Goal: Task Accomplishment & Management: Complete application form

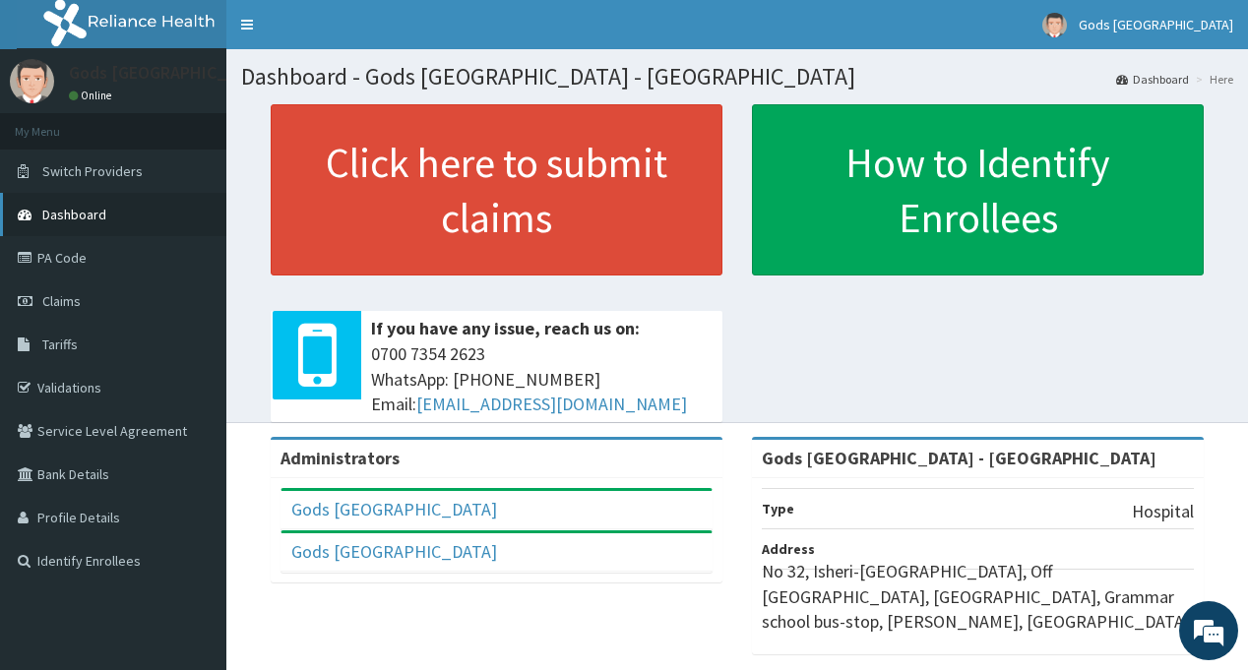
click at [81, 199] on link "Dashboard" at bounding box center [113, 214] width 226 height 43
click at [75, 255] on link "PA Code" at bounding box center [113, 257] width 226 height 43
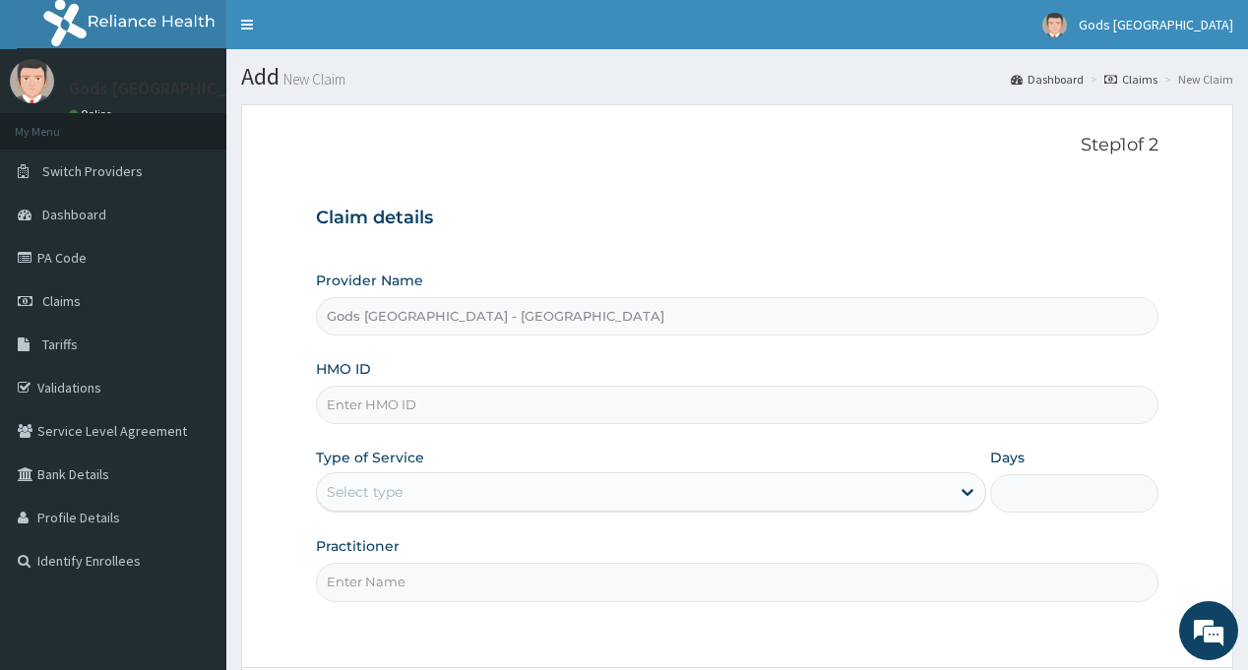
click at [392, 404] on input "HMO ID" at bounding box center [736, 405] width 841 height 38
paste input "PA/97EE2F"
type input "P"
type input "ENC/10002/A"
click at [399, 491] on div "Select type" at bounding box center [365, 492] width 76 height 20
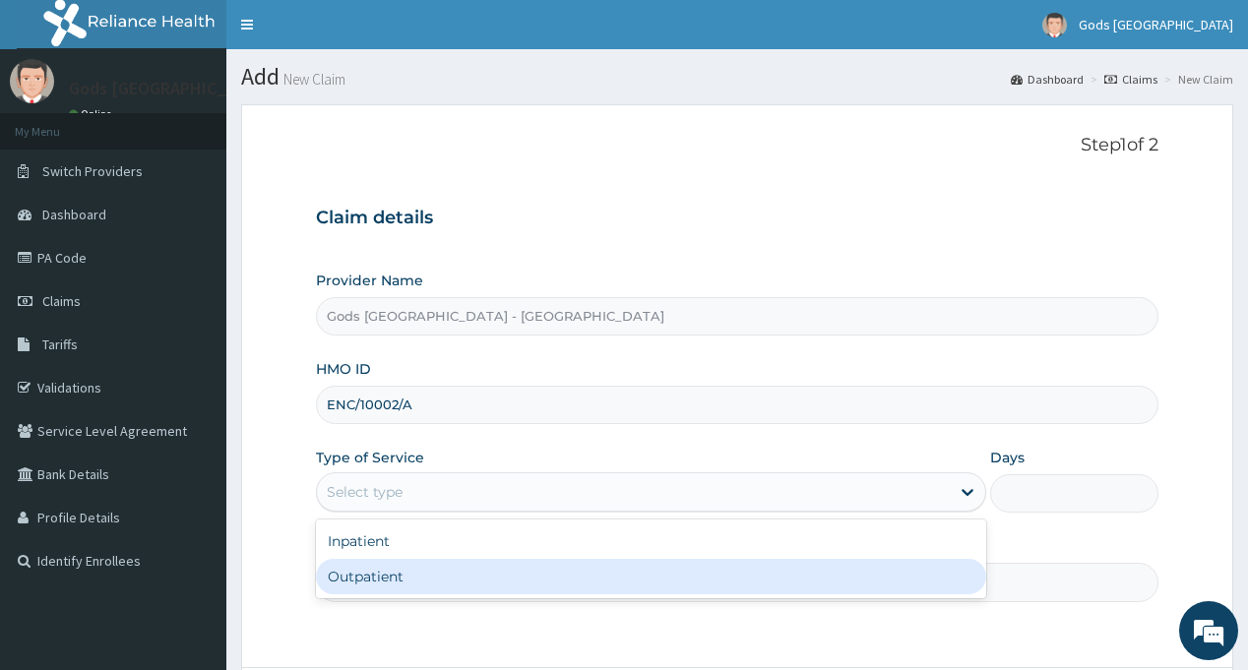
click at [397, 574] on div "Outpatient" at bounding box center [651, 576] width 670 height 35
type input "1"
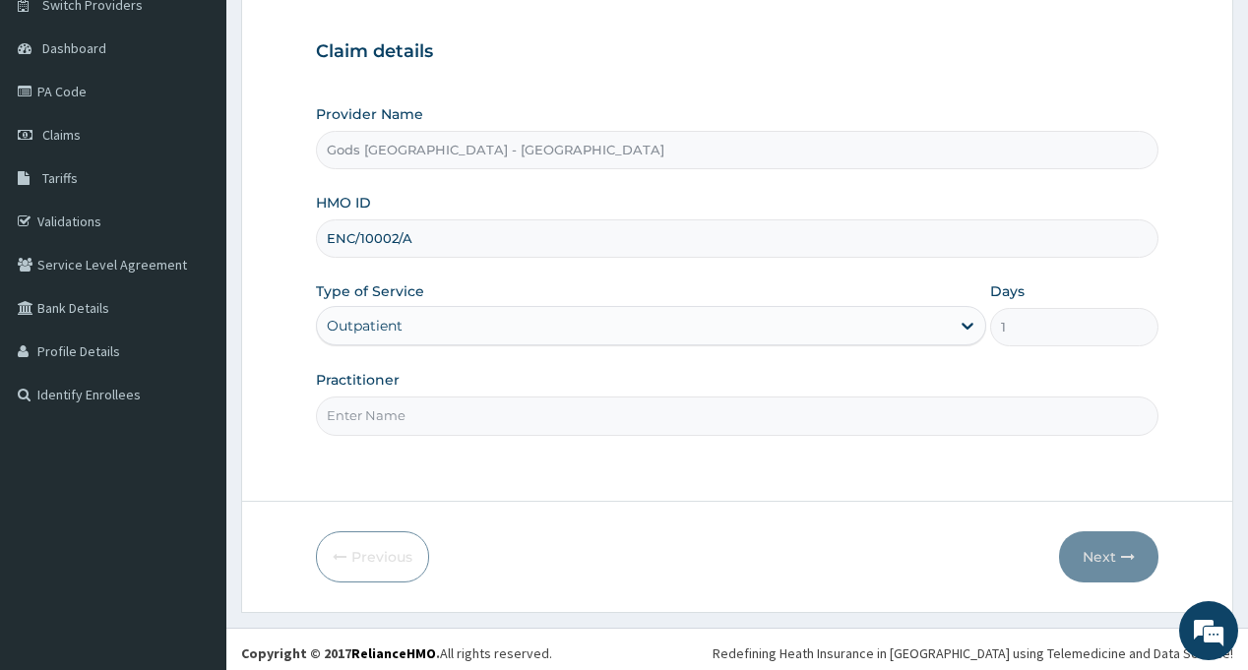
scroll to position [174, 0]
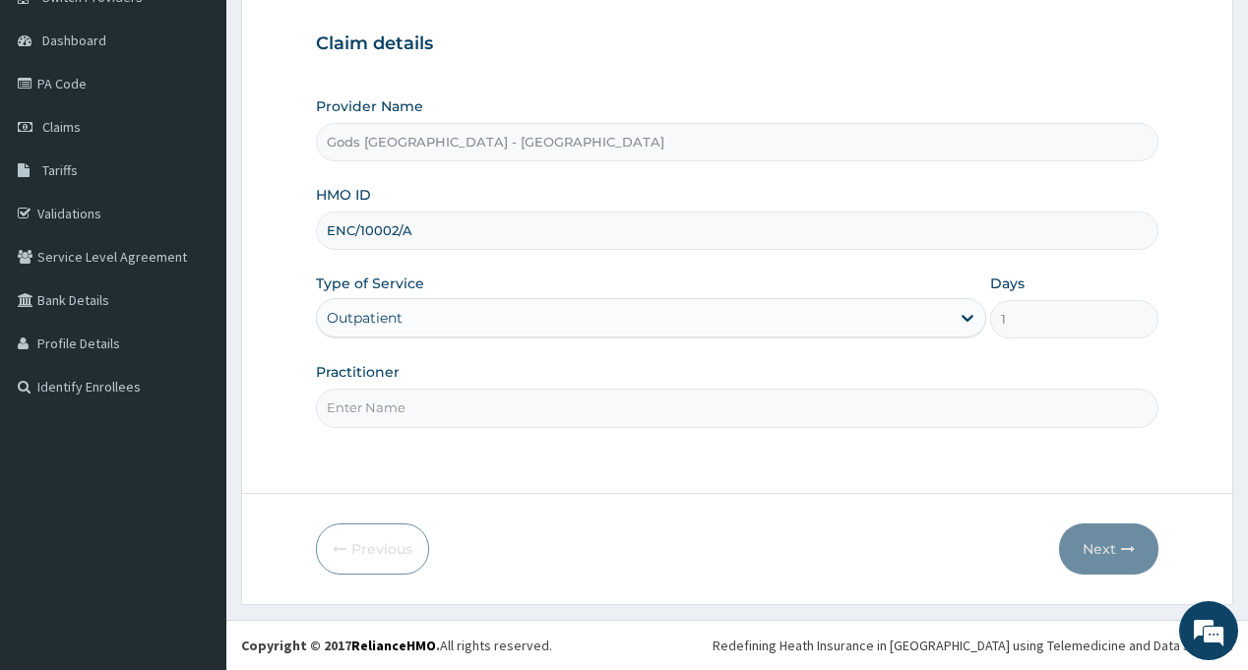
click at [396, 411] on input "Practitioner" at bounding box center [736, 408] width 841 height 38
type input "DR OPAFUNSO"
click at [1090, 551] on button "Next" at bounding box center [1108, 549] width 99 height 51
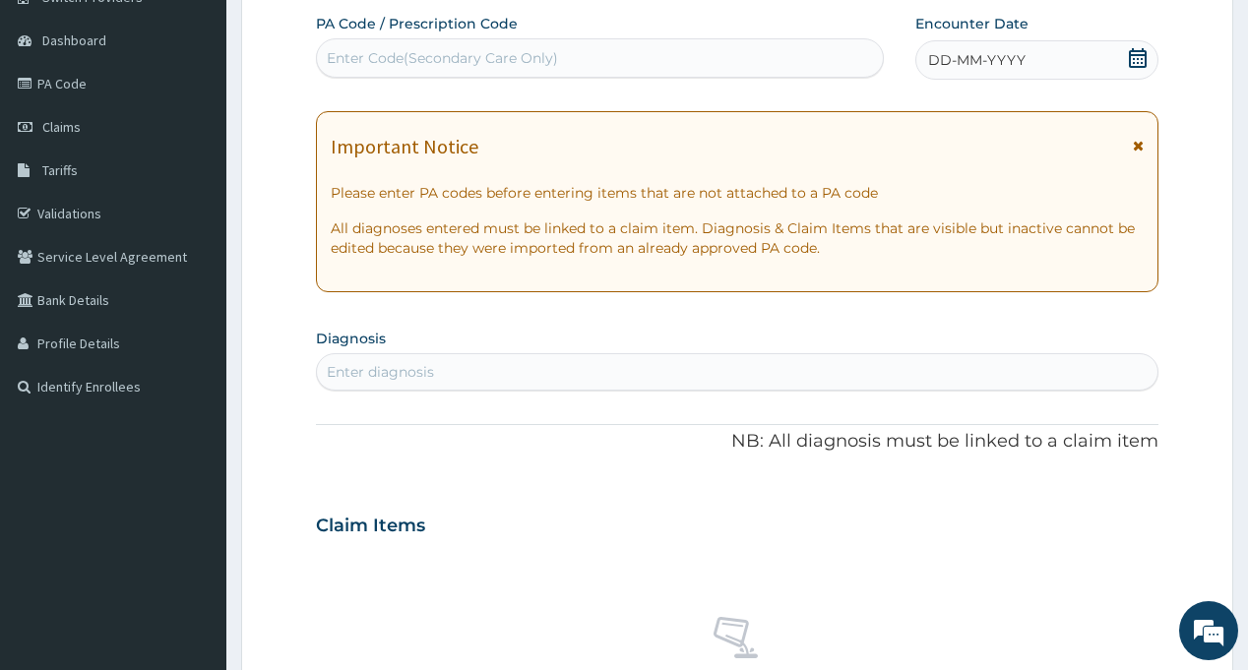
scroll to position [0, 0]
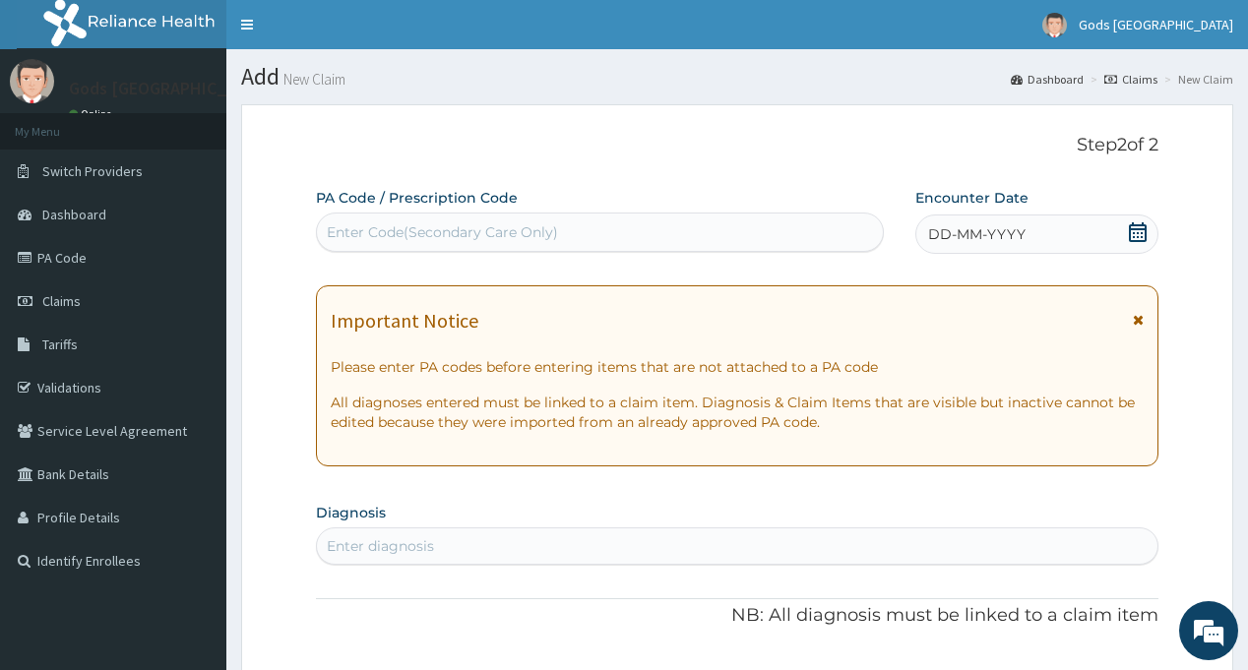
click at [473, 231] on div "Enter Code(Secondary Care Only)" at bounding box center [442, 232] width 231 height 20
paste input "PA/97EE2F"
type input "PA/97EE2F"
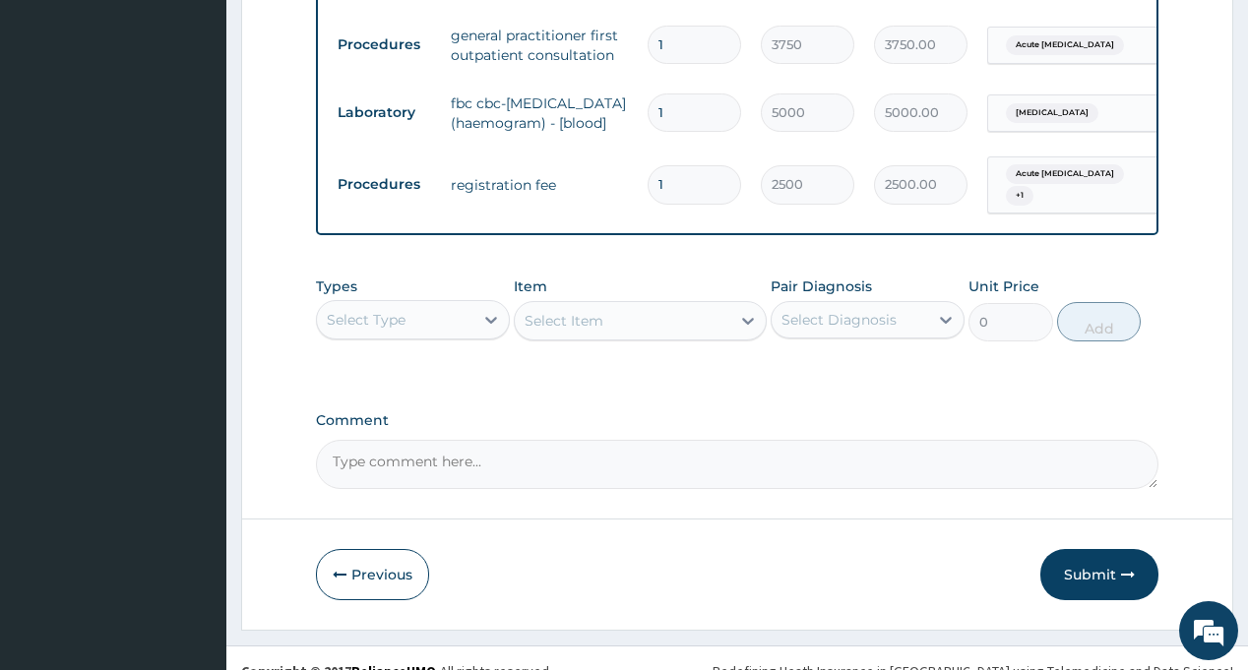
scroll to position [1232, 0]
click at [1099, 548] on button "Submit" at bounding box center [1099, 573] width 118 height 51
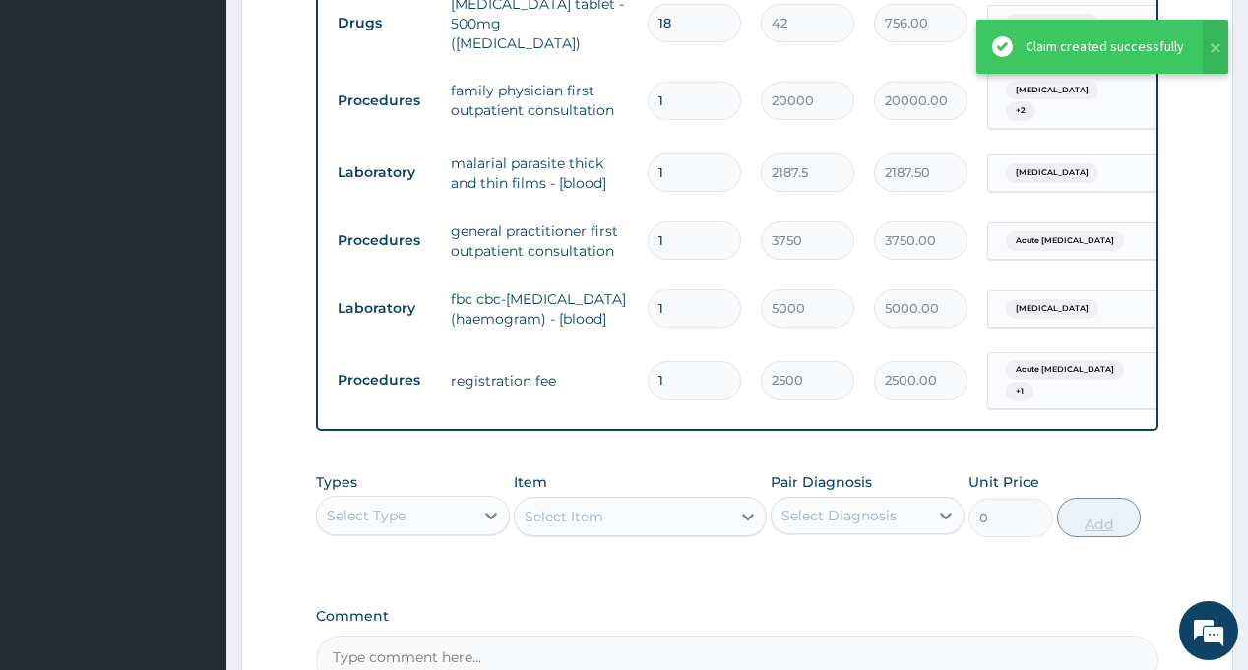
scroll to position [957, 0]
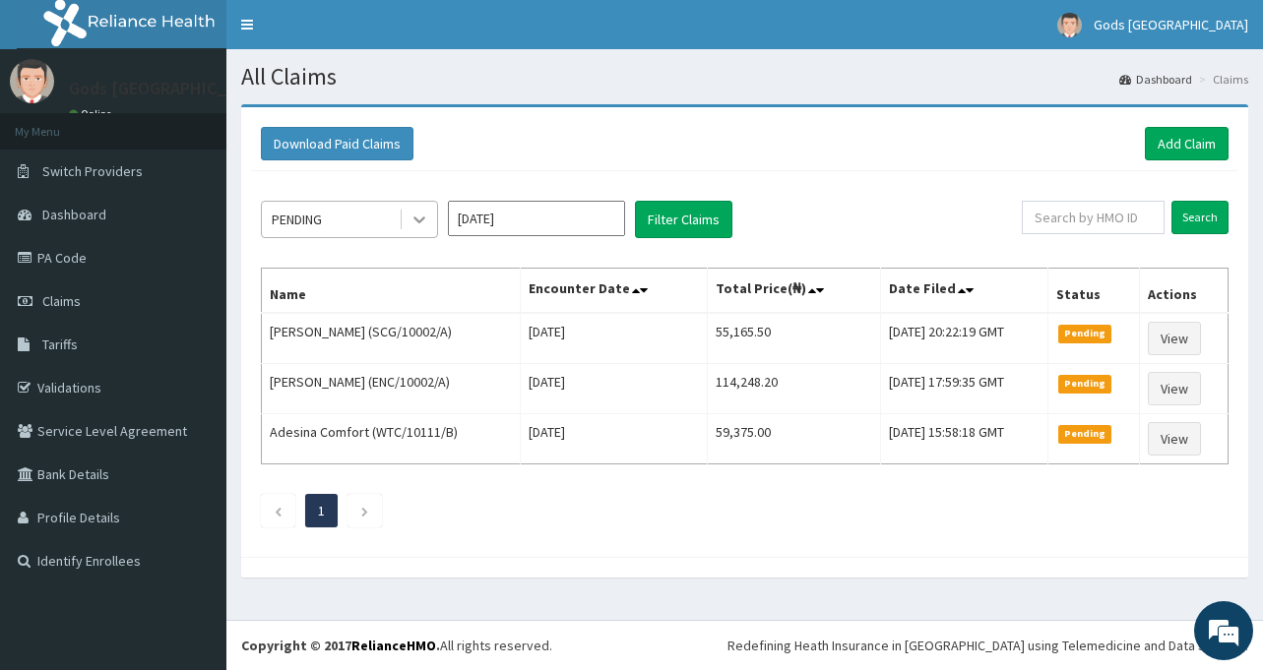
click at [418, 221] on icon at bounding box center [419, 220] width 12 height 7
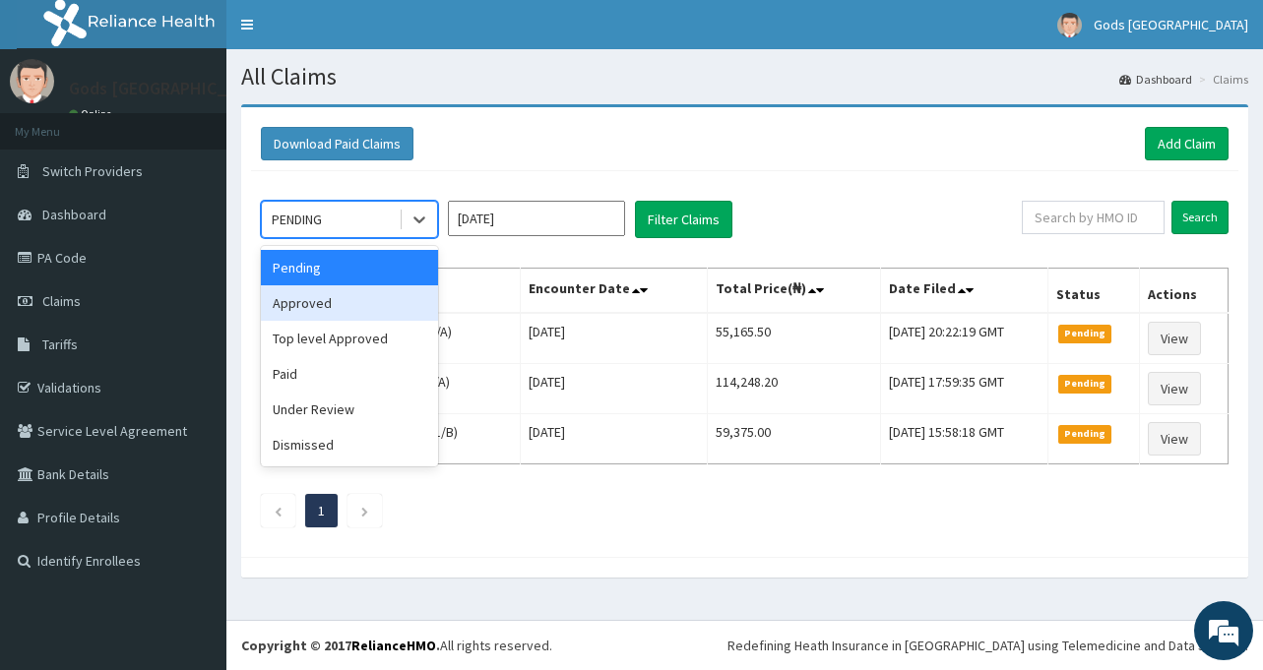
click at [357, 306] on div "Approved" at bounding box center [349, 302] width 177 height 35
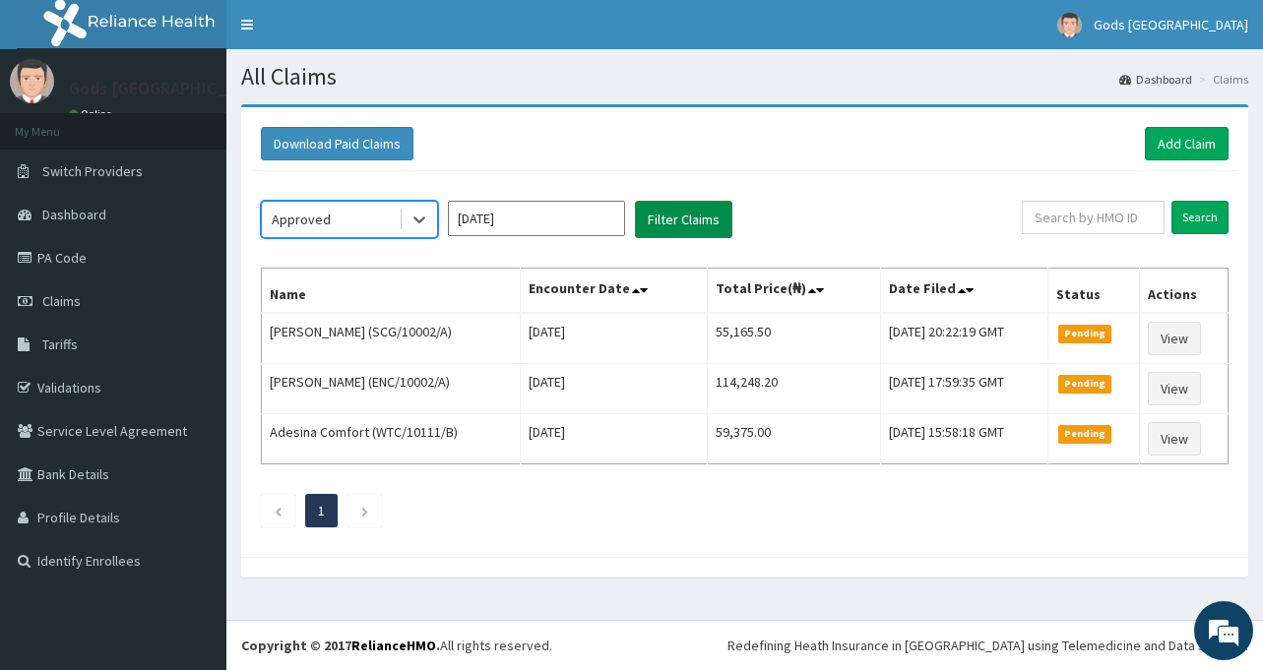
click at [697, 224] on button "Filter Claims" at bounding box center [683, 219] width 97 height 37
click at [682, 218] on button "Filter Claims" at bounding box center [683, 219] width 97 height 37
click at [526, 216] on input "Sep 2025" at bounding box center [536, 218] width 177 height 35
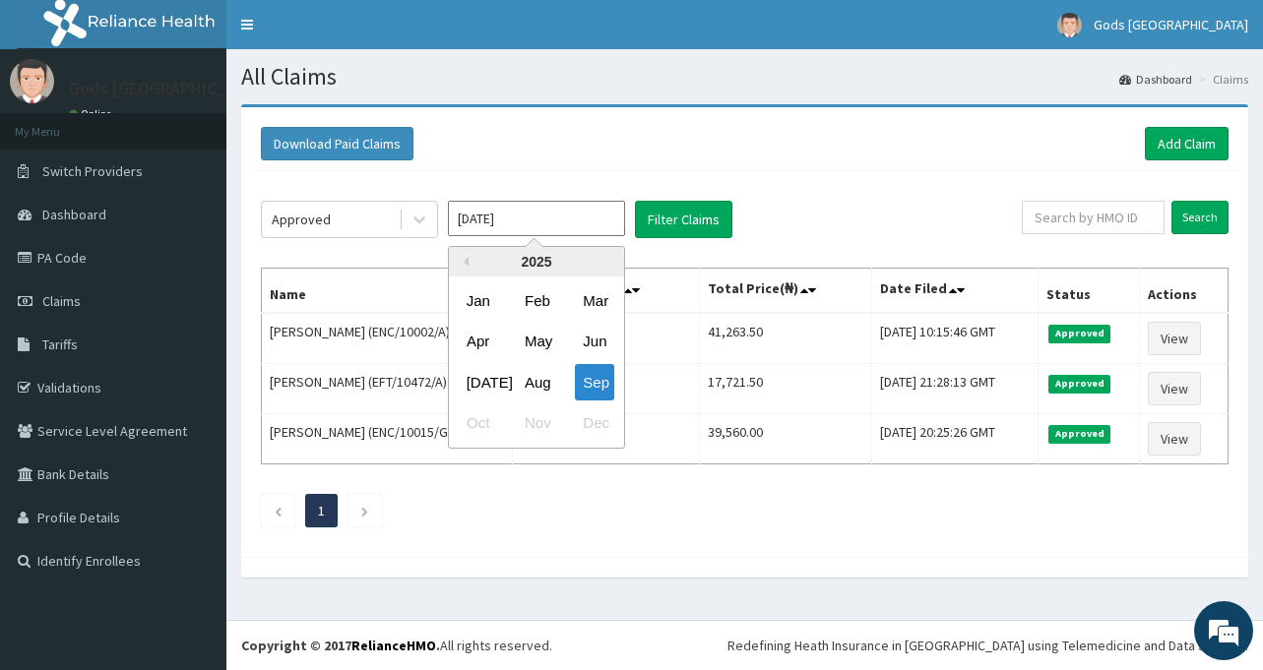
click at [677, 168] on div "Download Paid Claims Add Claim" at bounding box center [744, 144] width 987 height 54
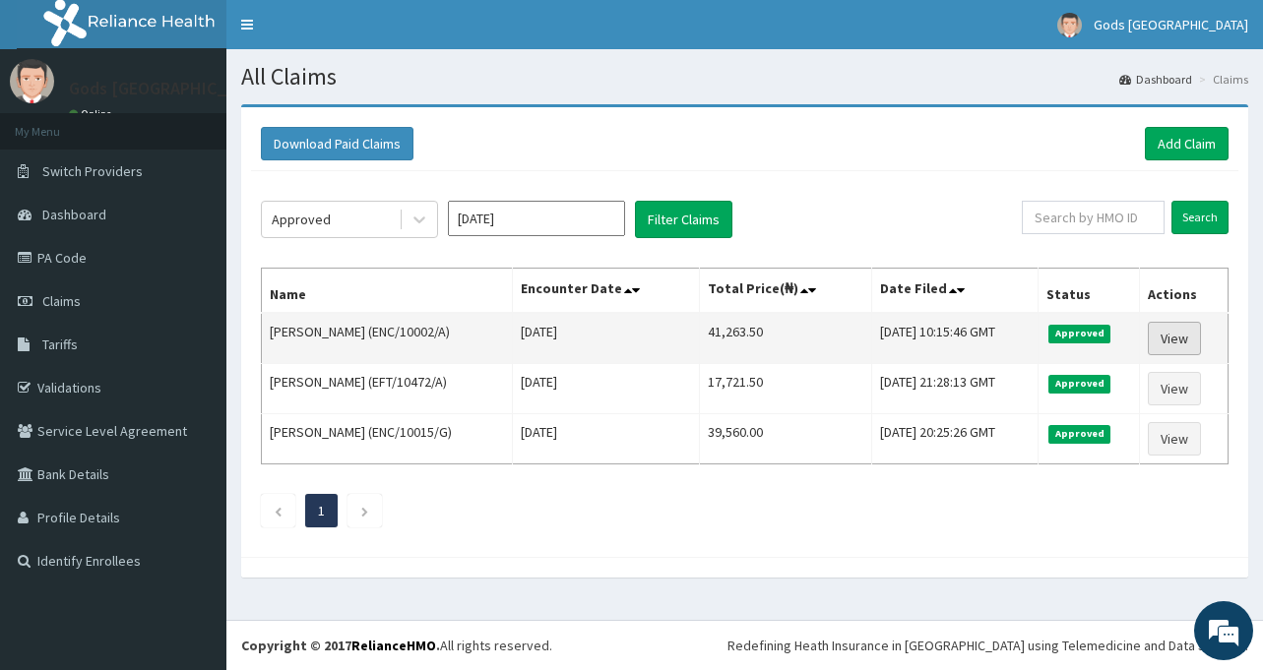
click at [1196, 337] on link "View" at bounding box center [1174, 338] width 53 height 33
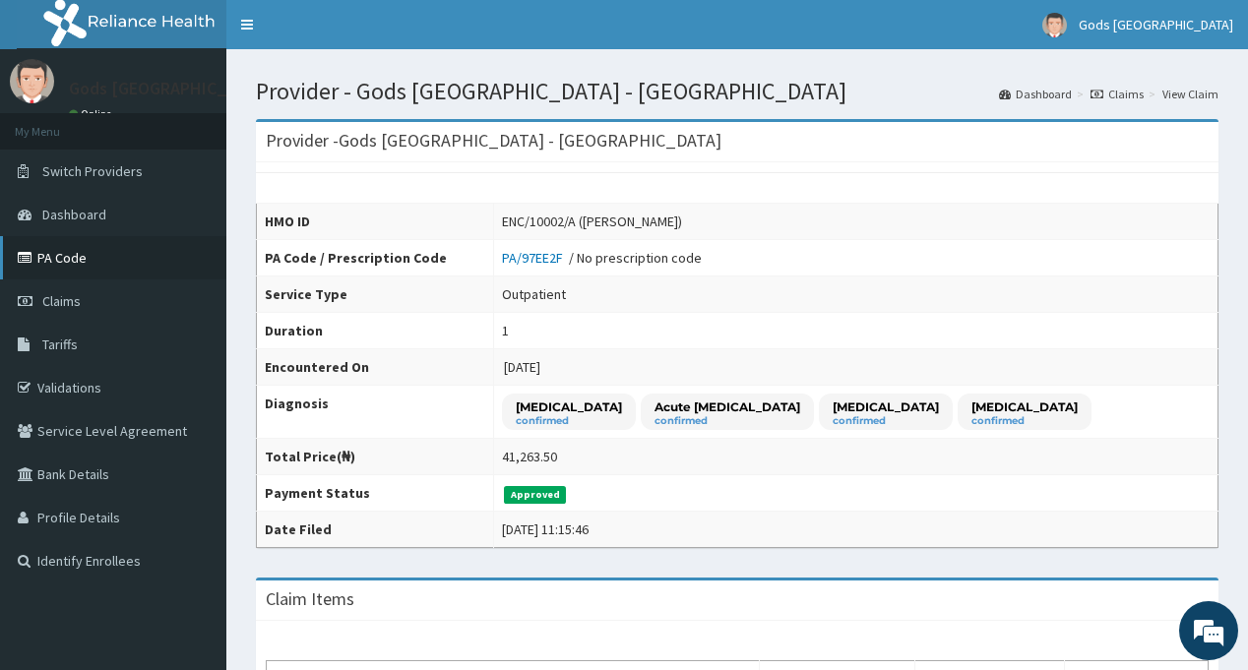
click at [71, 258] on link "PA Code" at bounding box center [113, 257] width 226 height 43
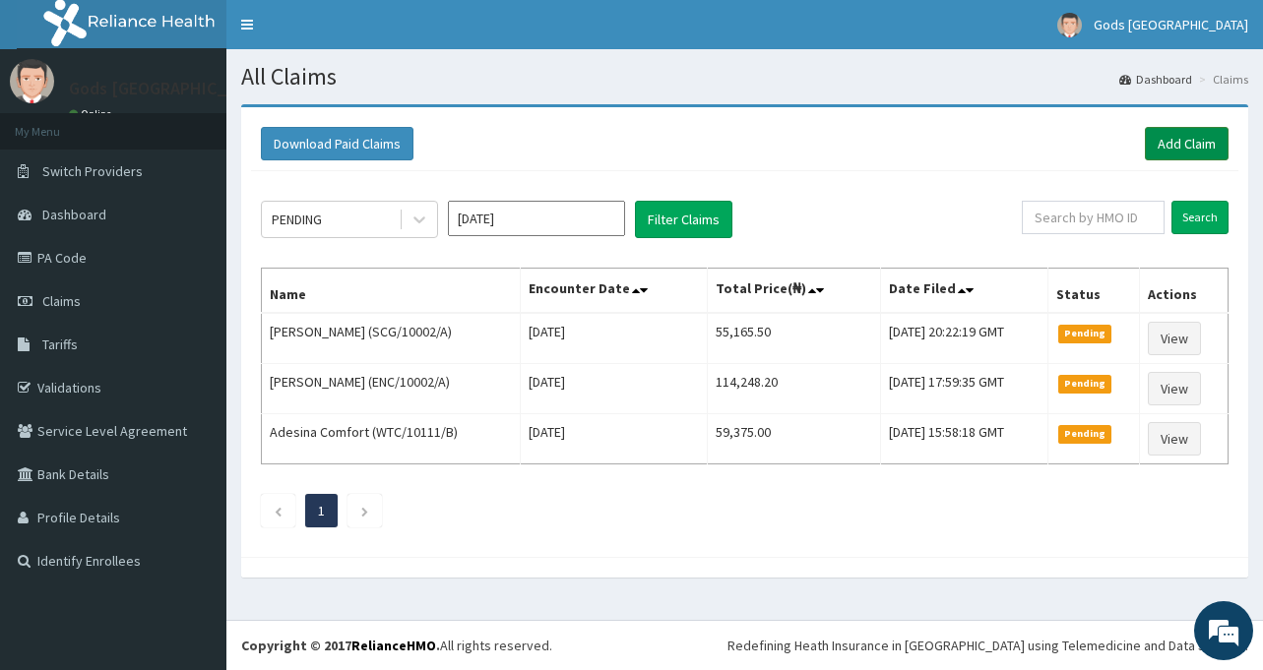
click at [1171, 141] on link "Add Claim" at bounding box center [1187, 143] width 84 height 33
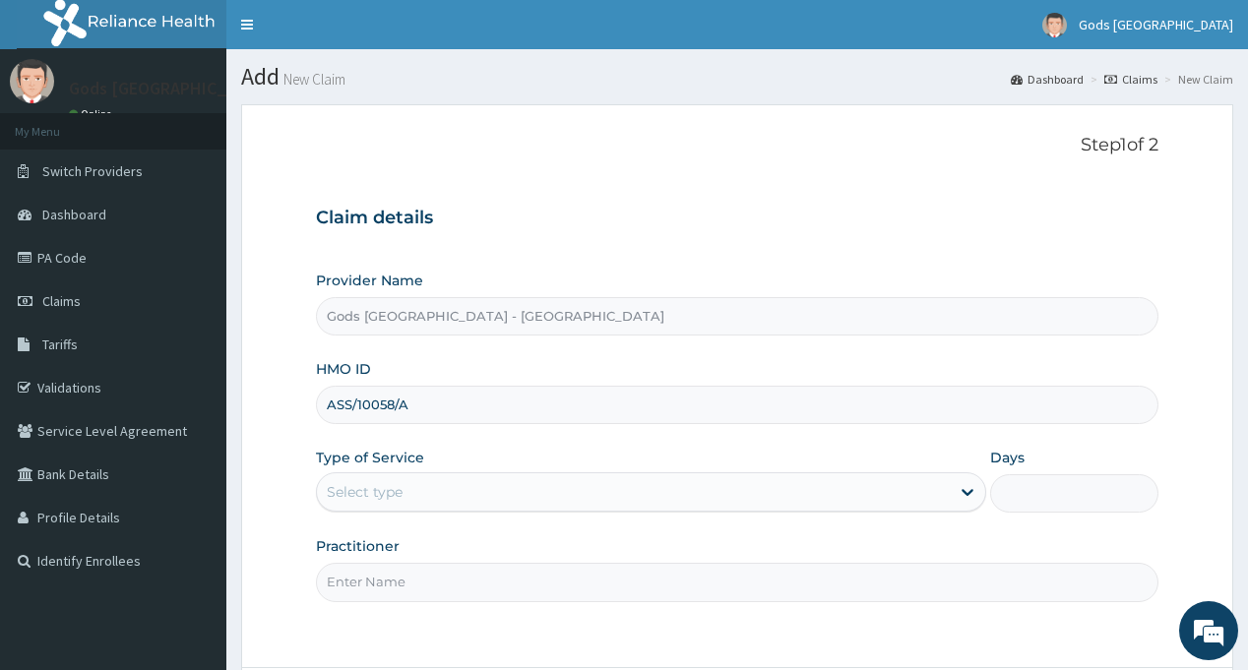
type input "ASS/10058/A"
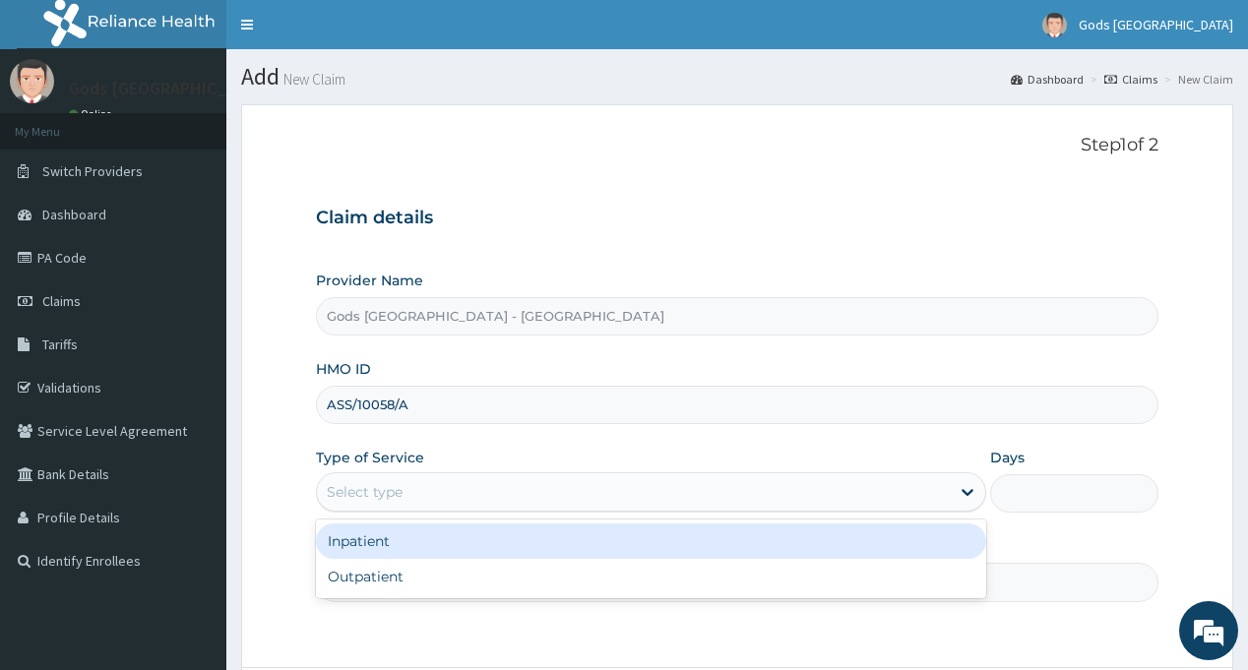
click at [455, 488] on div "Select type" at bounding box center [633, 491] width 633 height 31
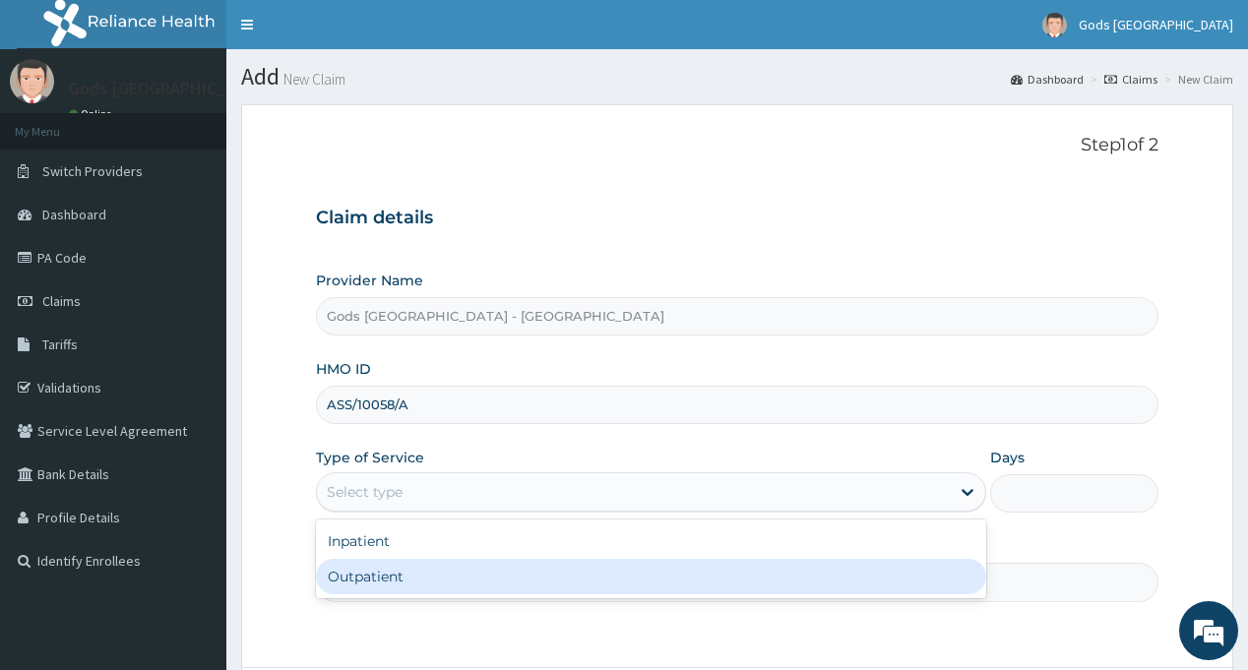
click at [438, 590] on div "Outpatient" at bounding box center [651, 576] width 670 height 35
type input "1"
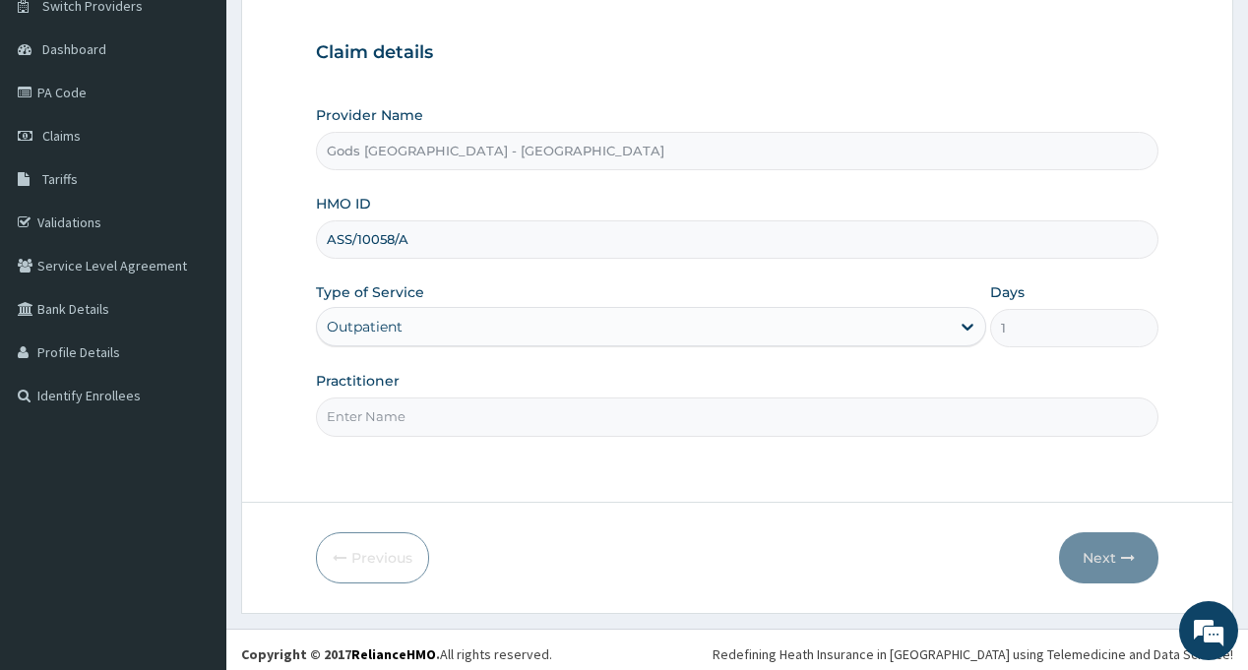
scroll to position [174, 0]
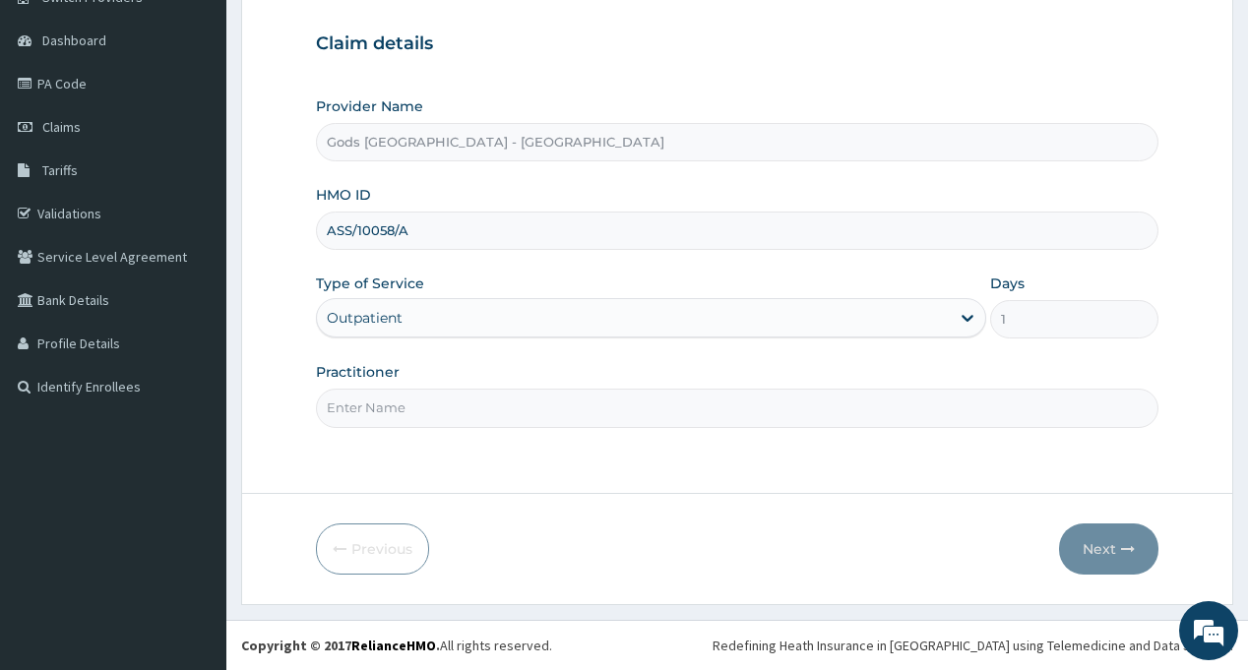
click at [442, 402] on input "Practitioner" at bounding box center [736, 408] width 841 height 38
type input "DR AJAKAYE"
click at [1104, 550] on button "Next" at bounding box center [1108, 549] width 99 height 51
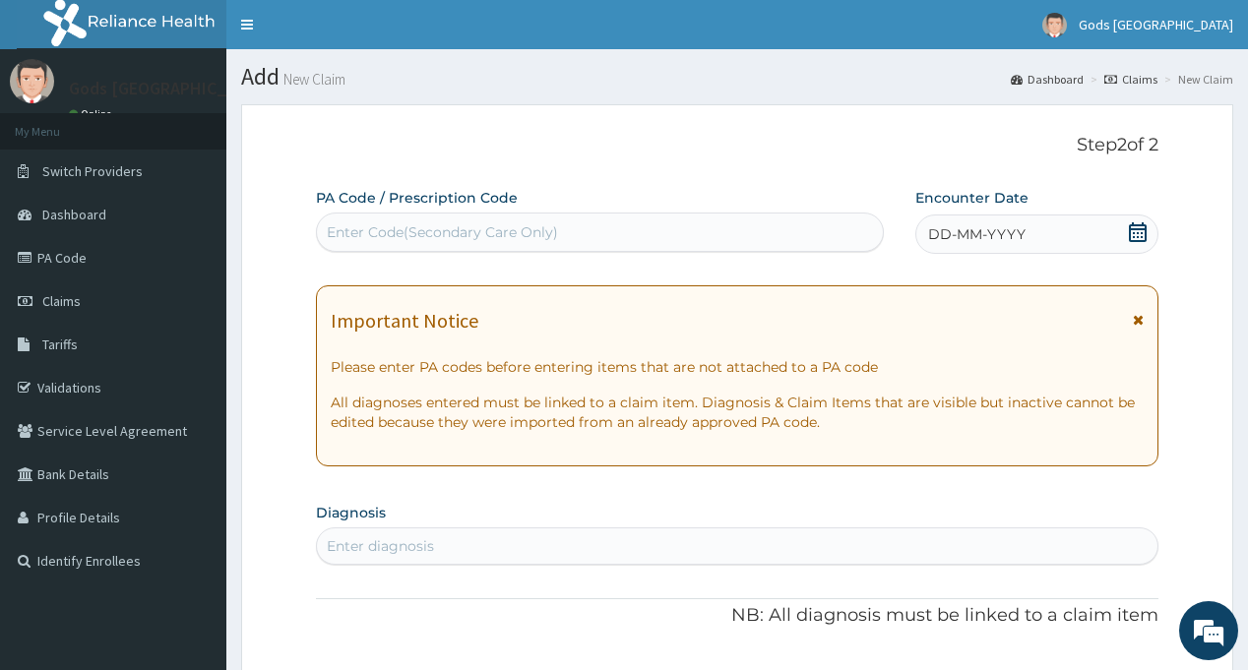
click at [503, 243] on div "Enter Code(Secondary Care Only)" at bounding box center [599, 232] width 565 height 31
paste input "PA/D84B8C"
type input "PA/D84B8C"
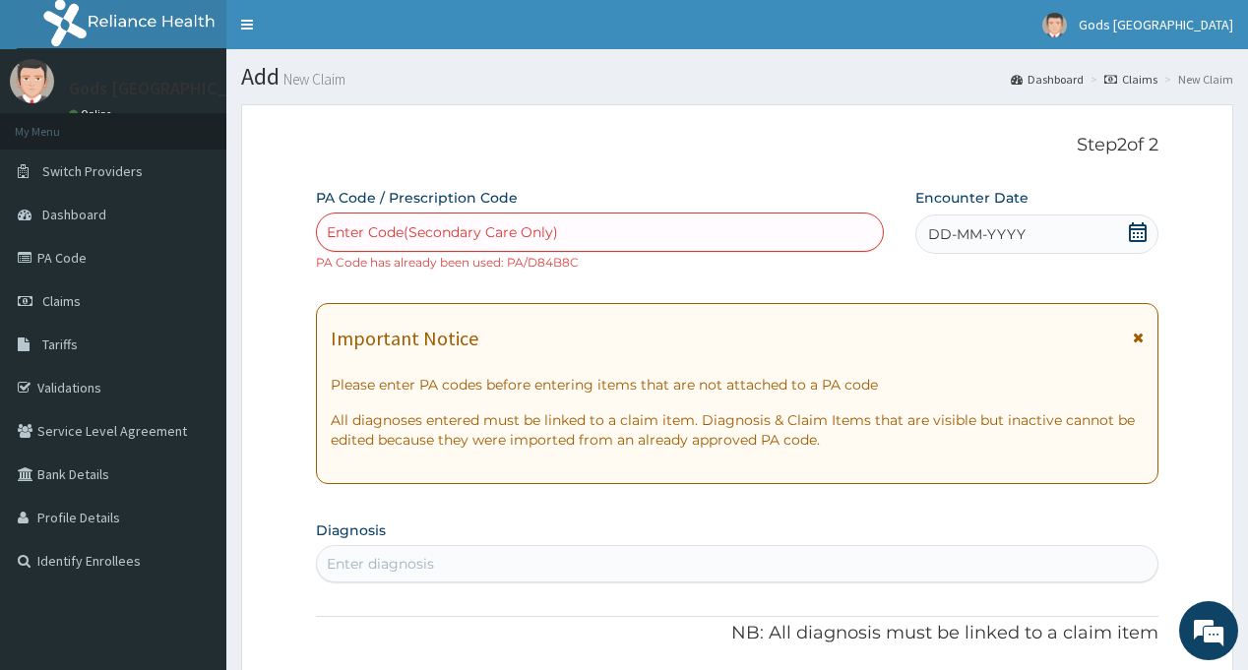
scroll to position [98, 0]
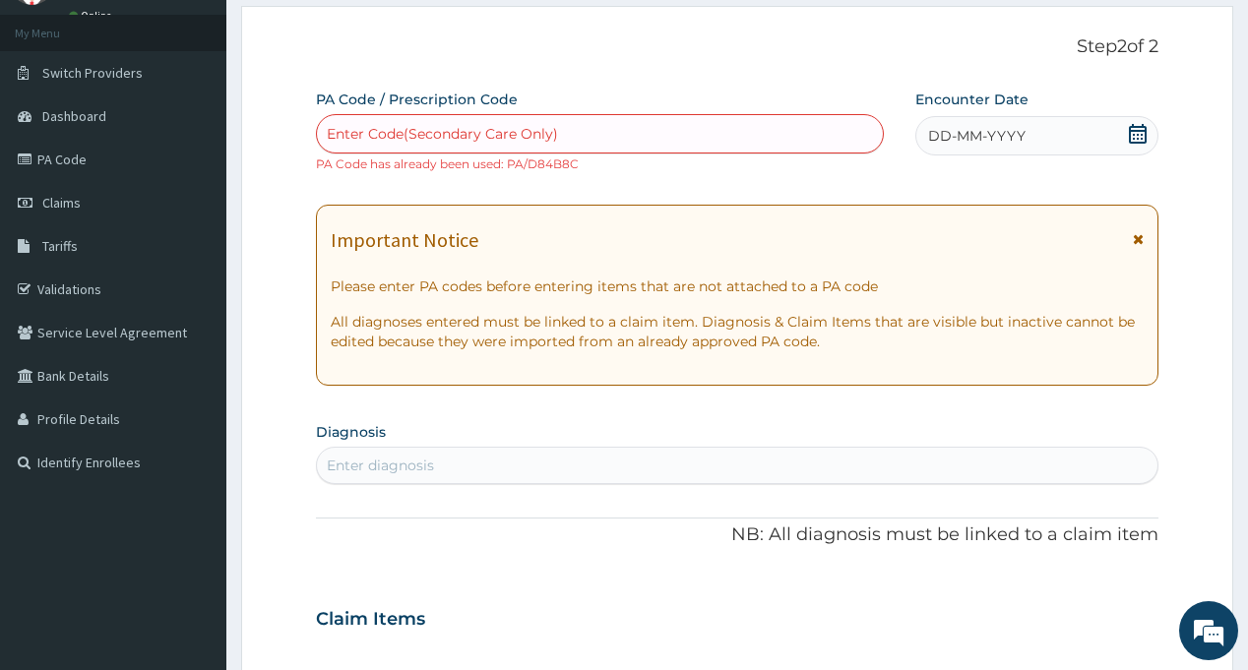
click at [508, 136] on div "Enter Code(Secondary Care Only)" at bounding box center [442, 134] width 231 height 20
type input "PA/62B29B"
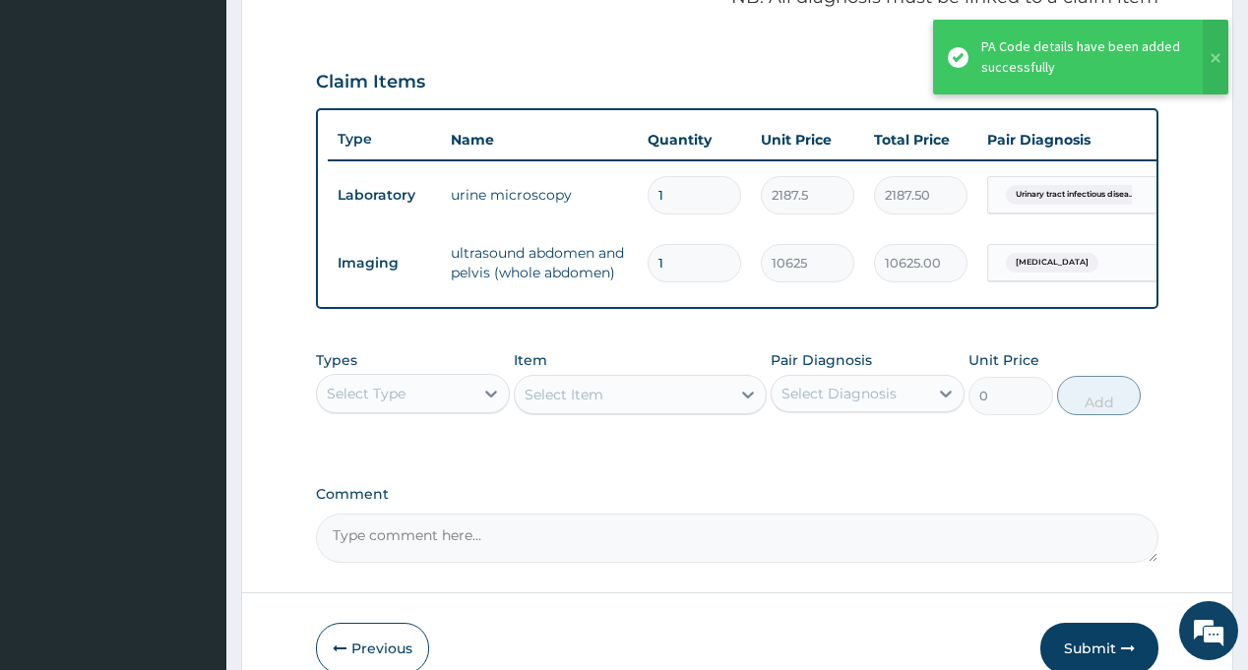
scroll to position [738, 0]
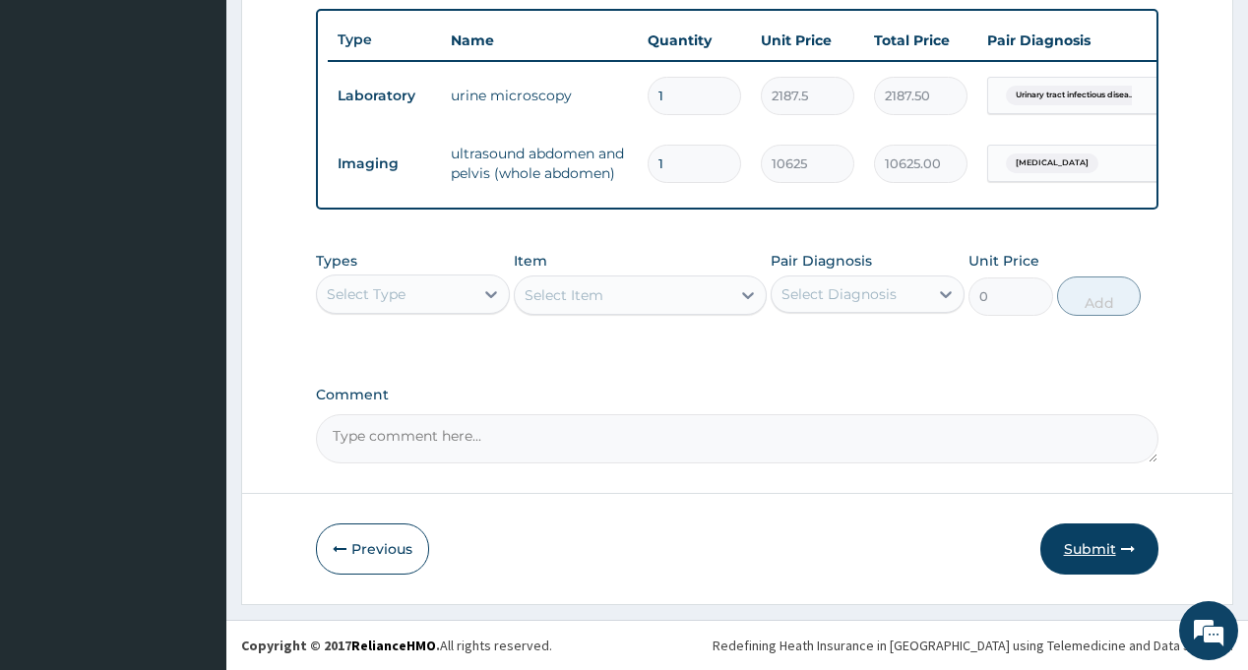
click at [1097, 554] on button "Submit" at bounding box center [1099, 549] width 118 height 51
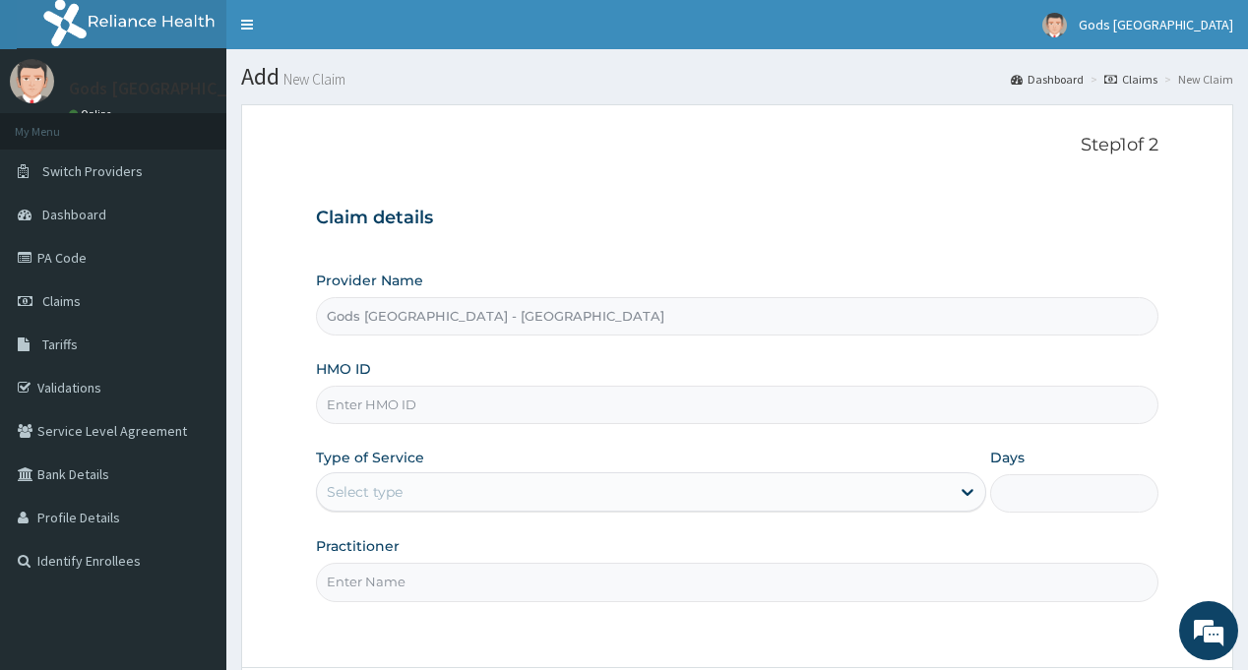
click at [418, 410] on input "HMO ID" at bounding box center [736, 405] width 841 height 38
type input "ASS/10058/A"
click at [403, 502] on div "Select type" at bounding box center [365, 492] width 76 height 20
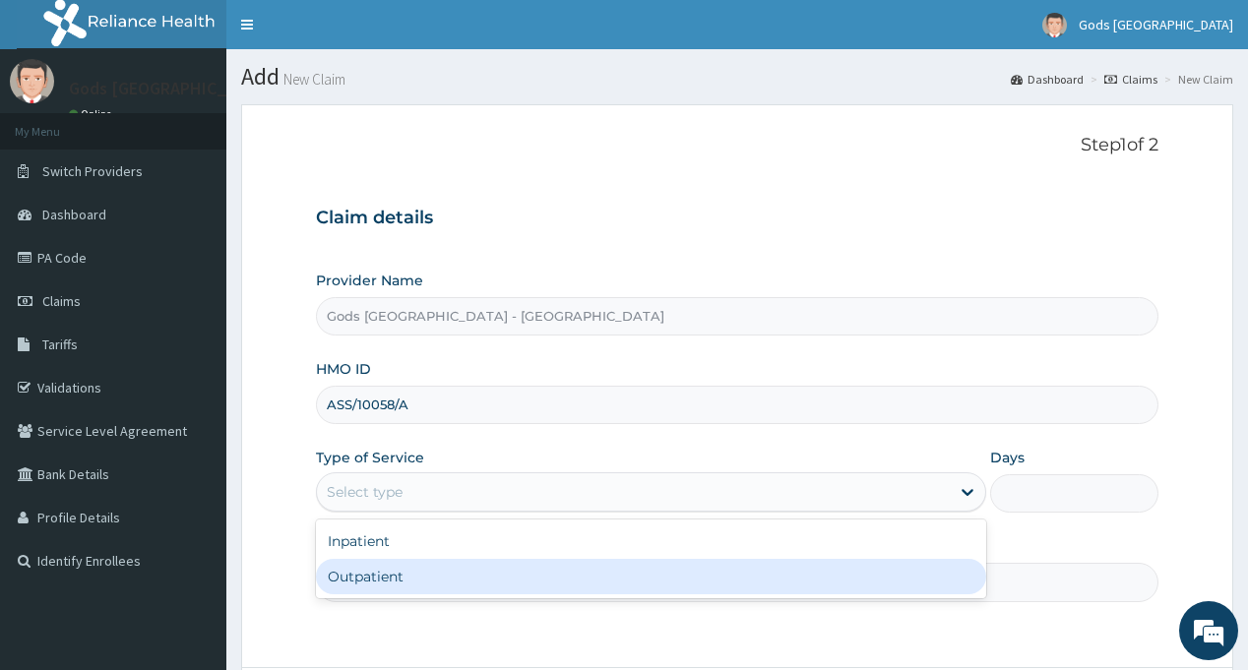
click at [420, 584] on div "Outpatient" at bounding box center [651, 576] width 670 height 35
type input "1"
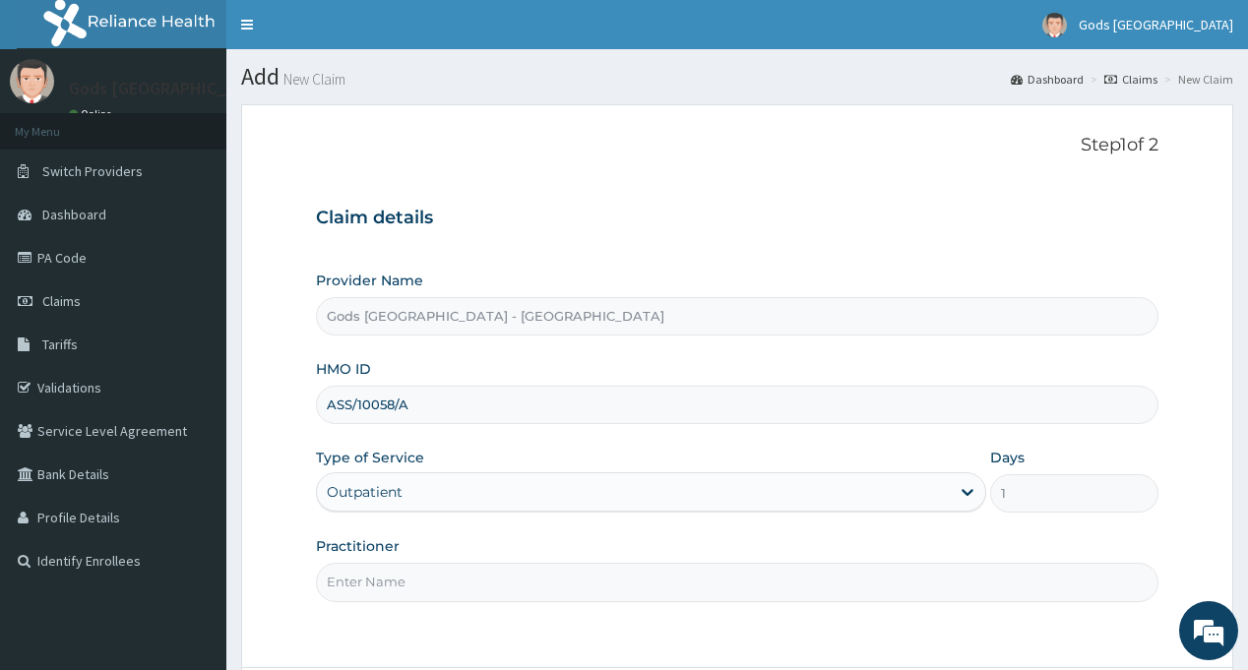
click at [431, 594] on input "Practitioner" at bounding box center [736, 582] width 841 height 38
type input "DR OPAFUNSO"
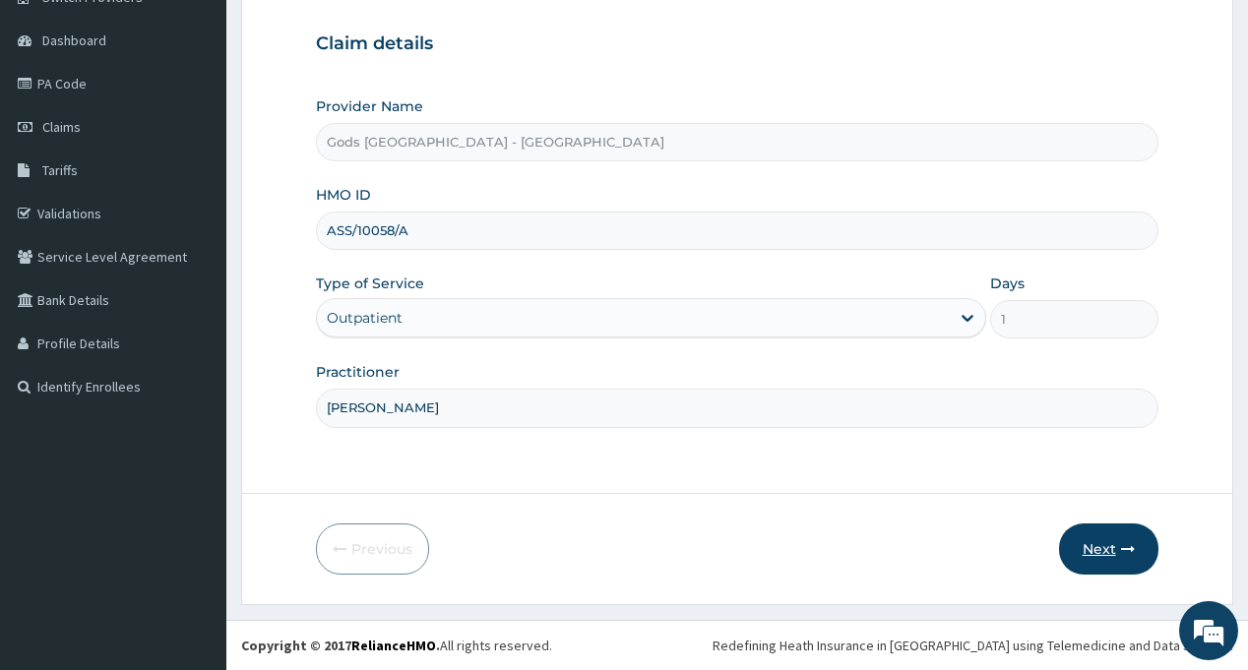
click at [1105, 554] on button "Next" at bounding box center [1108, 549] width 99 height 51
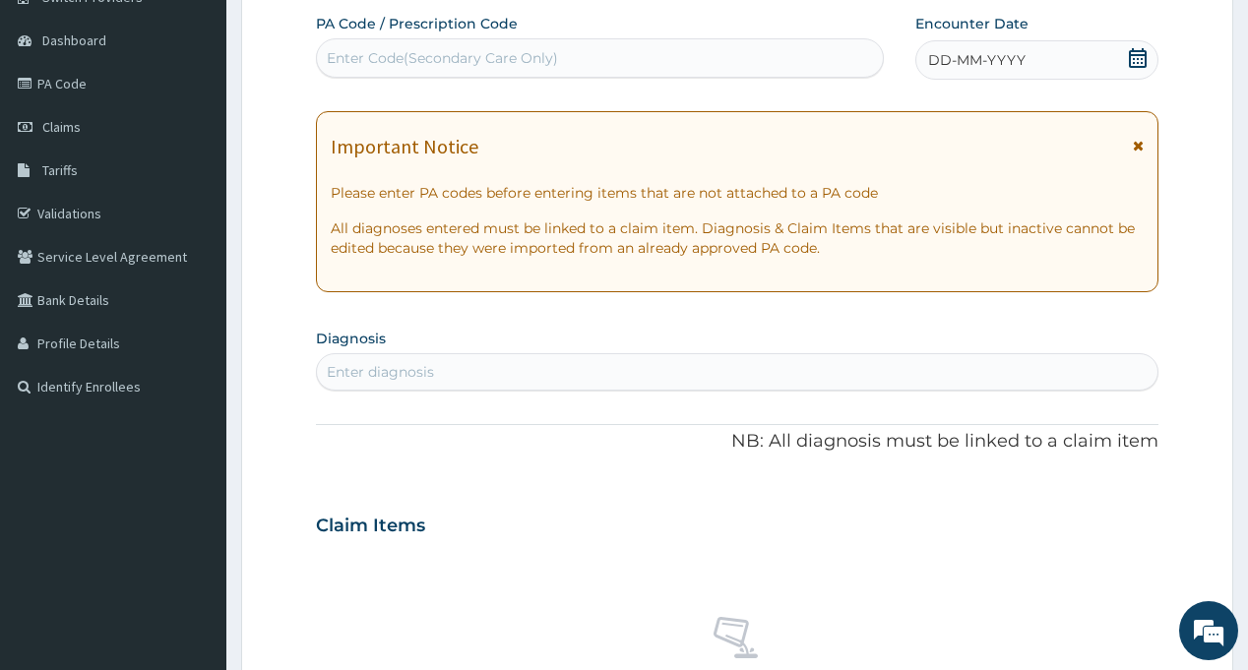
scroll to position [0, 0]
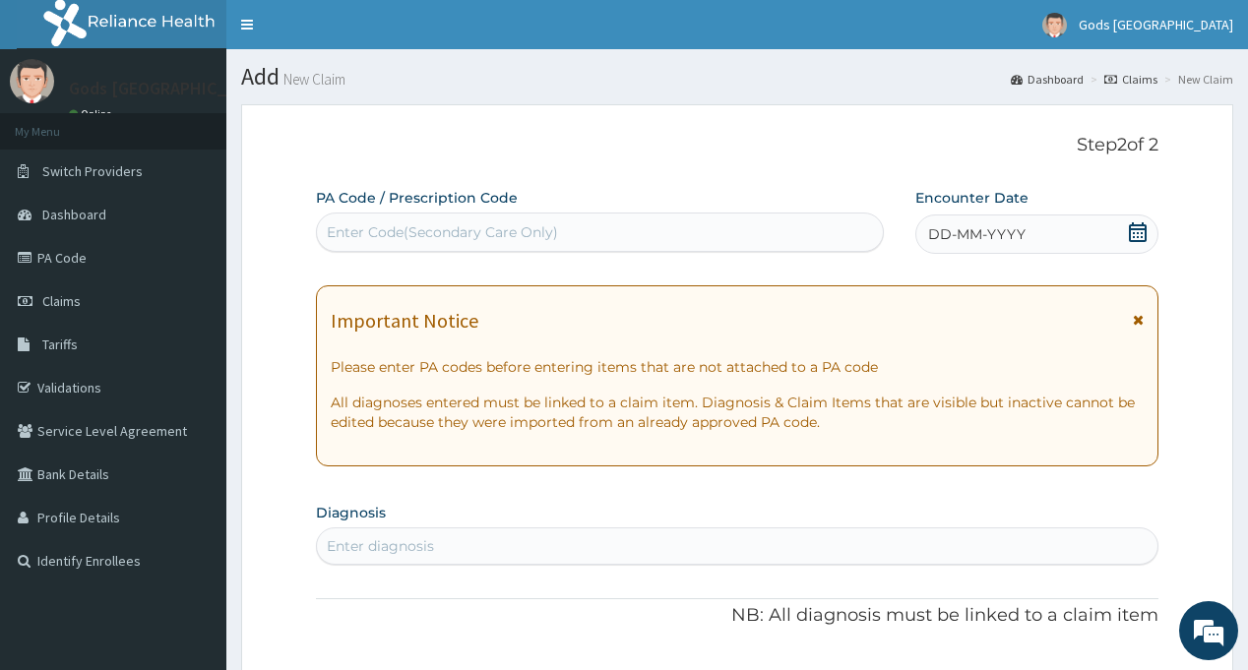
click at [673, 238] on div "Enter Code(Secondary Care Only)" at bounding box center [599, 232] width 565 height 31
click at [716, 232] on div "Enter Code(Secondary Care Only)" at bounding box center [599, 232] width 565 height 31
type input "PA/DD71F6"
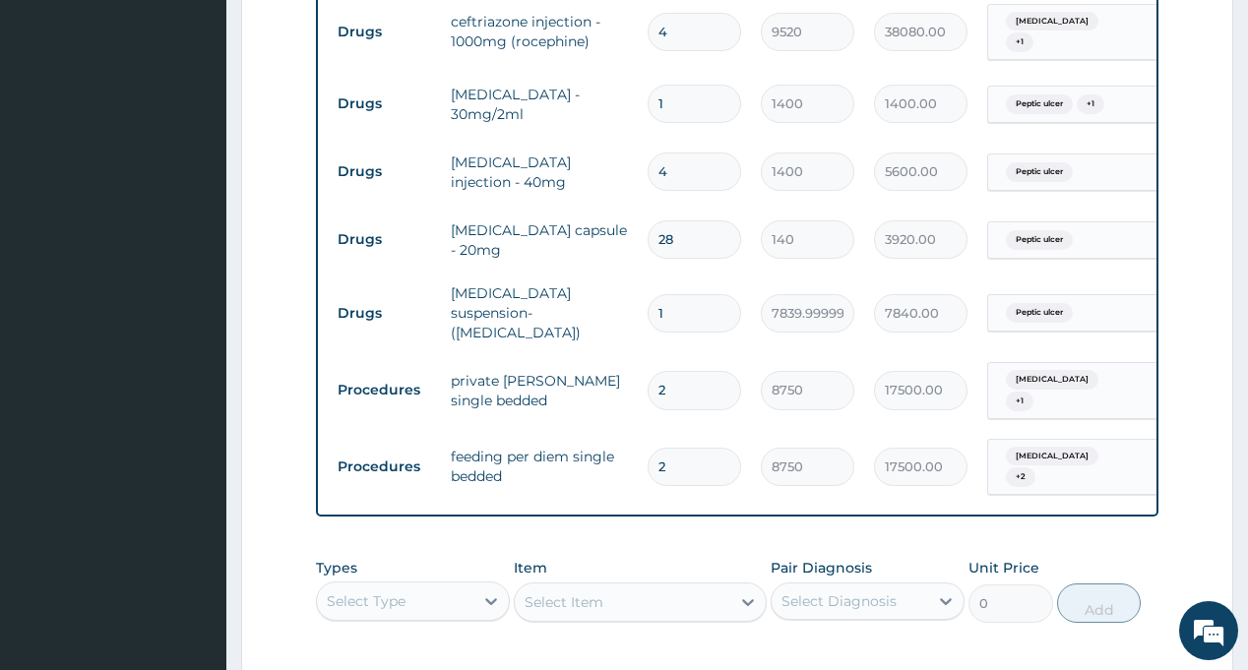
scroll to position [793, 0]
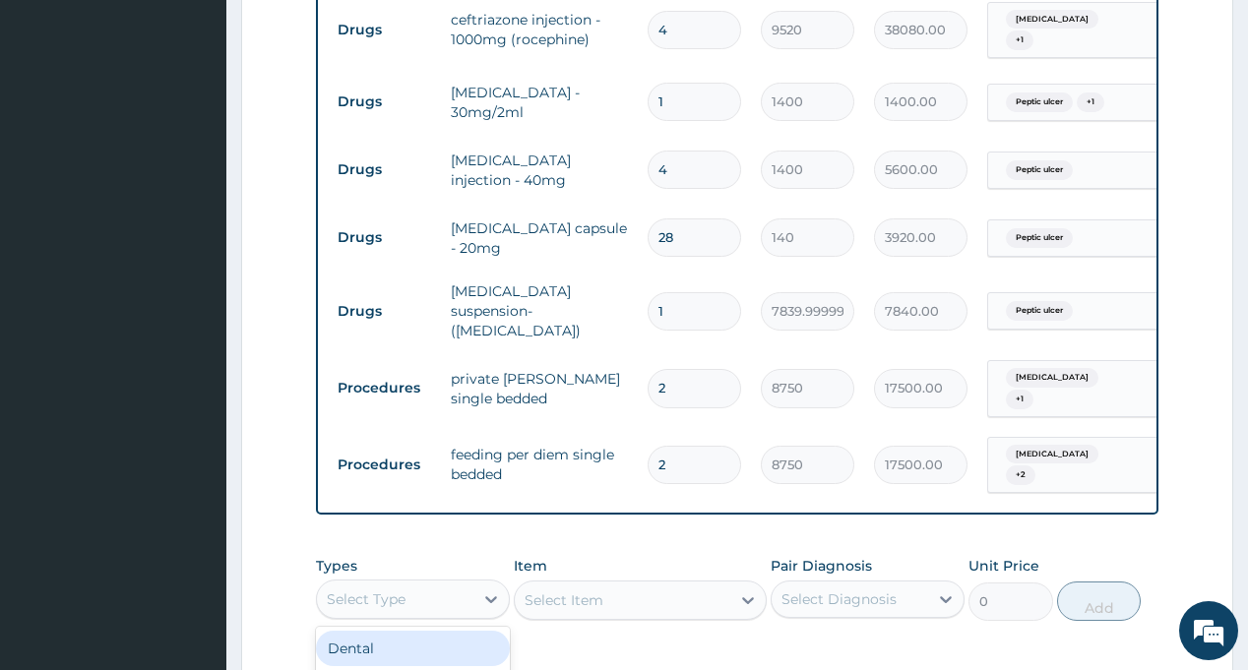
click at [466, 584] on div "Select Type" at bounding box center [395, 599] width 156 height 31
type input "PR"
click at [427, 631] on div "Procedures" at bounding box center [413, 648] width 194 height 35
click at [641, 581] on div "Select Item" at bounding box center [640, 600] width 253 height 39
click at [735, 581] on div "Select Item" at bounding box center [640, 600] width 253 height 39
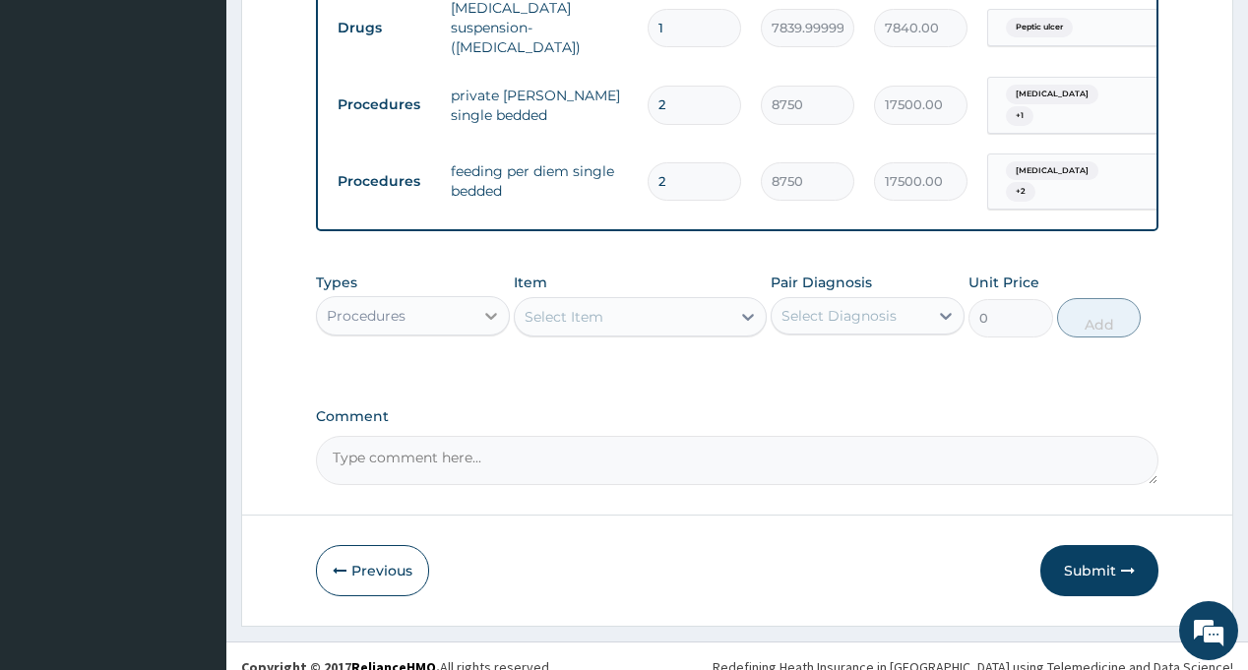
scroll to position [1078, 0]
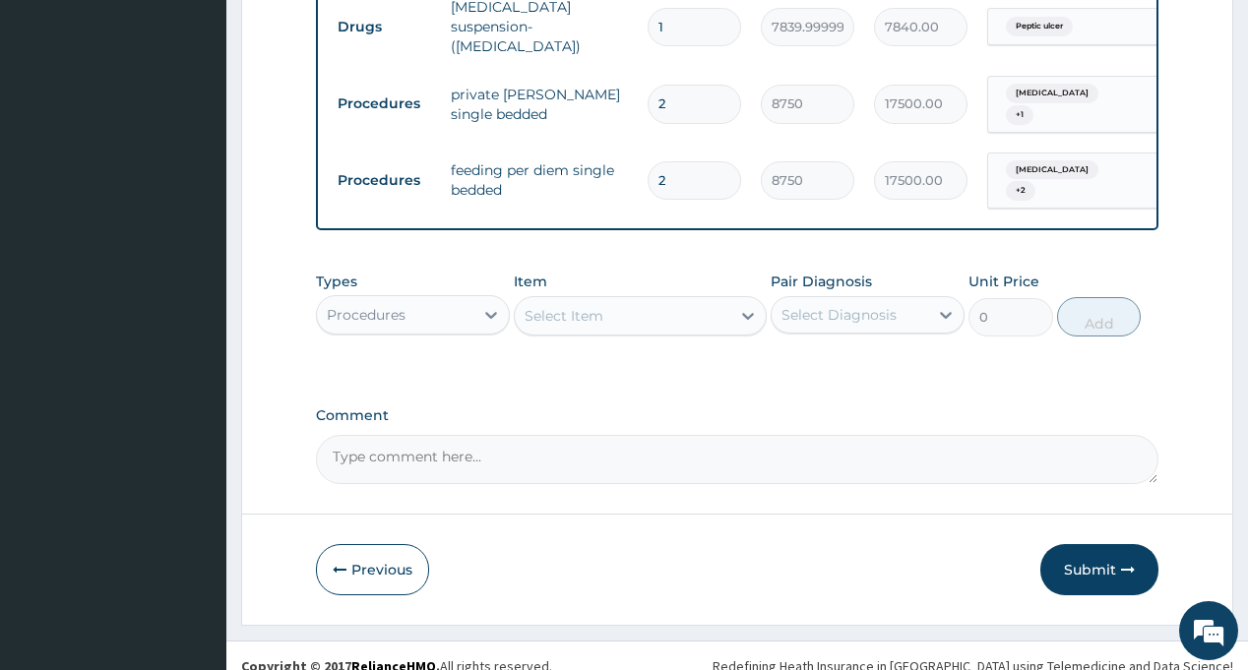
click at [577, 306] on div "Select Item" at bounding box center [564, 316] width 79 height 20
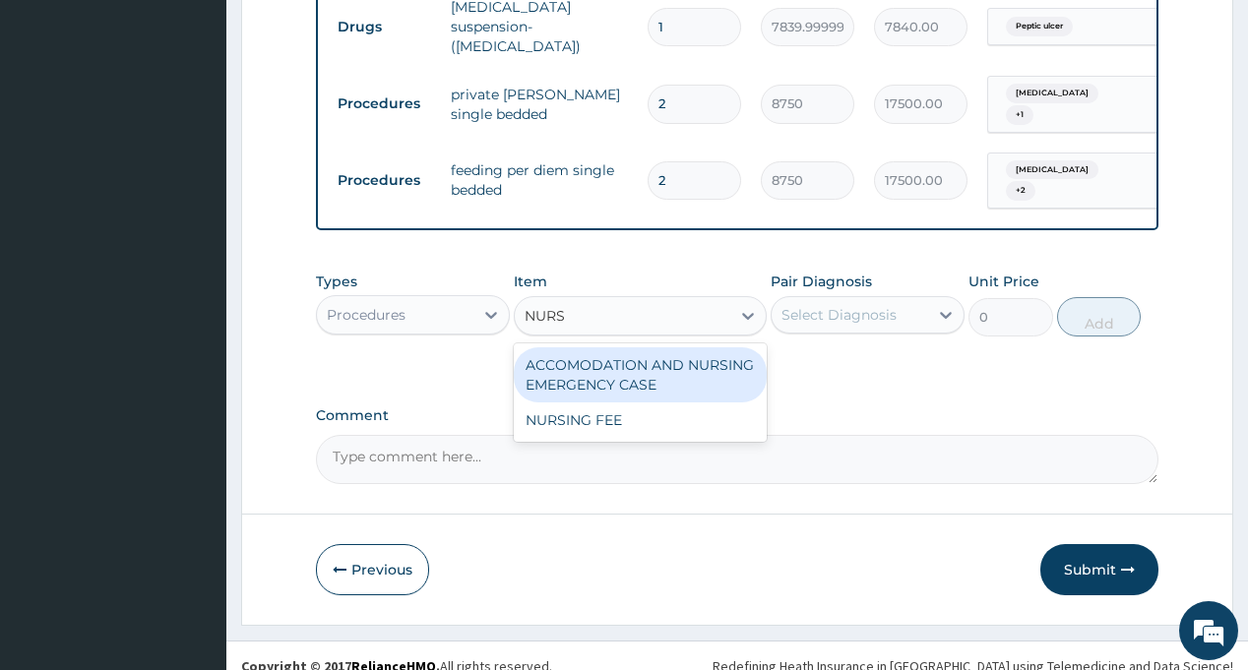
type input "NURSI"
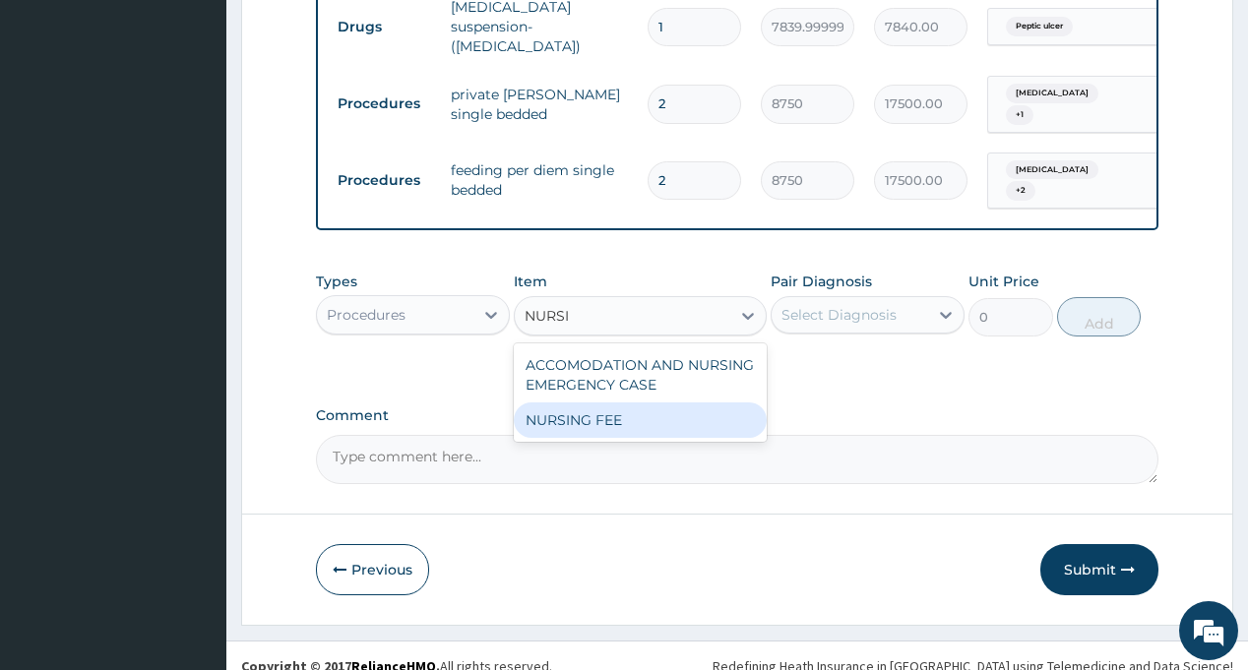
click at [622, 403] on div "NURSING FEE" at bounding box center [640, 420] width 253 height 35
type input "1875"
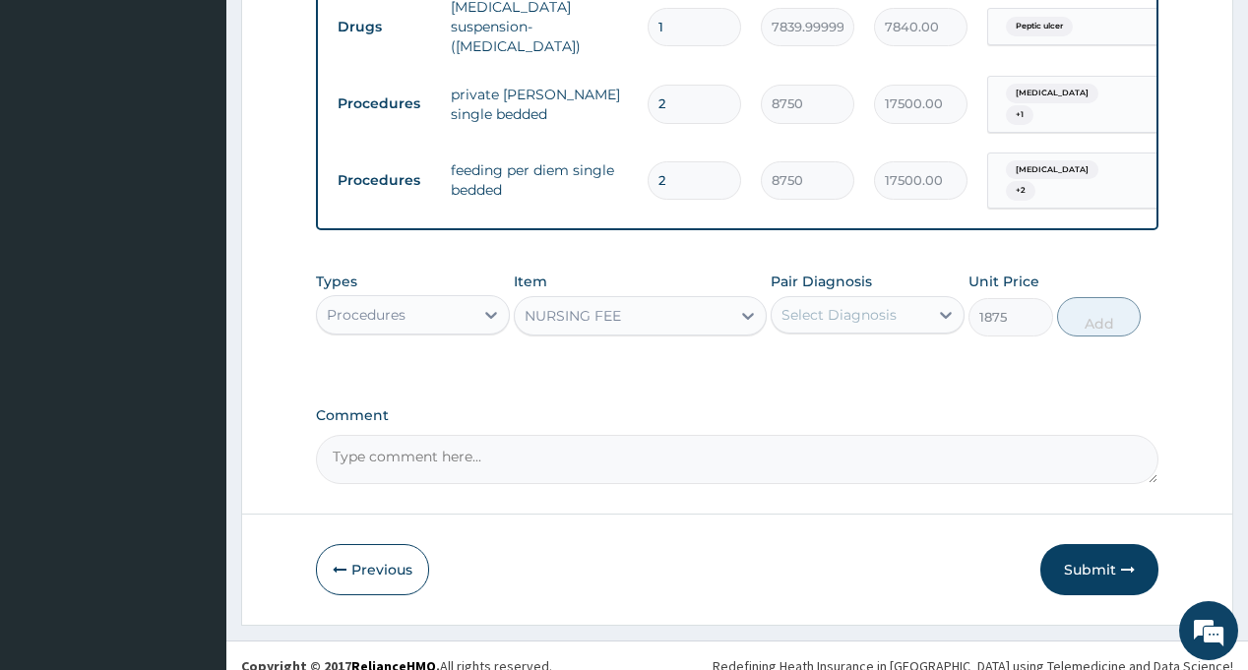
click at [880, 305] on div "Select Diagnosis" at bounding box center [838, 315] width 115 height 20
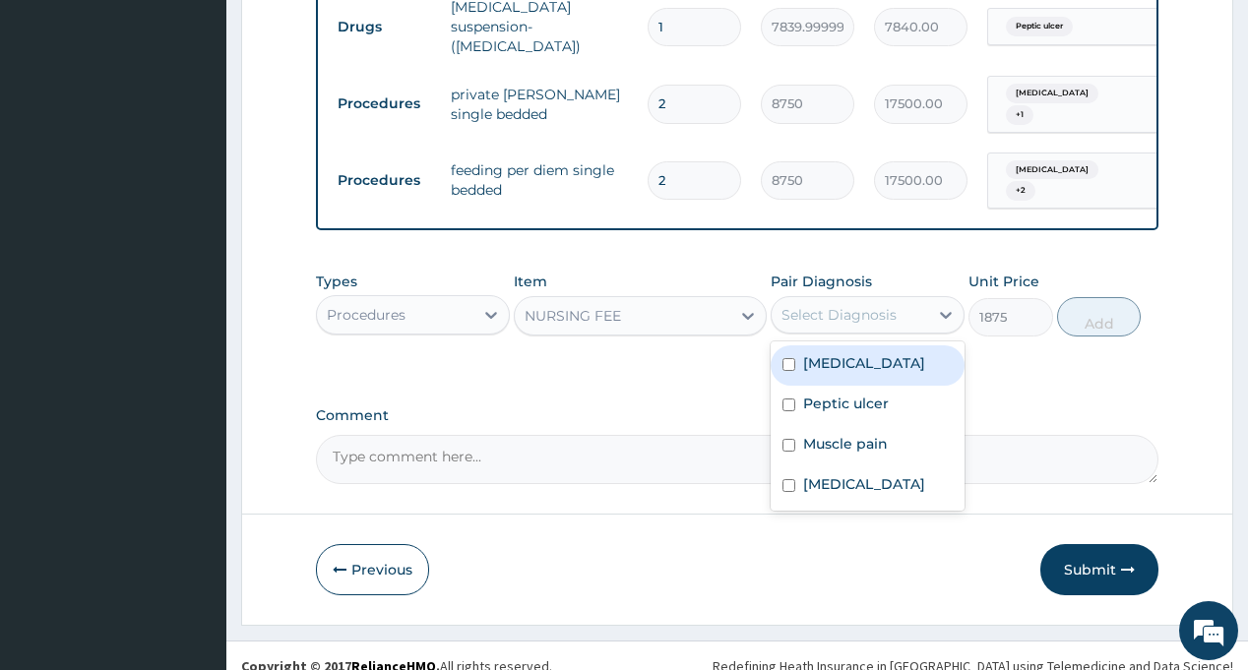
click at [838, 353] on label "Sepsis" at bounding box center [864, 363] width 122 height 20
checkbox input "true"
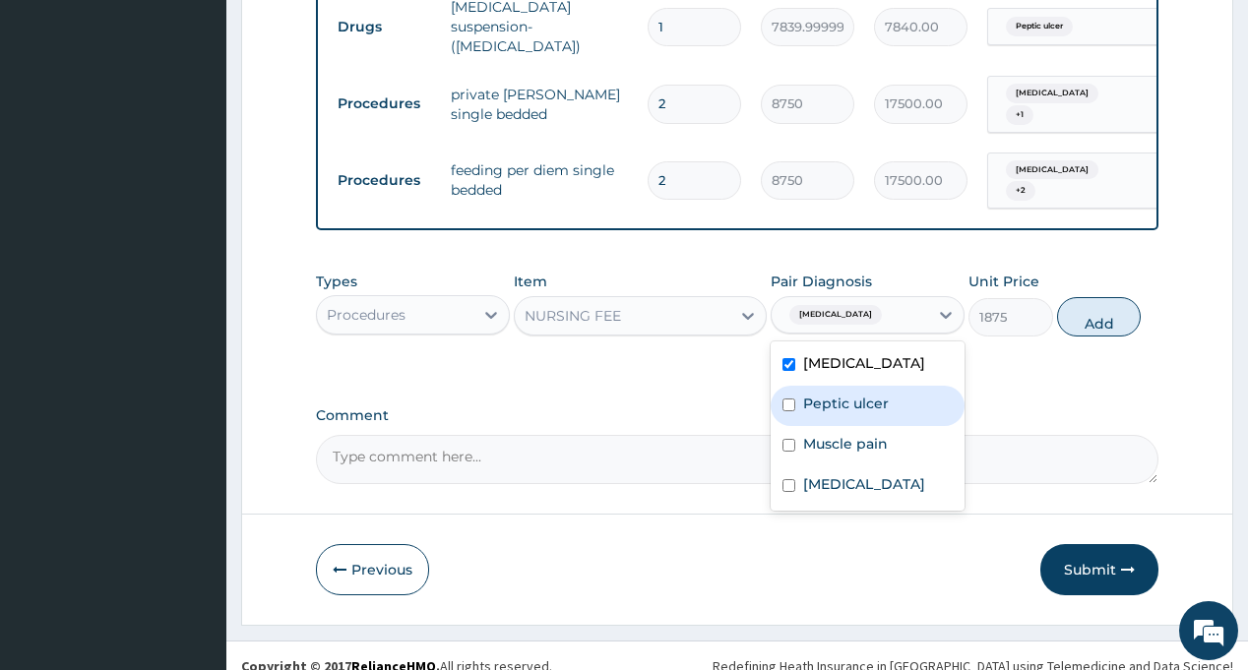
click at [831, 394] on label "Peptic ulcer" at bounding box center [846, 404] width 86 height 20
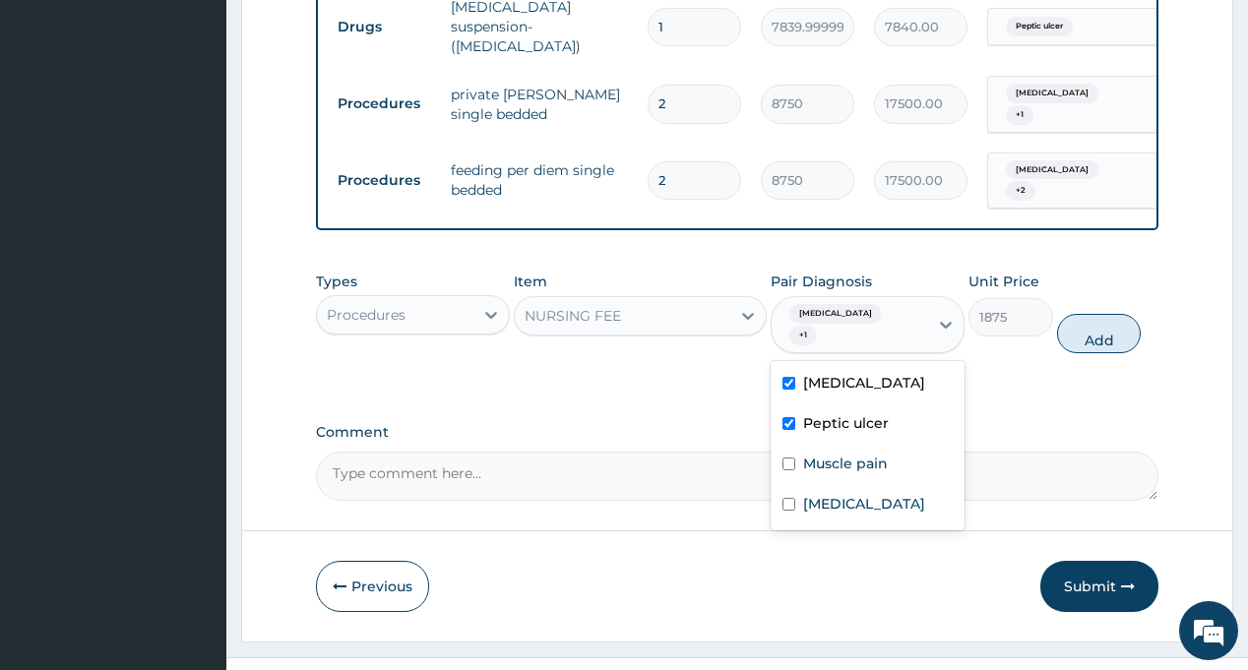
checkbox input "true"
click at [835, 454] on label "Muscle pain" at bounding box center [845, 464] width 85 height 20
checkbox input "true"
click at [833, 486] on div "Malaria" at bounding box center [868, 506] width 194 height 40
checkbox input "true"
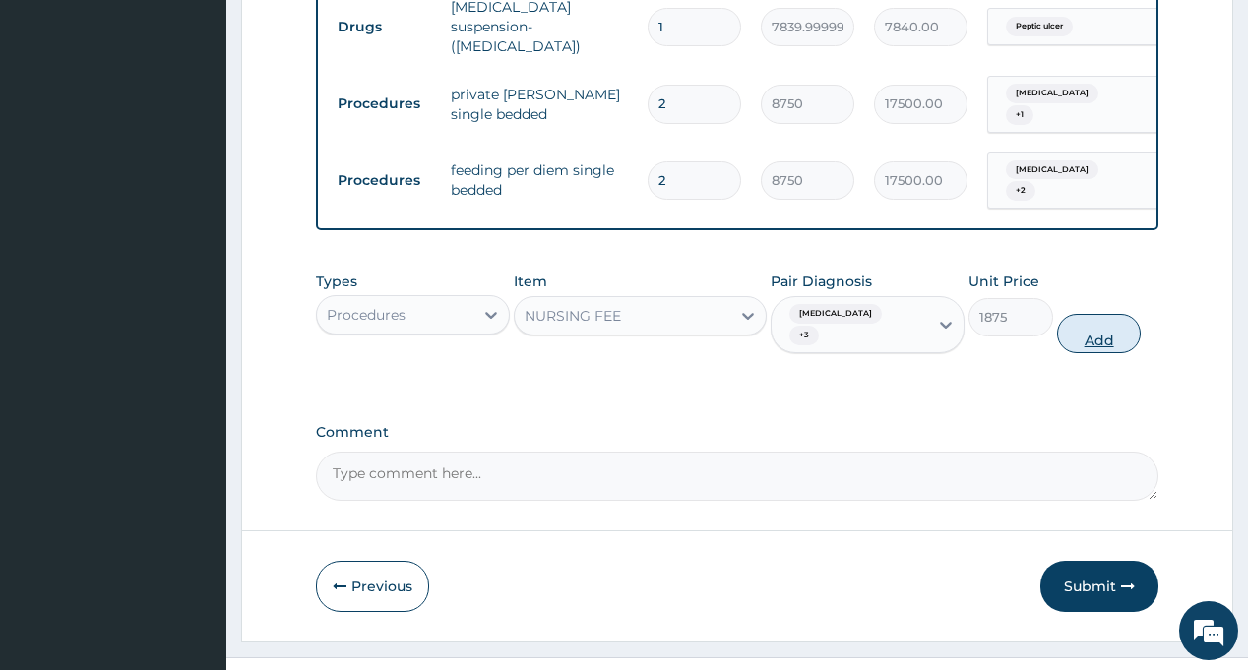
click at [1101, 314] on button "Add" at bounding box center [1099, 333] width 85 height 39
type input "0"
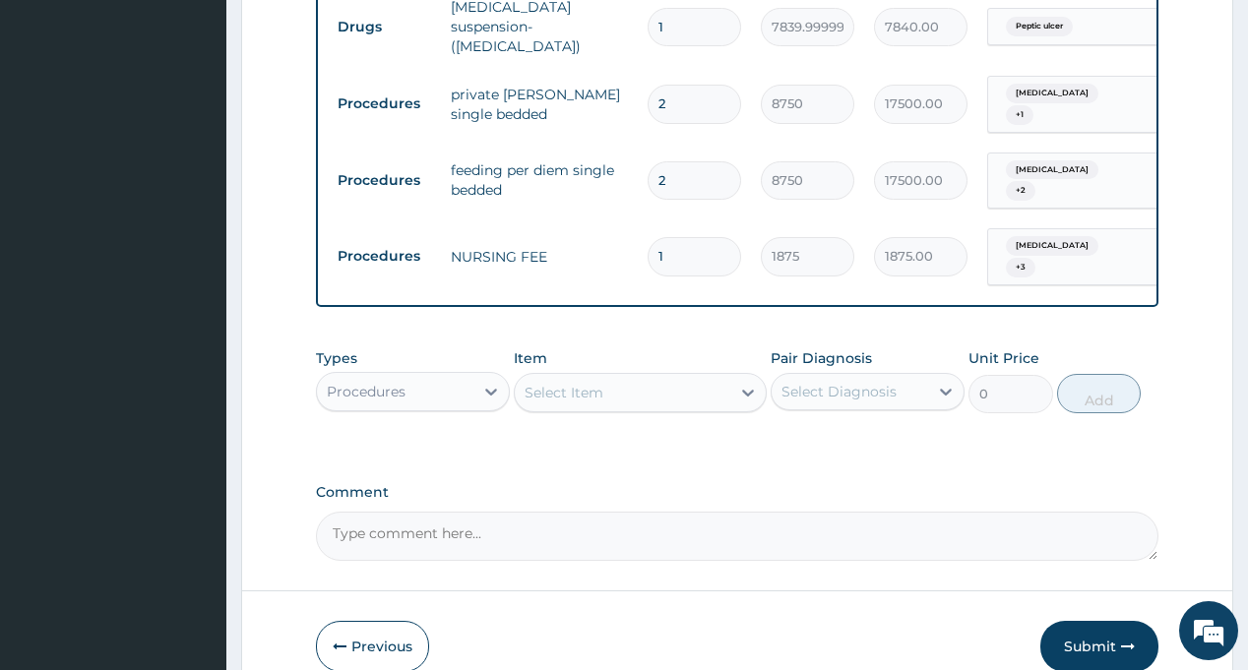
click at [676, 237] on input "1" at bounding box center [694, 256] width 93 height 38
type input "0.00"
type input "2"
type input "3750.00"
type input "2"
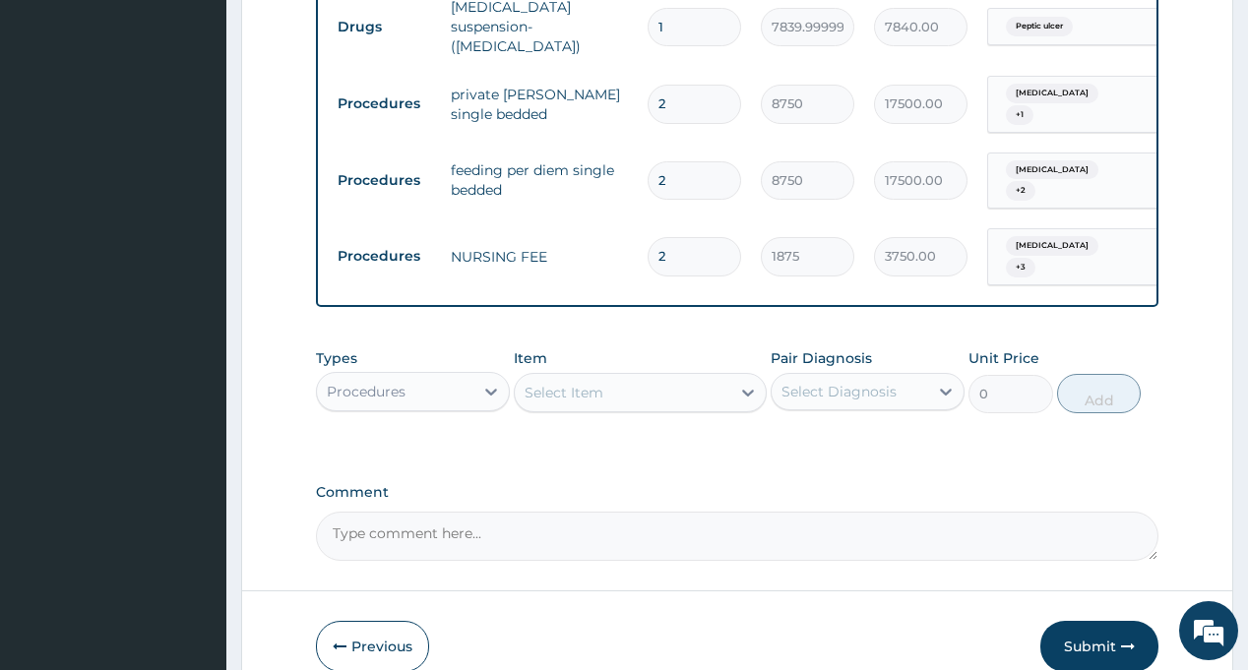
click at [435, 376] on div "Procedures" at bounding box center [395, 391] width 156 height 31
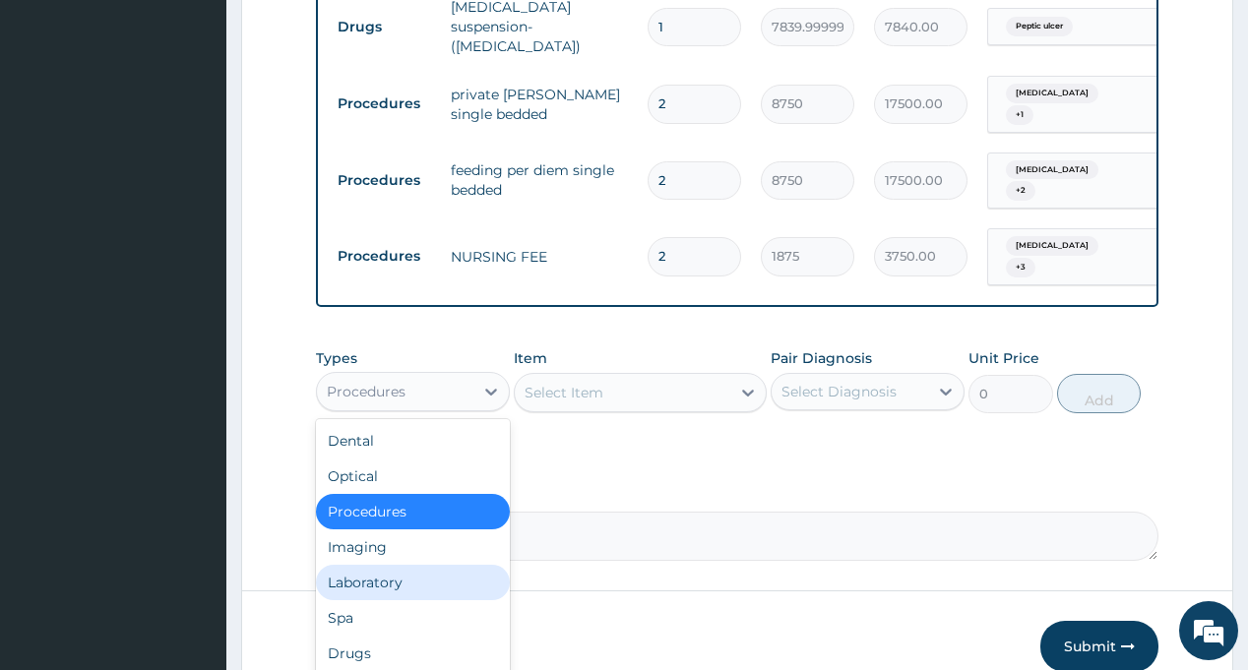
click at [391, 565] on div "Laboratory" at bounding box center [413, 582] width 194 height 35
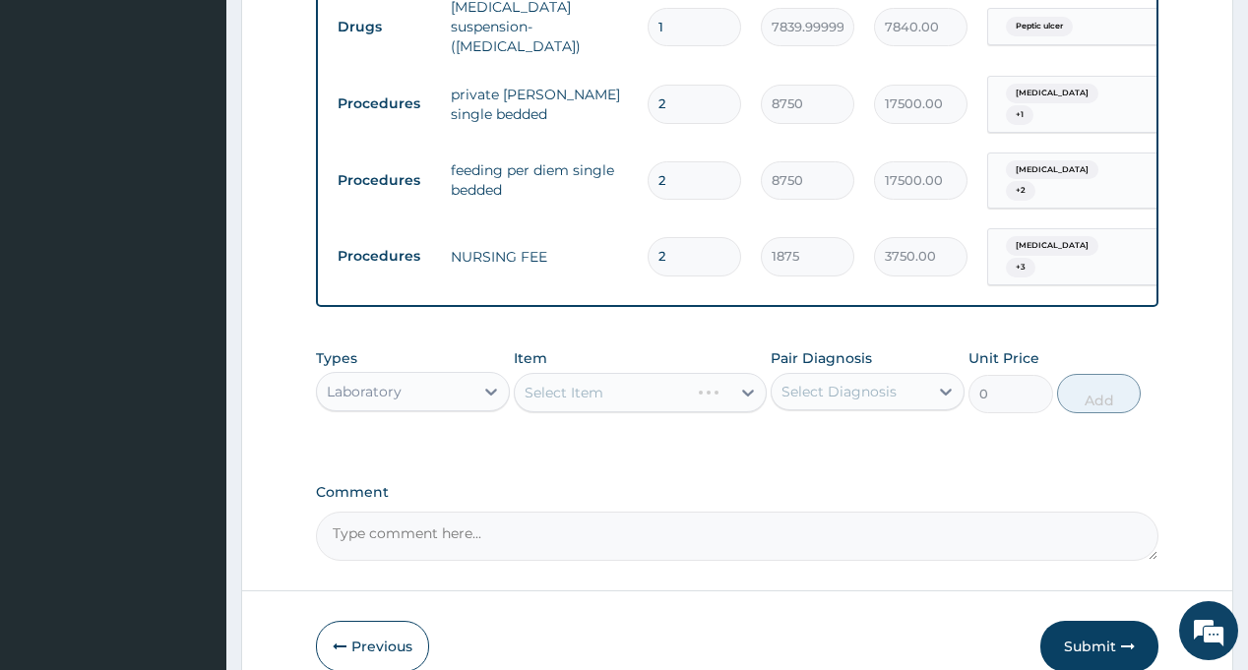
click at [596, 373] on div "Select Item" at bounding box center [640, 392] width 253 height 39
click at [691, 377] on div "Select Item" at bounding box center [623, 392] width 216 height 31
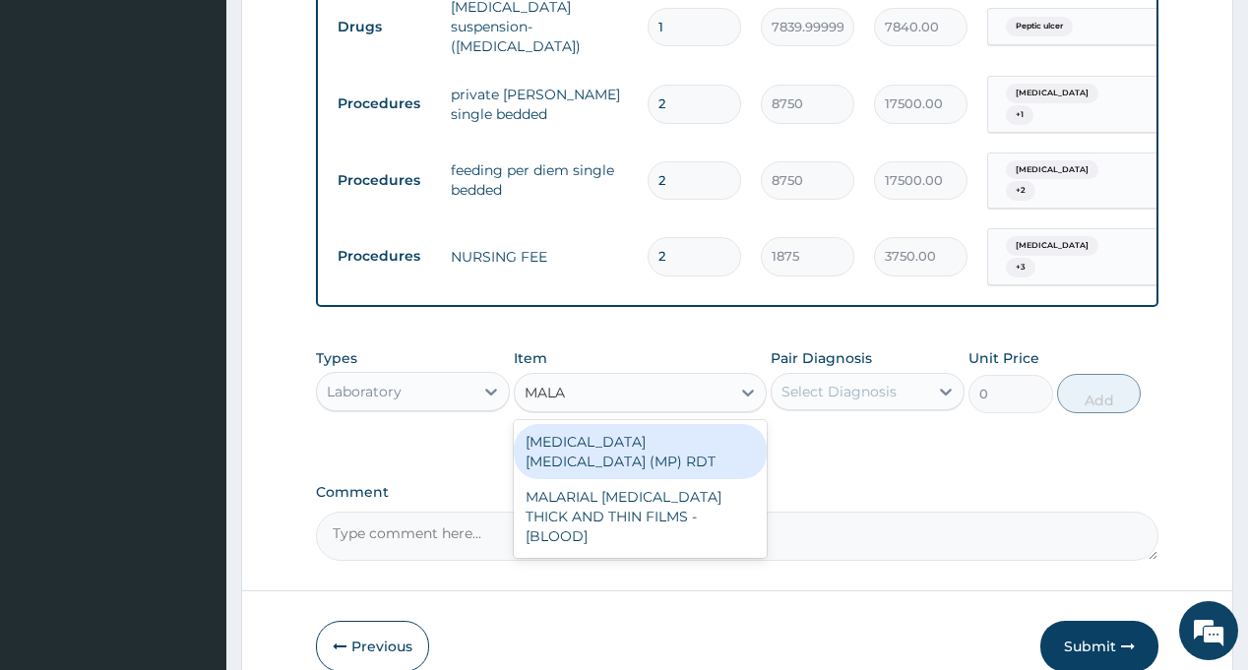
type input "MALAR"
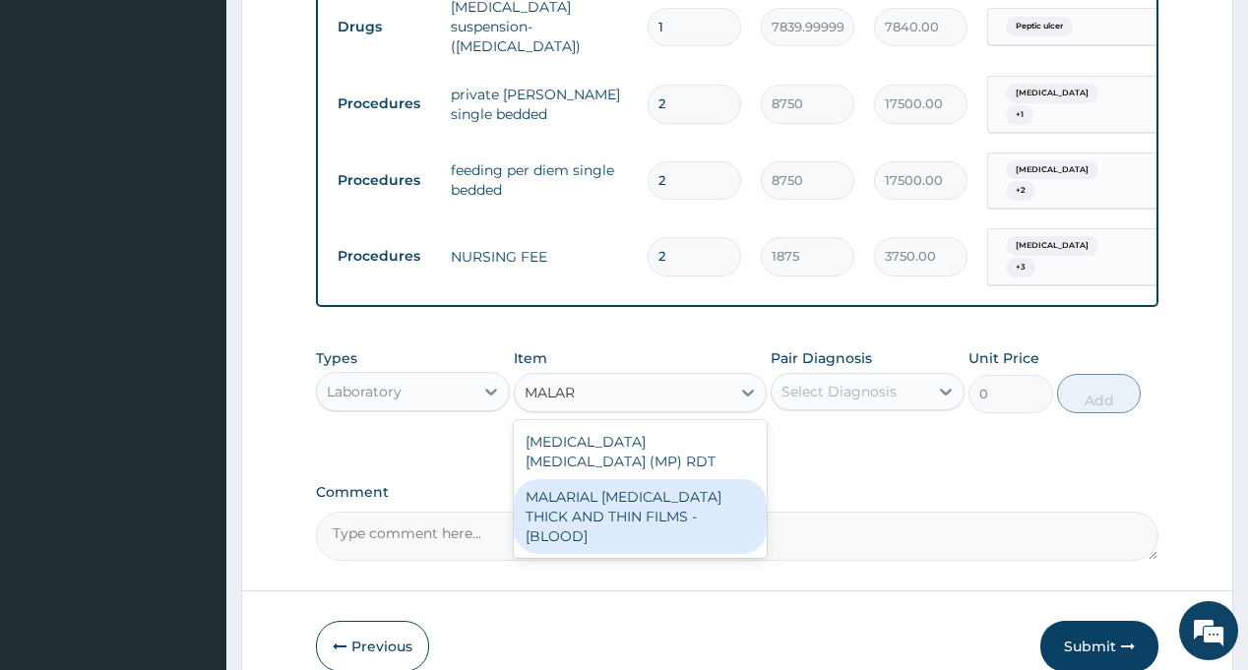
click at [678, 479] on div "MALARIAL PARASITE THICK AND THIN FILMS - [BLOOD]" at bounding box center [640, 516] width 253 height 75
type input "2187.5"
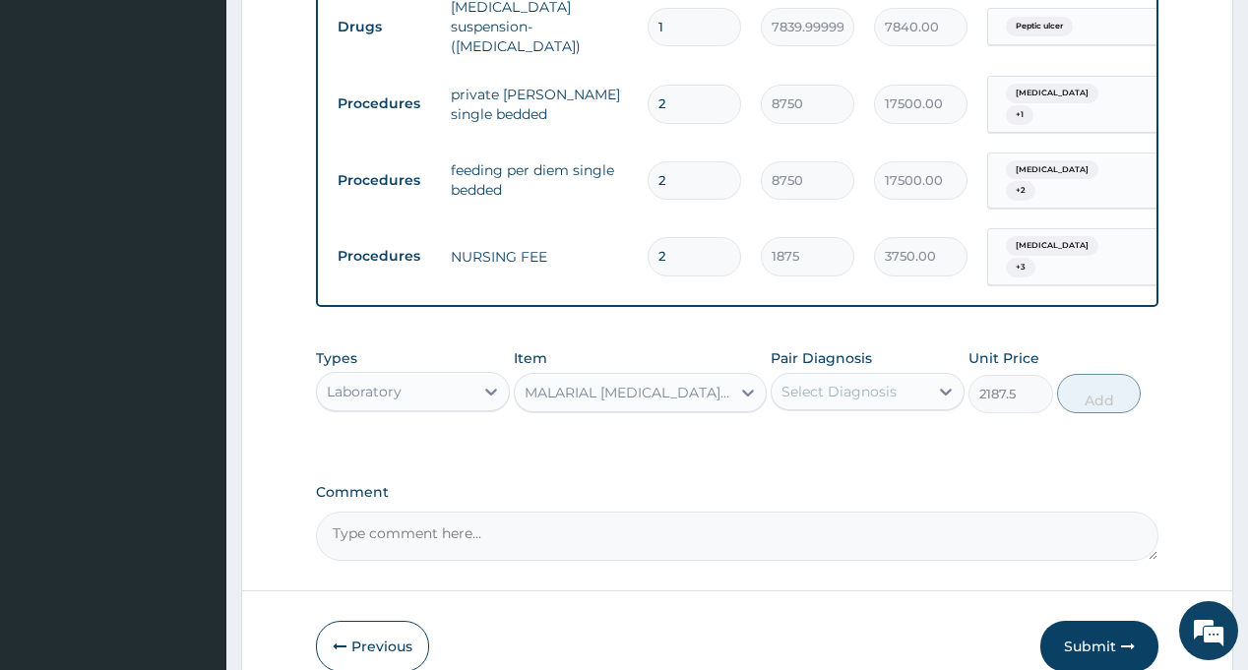
click at [851, 382] on div "Select Diagnosis" at bounding box center [838, 392] width 115 height 20
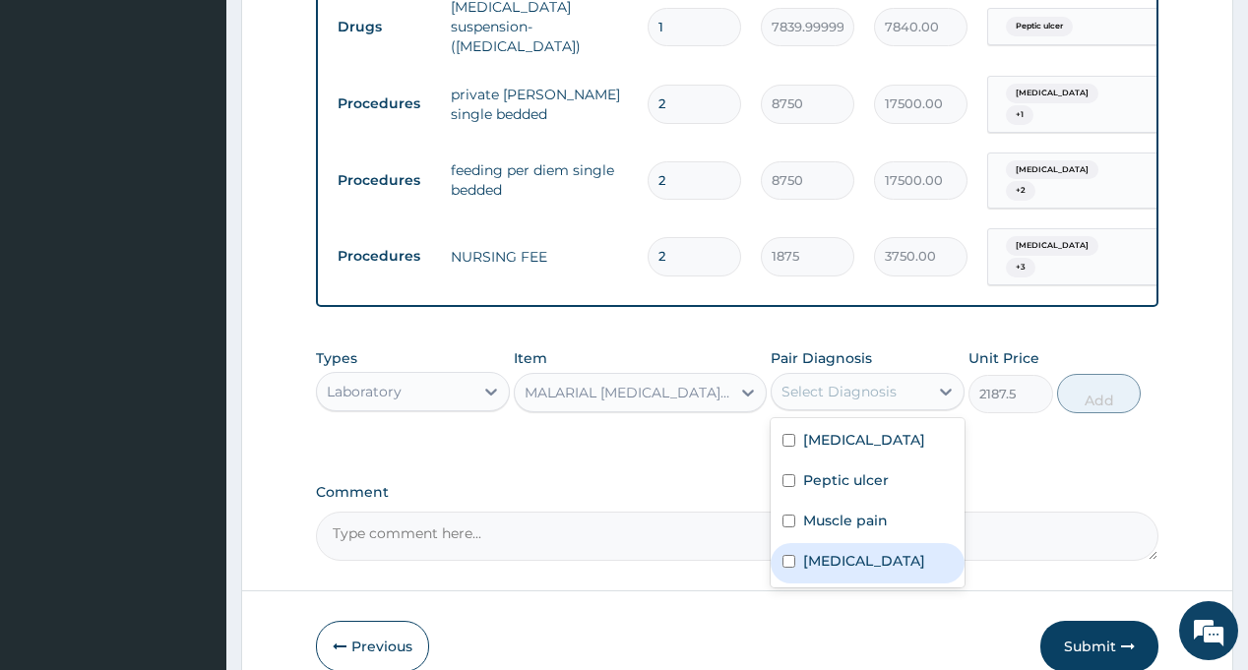
click at [853, 551] on label "Malaria" at bounding box center [864, 561] width 122 height 20
checkbox input "true"
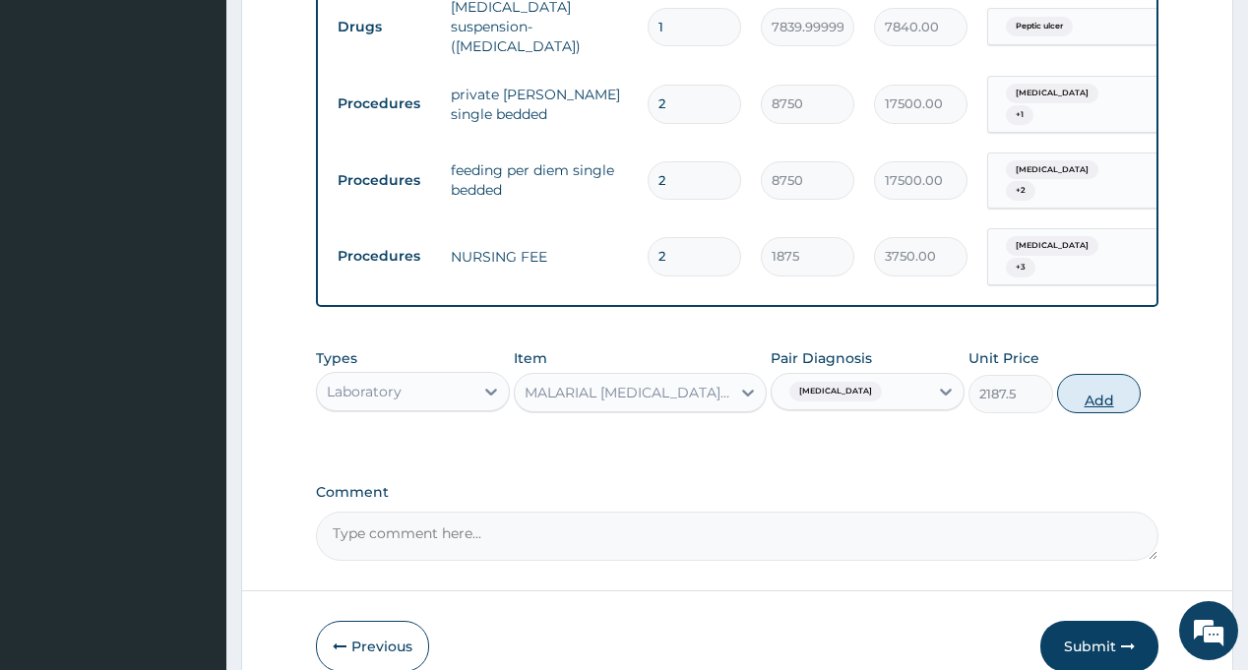
click at [1087, 374] on button "Add" at bounding box center [1099, 393] width 85 height 39
type input "0"
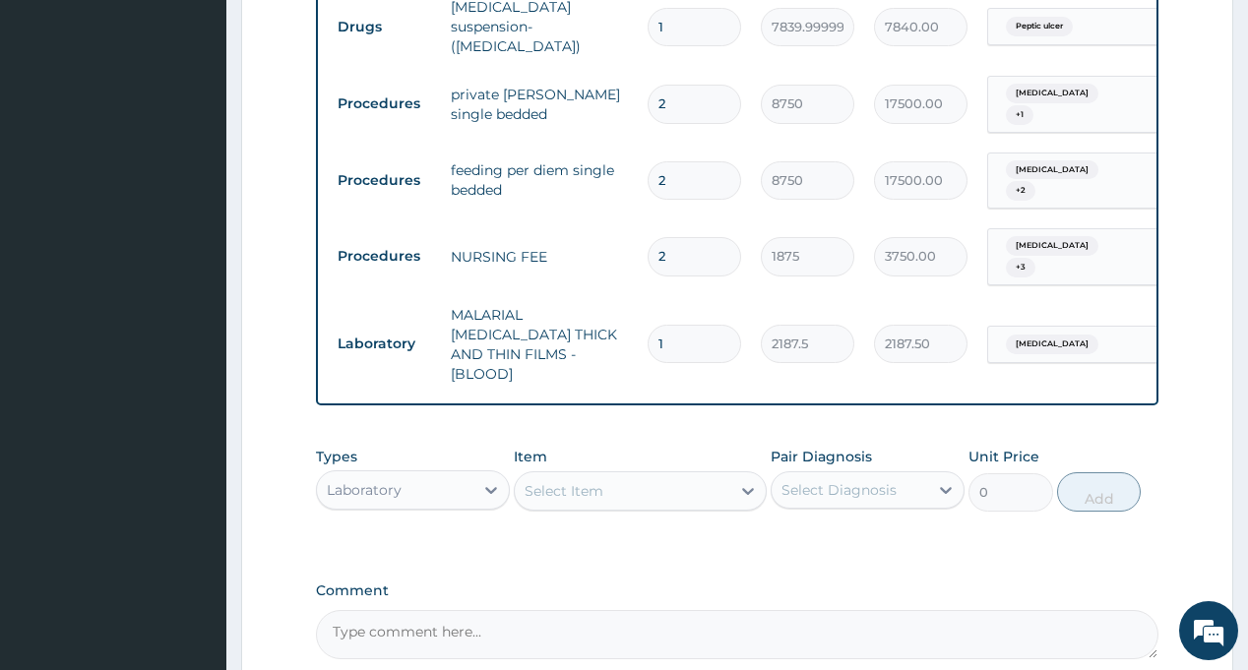
click at [633, 475] on div "Select Item" at bounding box center [623, 490] width 216 height 31
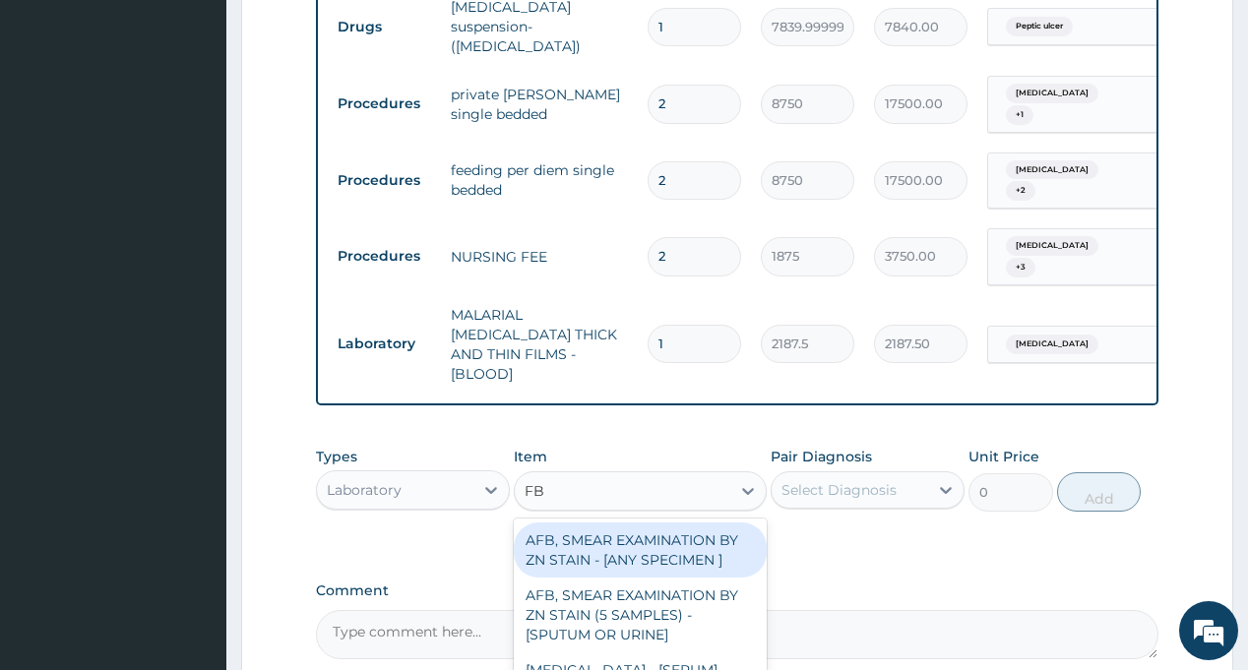
type input "FBC"
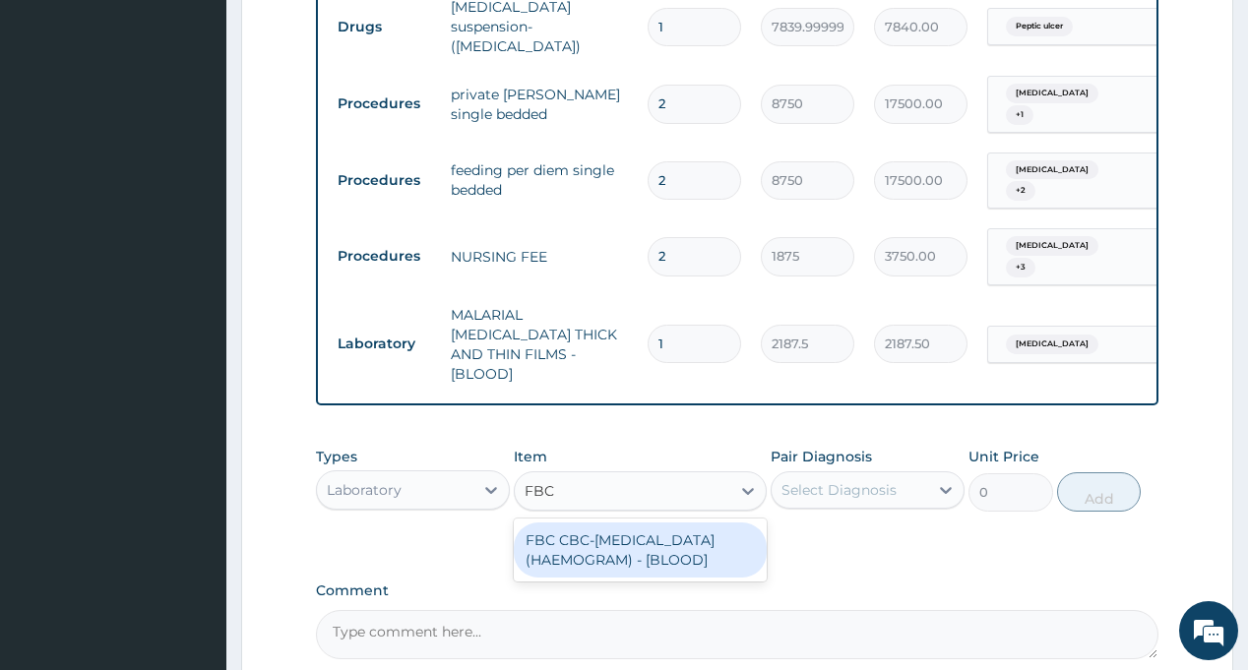
click at [623, 523] on div "FBC CBC-COMPLETE BLOOD COUNT (HAEMOGRAM) - [BLOOD]" at bounding box center [640, 550] width 253 height 55
type input "5000"
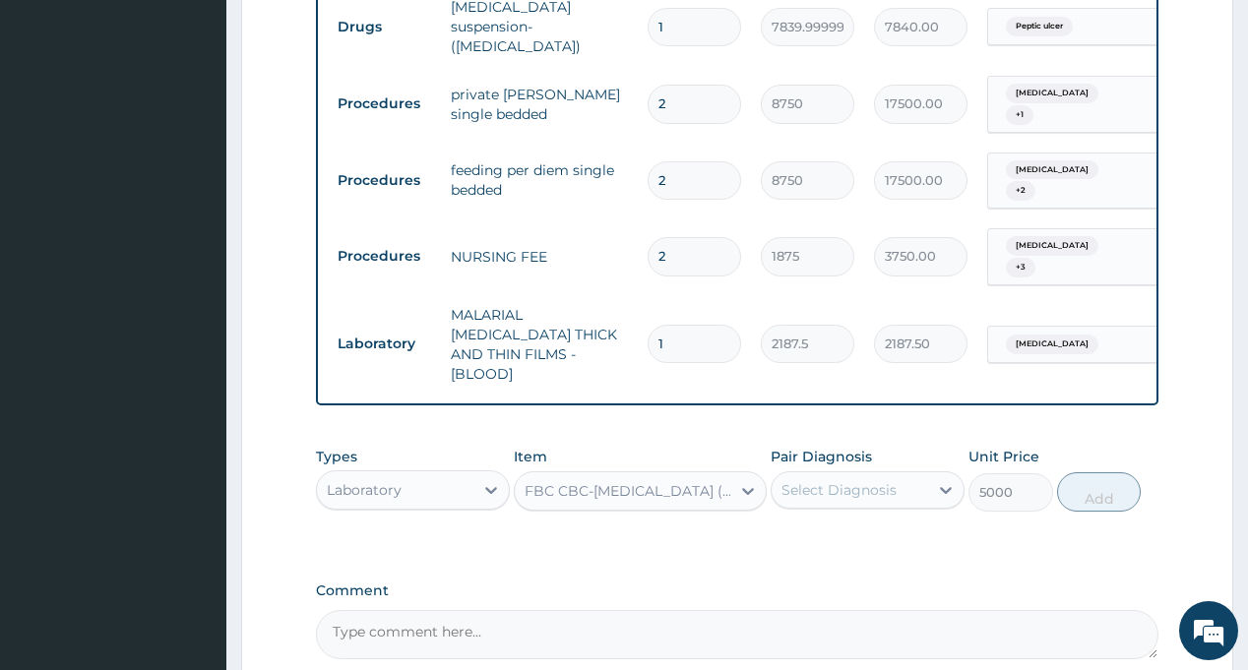
click at [843, 480] on div "Select Diagnosis" at bounding box center [838, 490] width 115 height 20
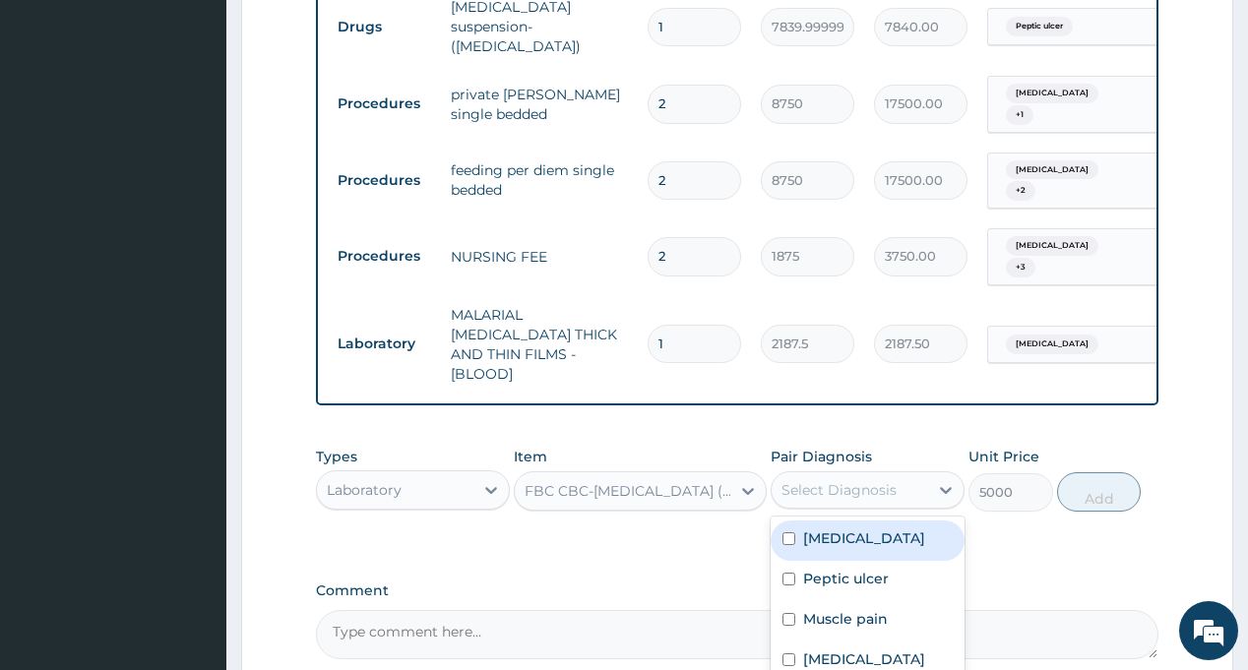
click at [846, 528] on label "Sepsis" at bounding box center [864, 538] width 122 height 20
checkbox input "true"
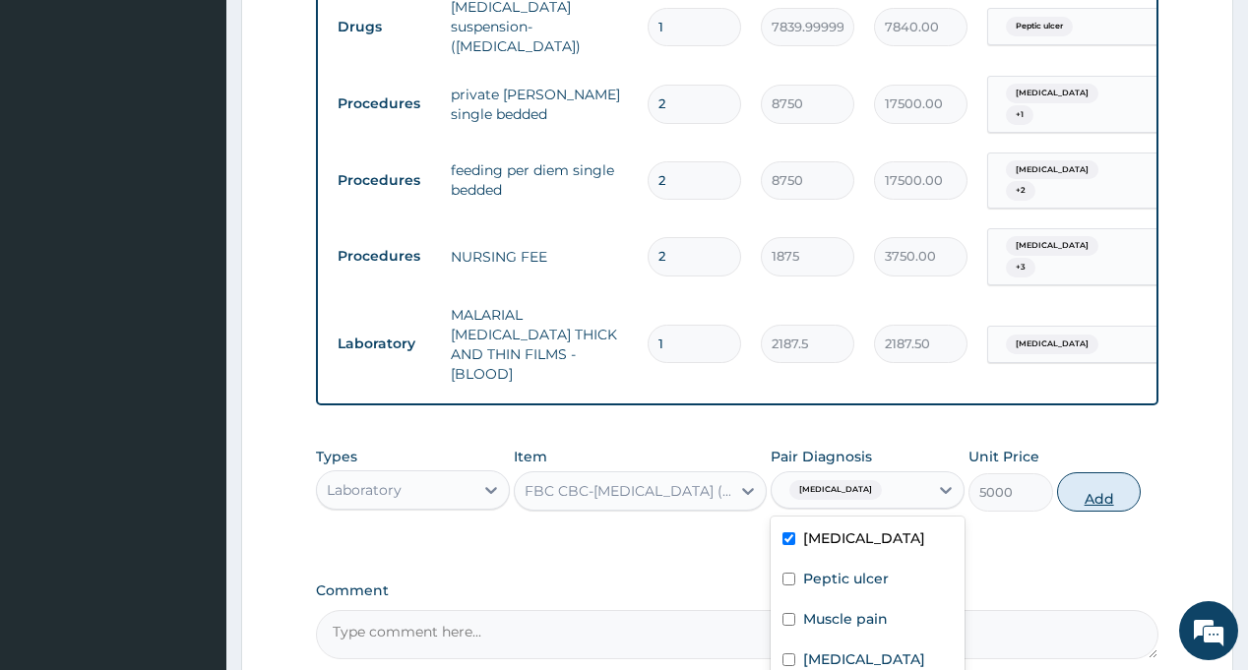
click at [1128, 472] on button "Add" at bounding box center [1099, 491] width 85 height 39
type input "0"
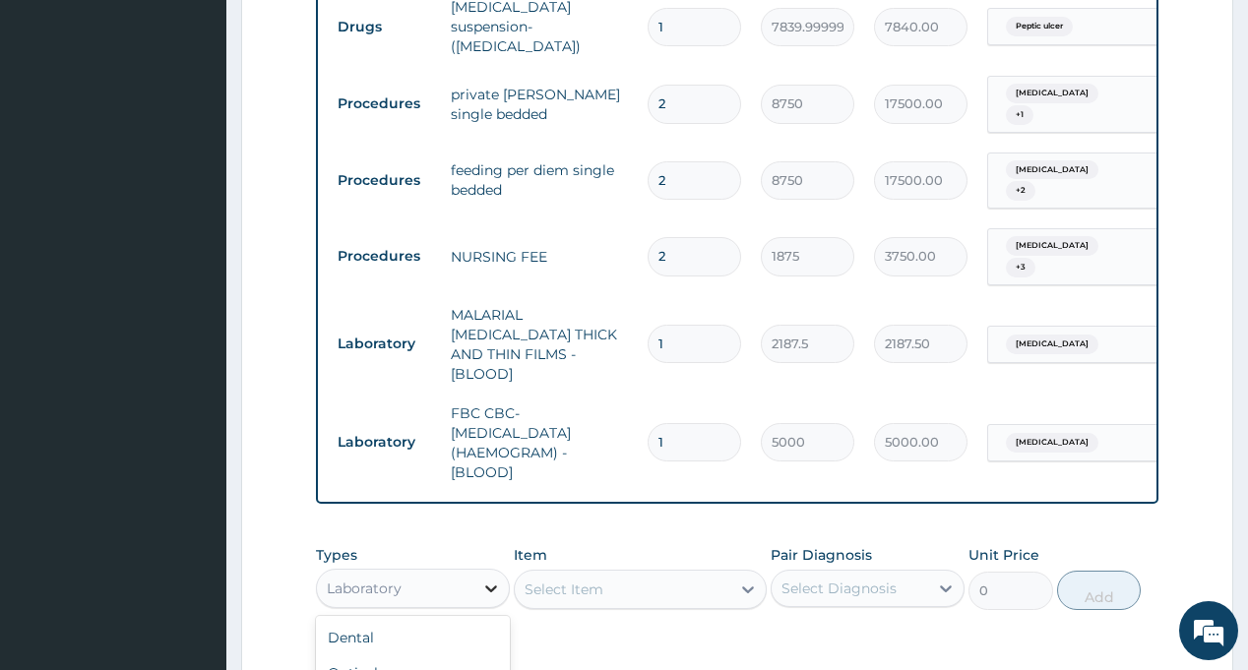
click at [491, 586] on icon at bounding box center [491, 589] width 12 height 7
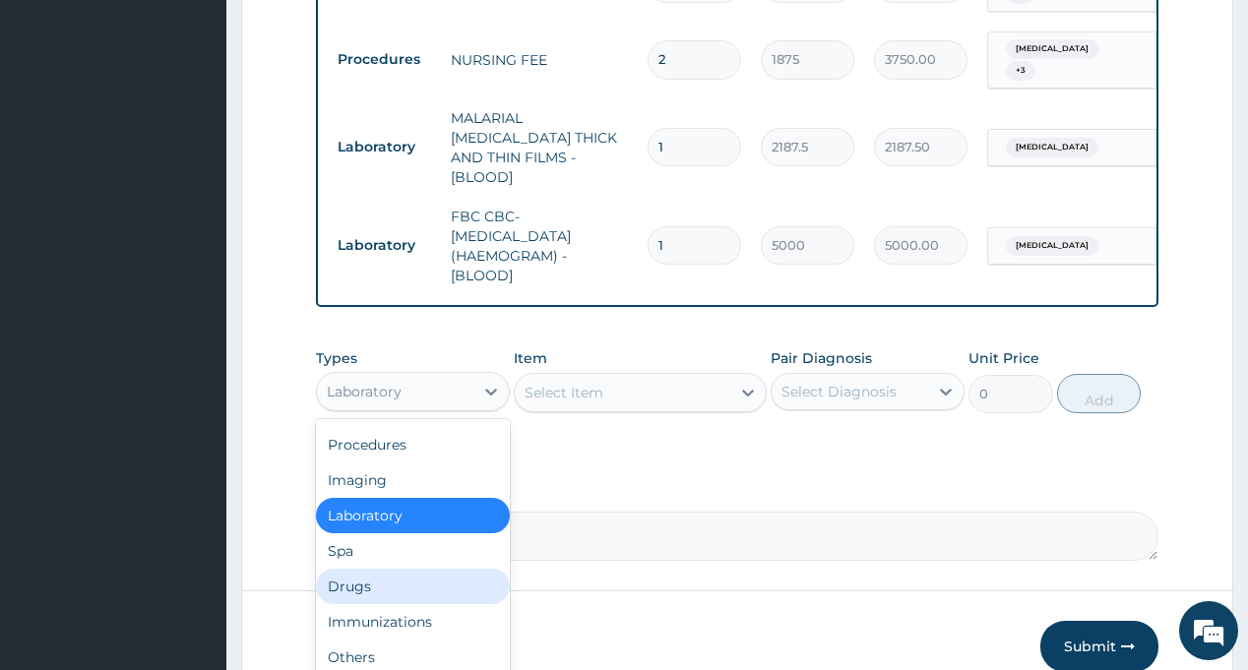
click at [376, 569] on div "Drugs" at bounding box center [413, 586] width 194 height 35
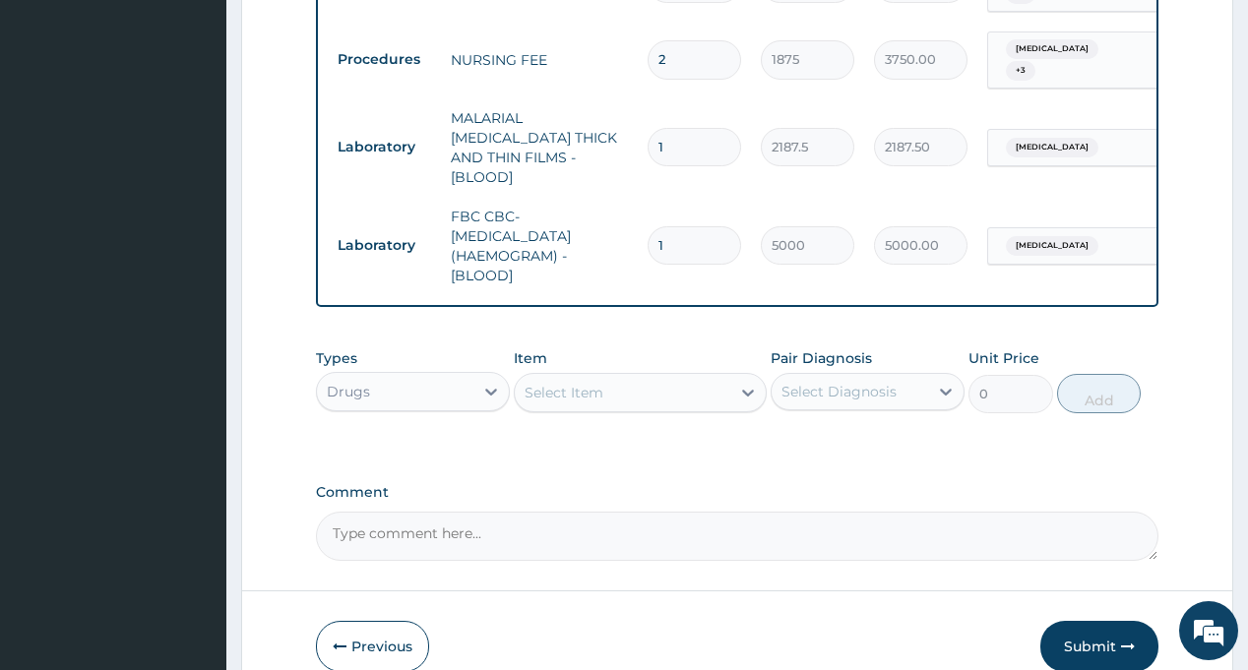
click at [588, 383] on div "Select Item" at bounding box center [564, 393] width 79 height 20
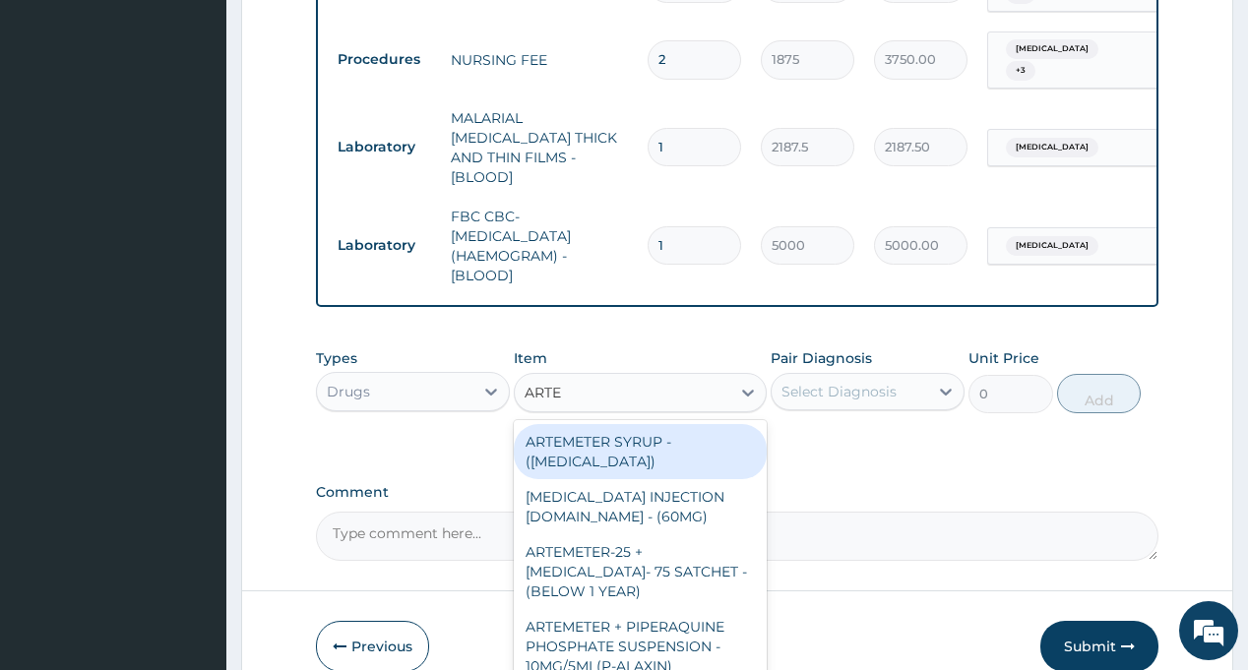
type input "ARTEM"
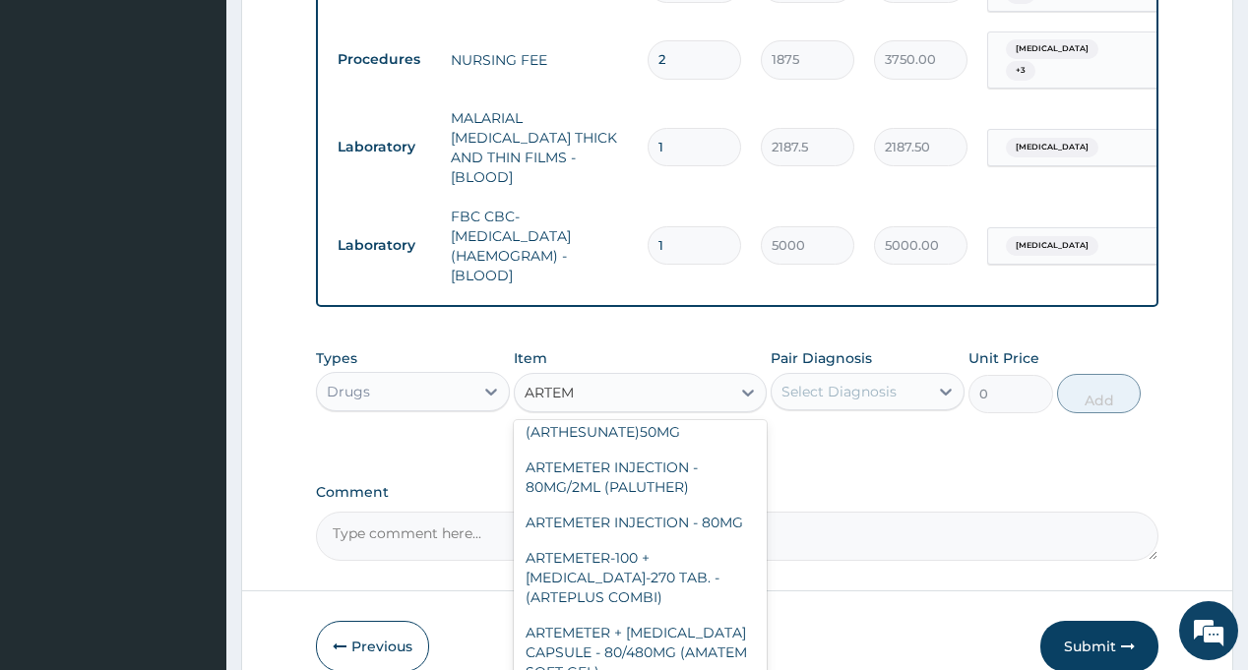
scroll to position [886, 0]
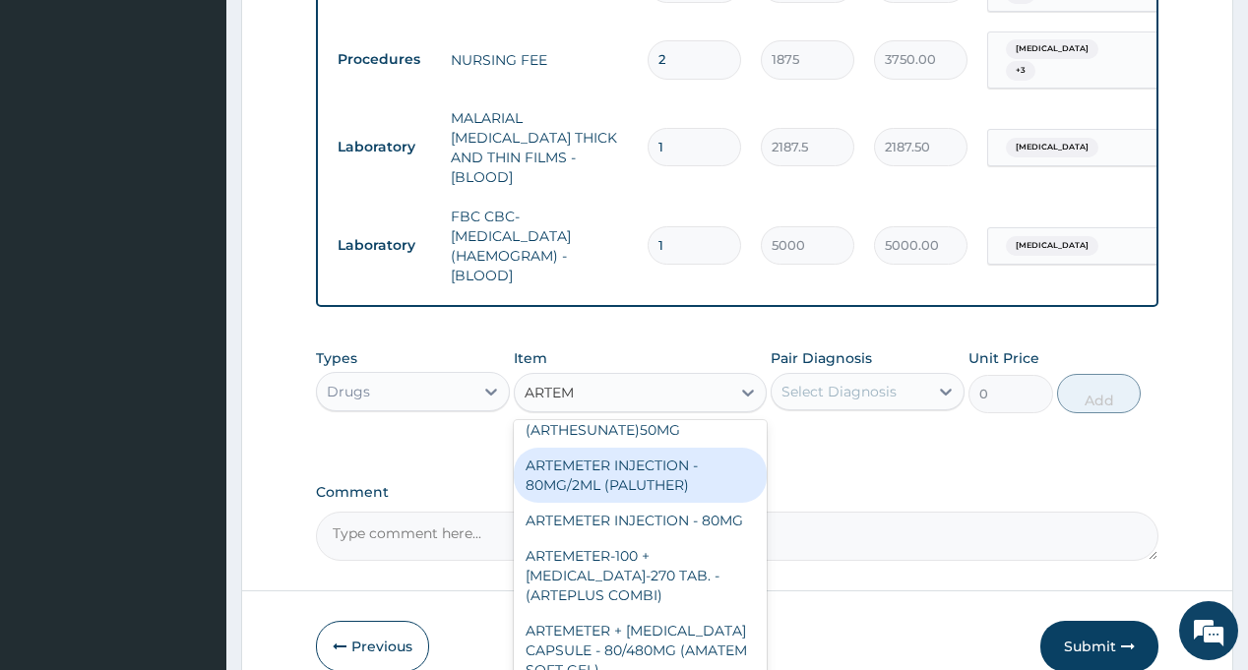
click at [657, 503] on div "ARTEMETER INJECTION - 80MG/2ML (PALUTHER)" at bounding box center [640, 475] width 253 height 55
type input "700"
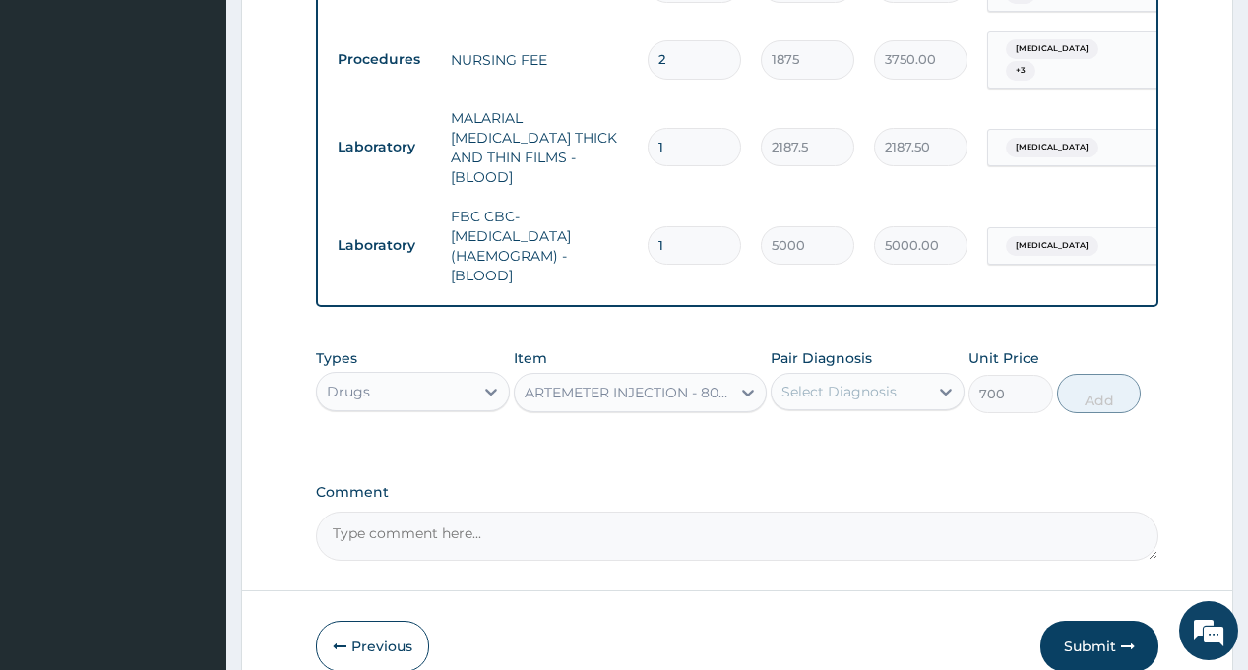
click at [846, 382] on div "Select Diagnosis" at bounding box center [838, 392] width 115 height 20
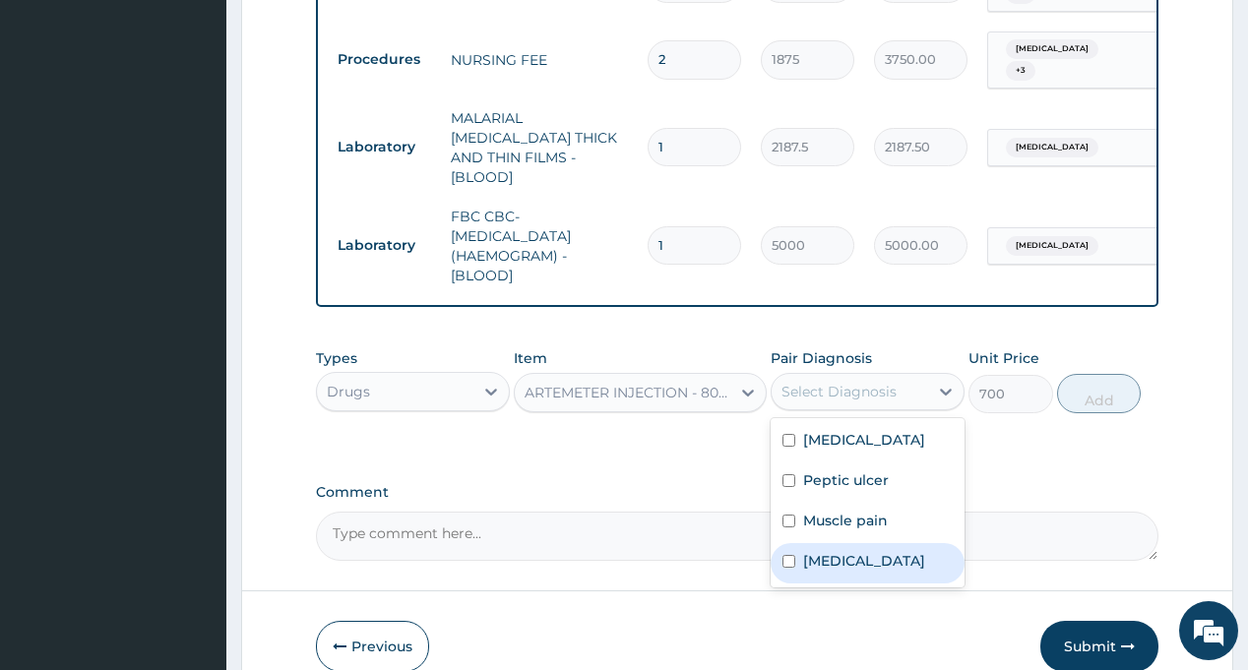
click at [846, 551] on label "Malaria" at bounding box center [864, 561] width 122 height 20
checkbox input "true"
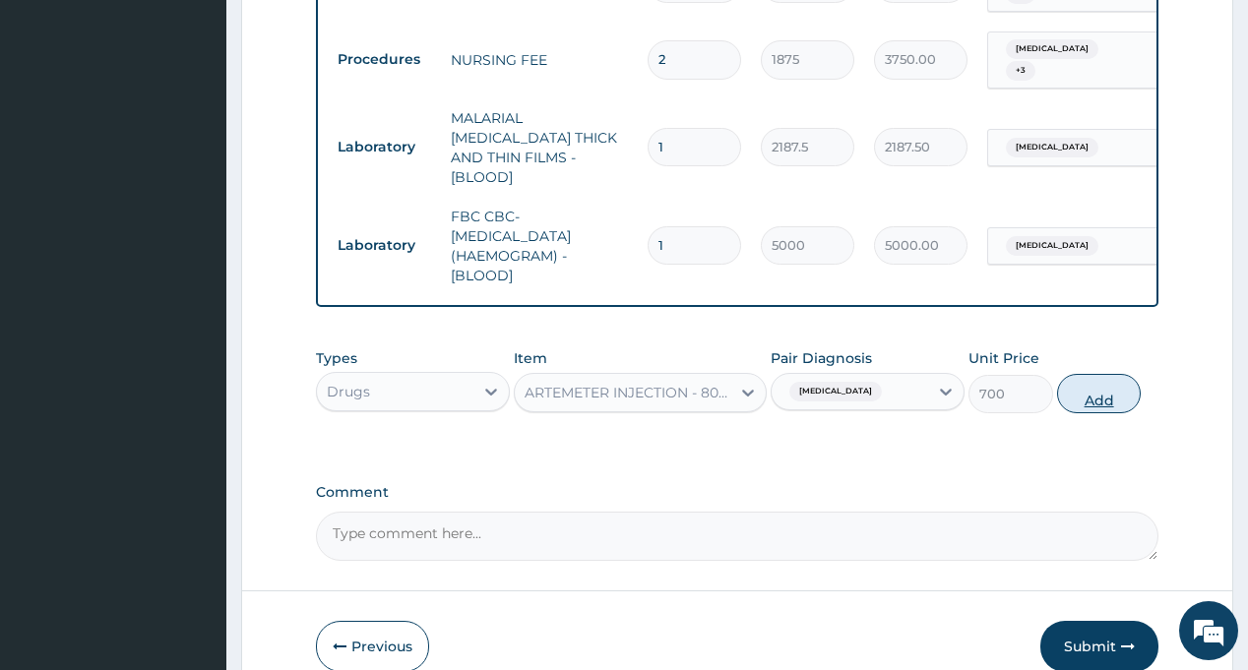
click at [1106, 374] on button "Add" at bounding box center [1099, 393] width 85 height 39
type input "0"
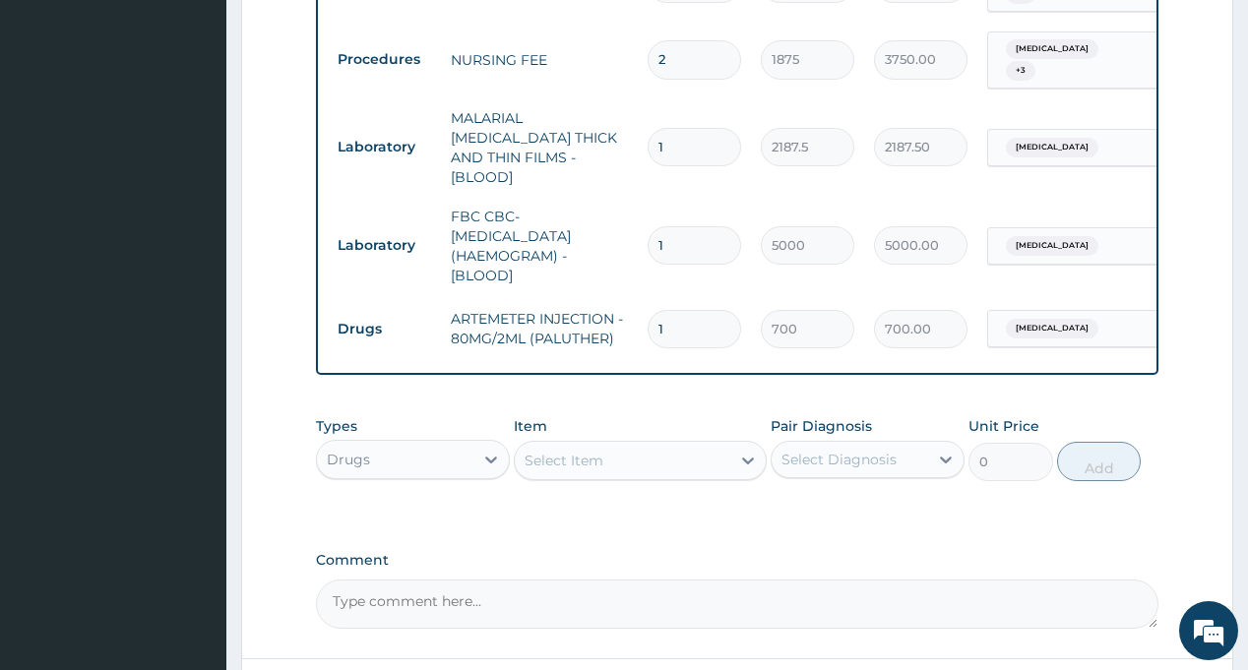
click at [678, 310] on input "1" at bounding box center [694, 329] width 93 height 38
type input "0.00"
type input "6"
type input "4200.00"
type input "6"
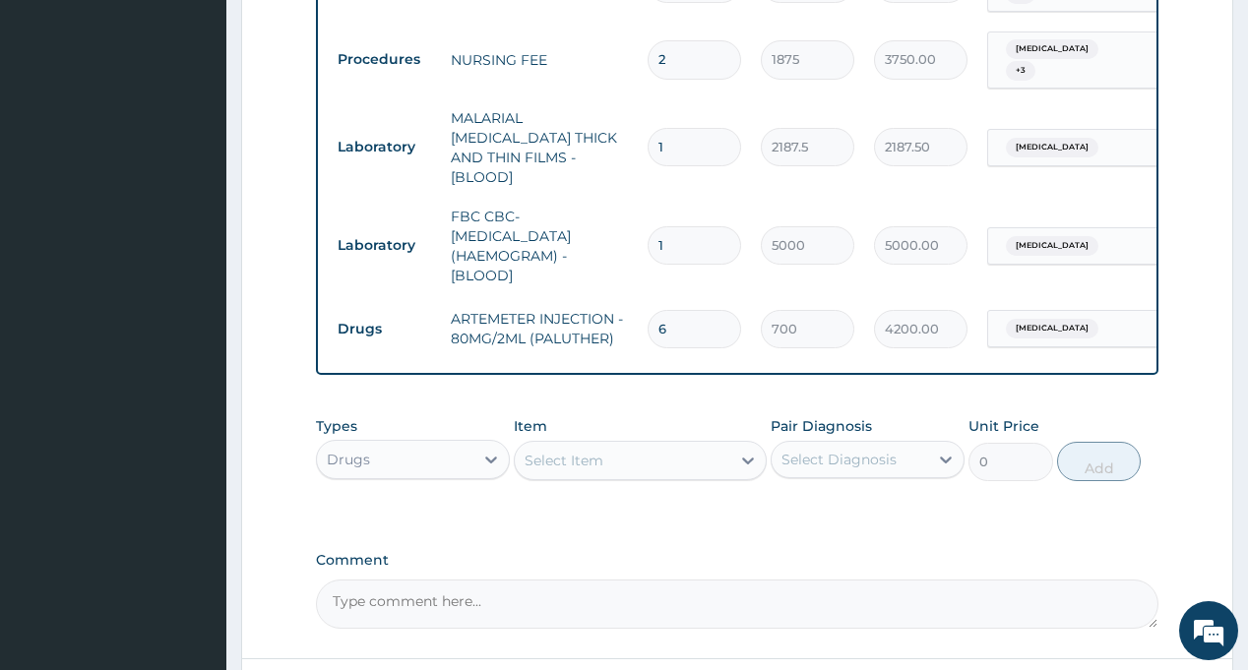
click at [653, 445] on div "Select Item" at bounding box center [623, 460] width 216 height 31
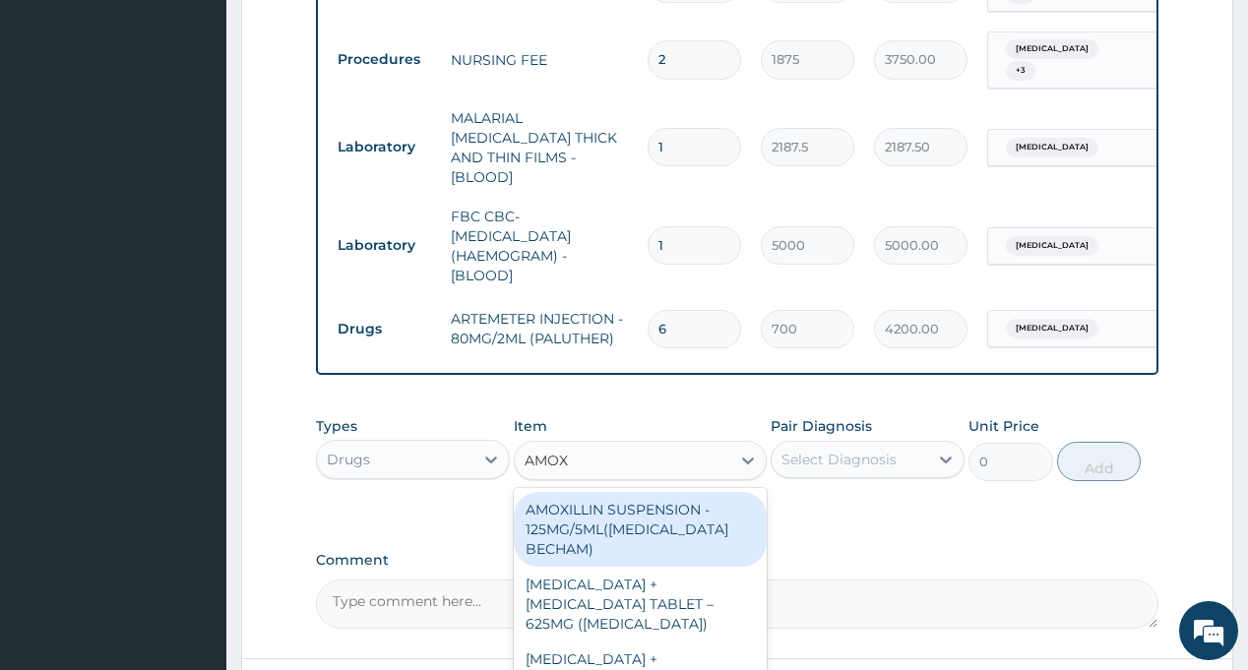
type input "AMOXI"
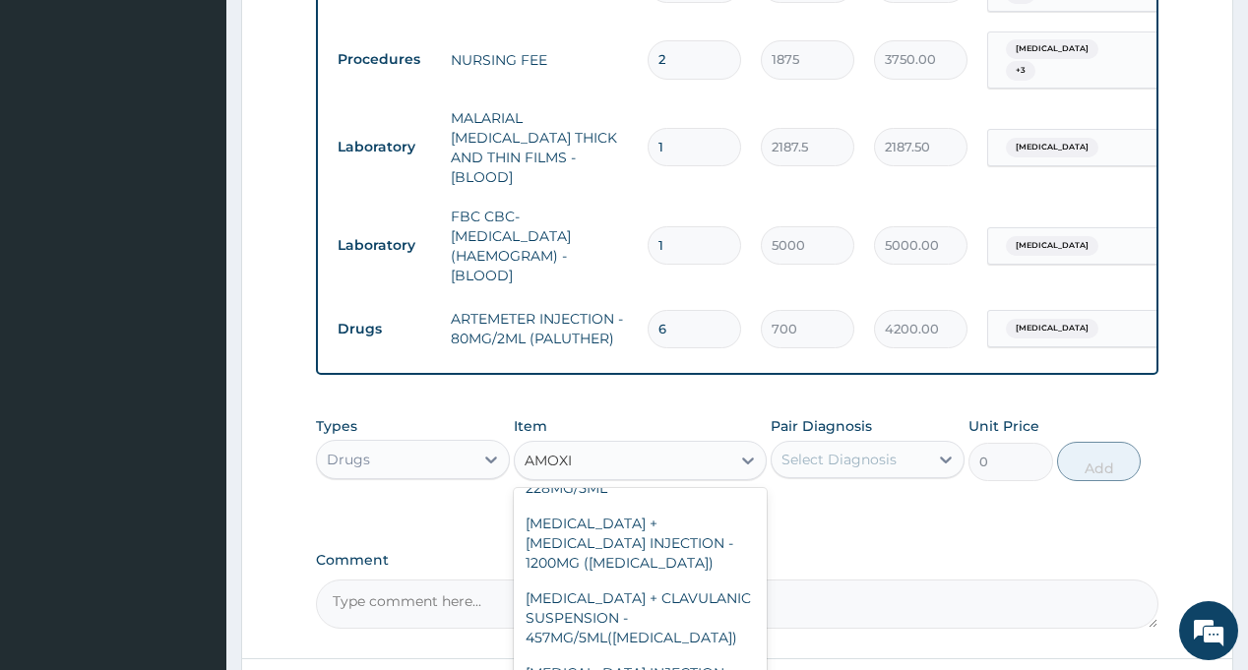
scroll to position [768, 0]
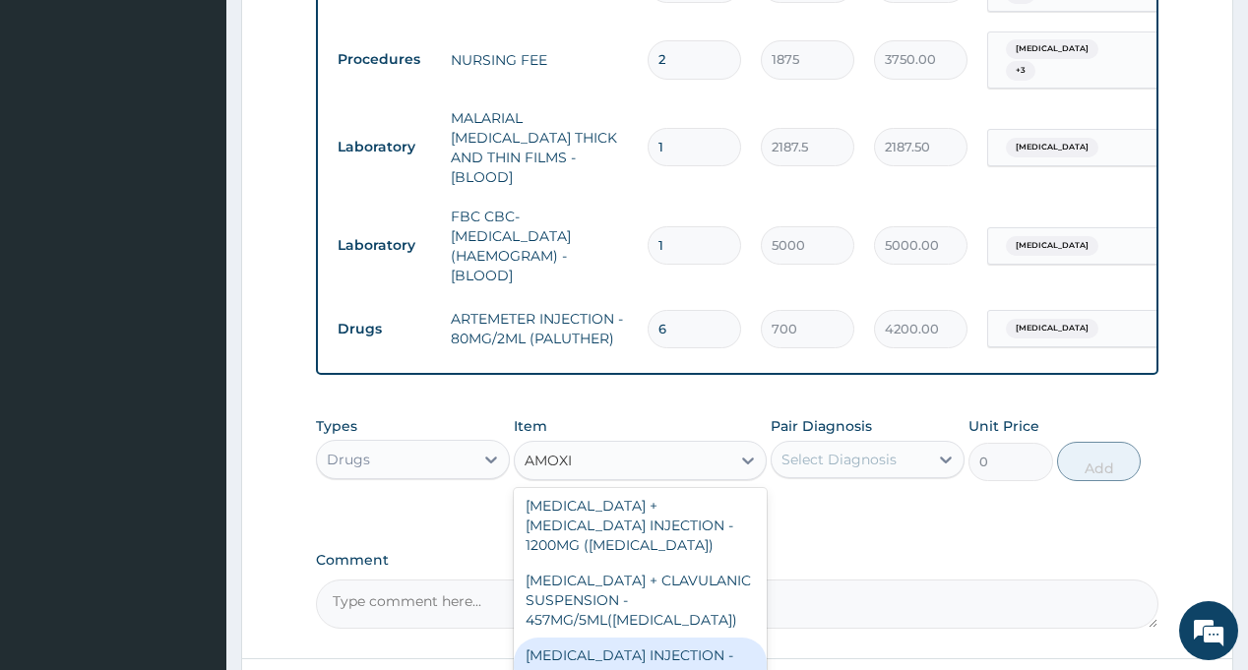
click at [622, 638] on div "AMOXICILLIN INJECTION - 500MG" at bounding box center [640, 665] width 253 height 55
type input "1120"
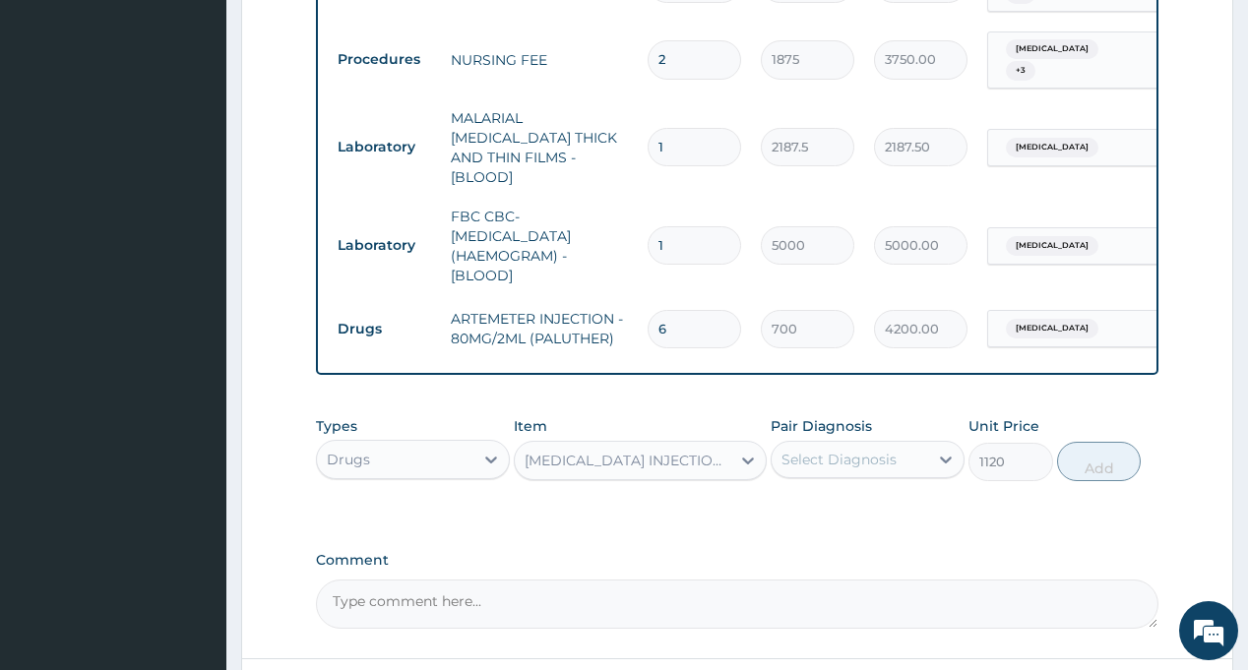
click at [836, 450] on div "Select Diagnosis" at bounding box center [838, 460] width 115 height 20
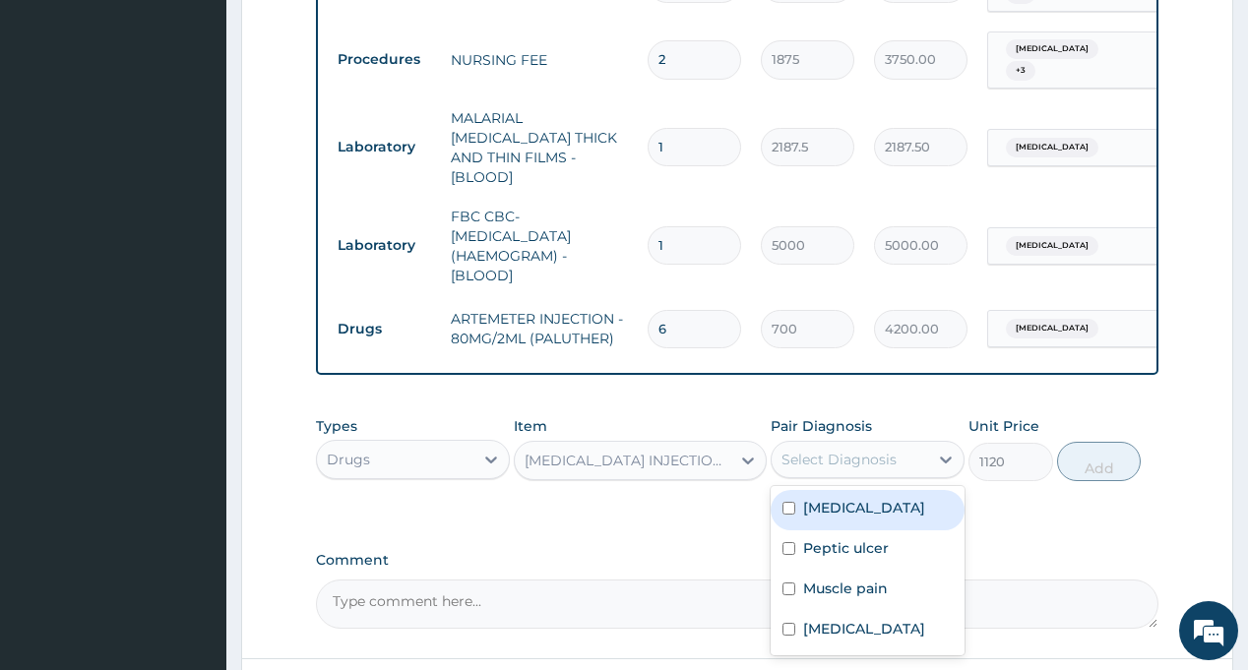
click at [832, 498] on label "Sepsis" at bounding box center [864, 508] width 122 height 20
checkbox input "true"
click at [1108, 442] on button "Add" at bounding box center [1099, 461] width 85 height 39
type input "0"
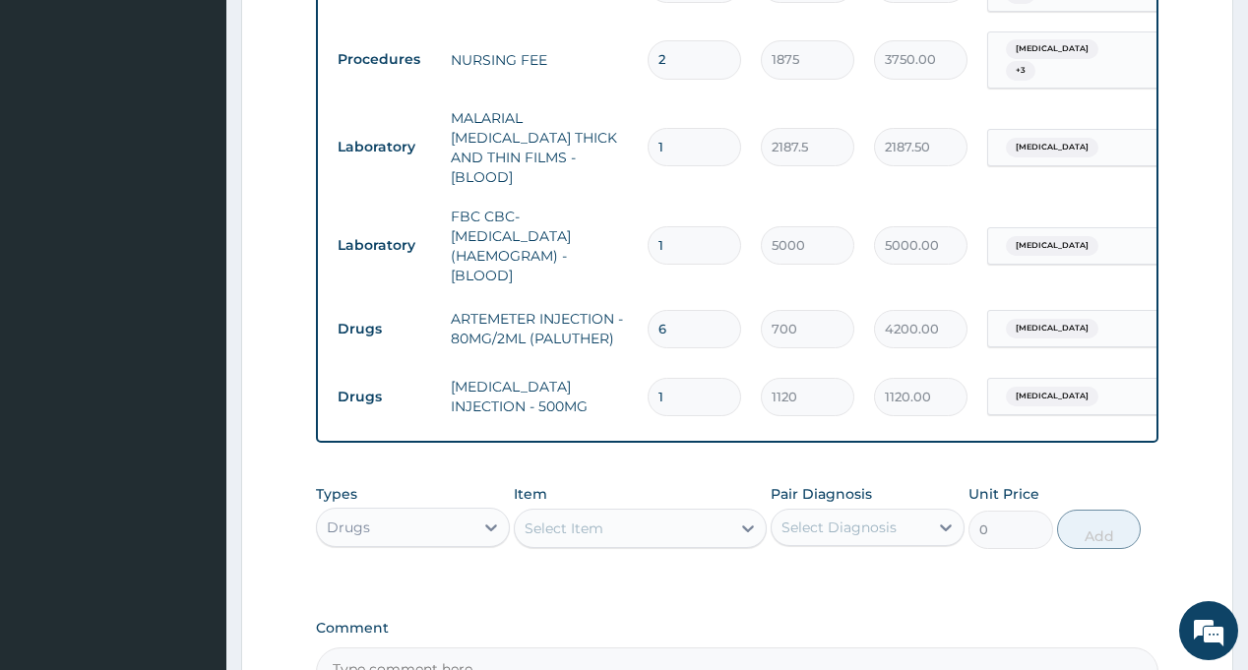
click at [657, 513] on div "Select Item" at bounding box center [623, 528] width 216 height 31
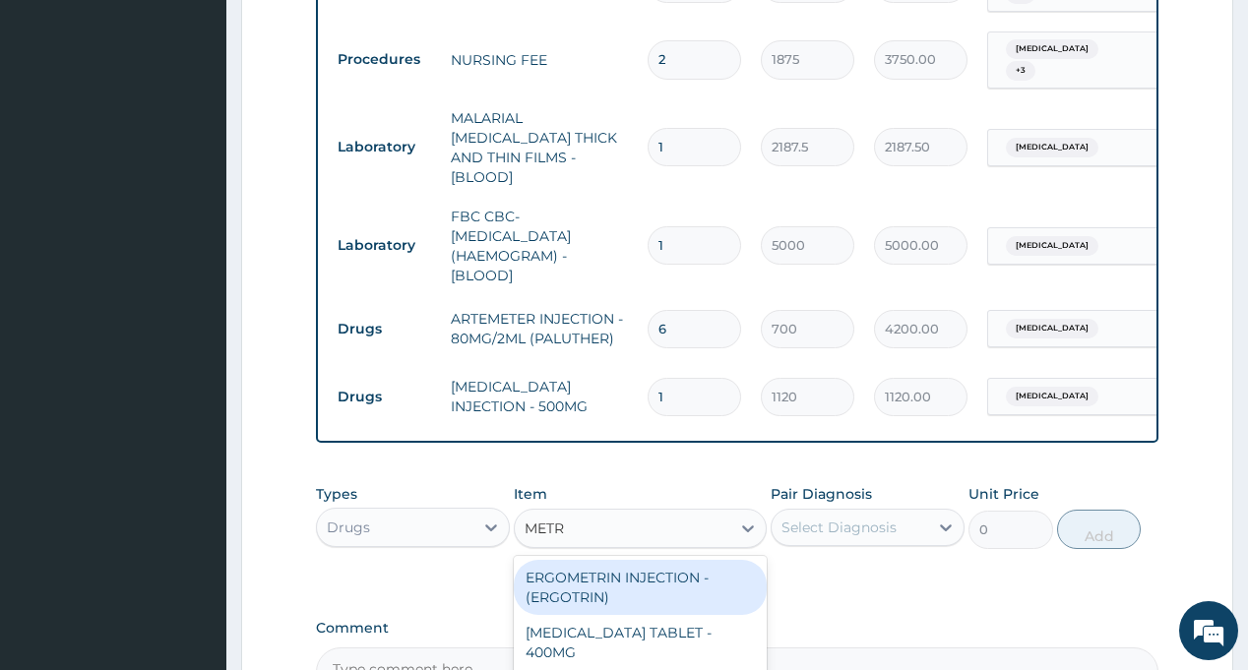
type input "METRO"
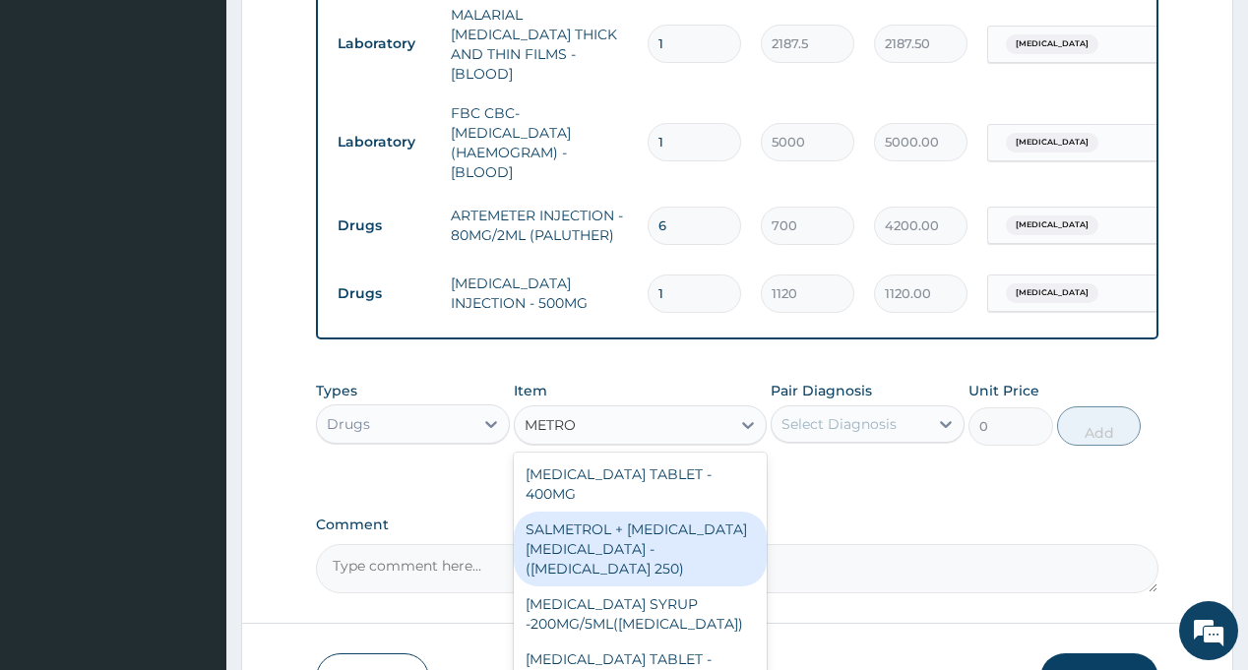
scroll to position [1459, 0]
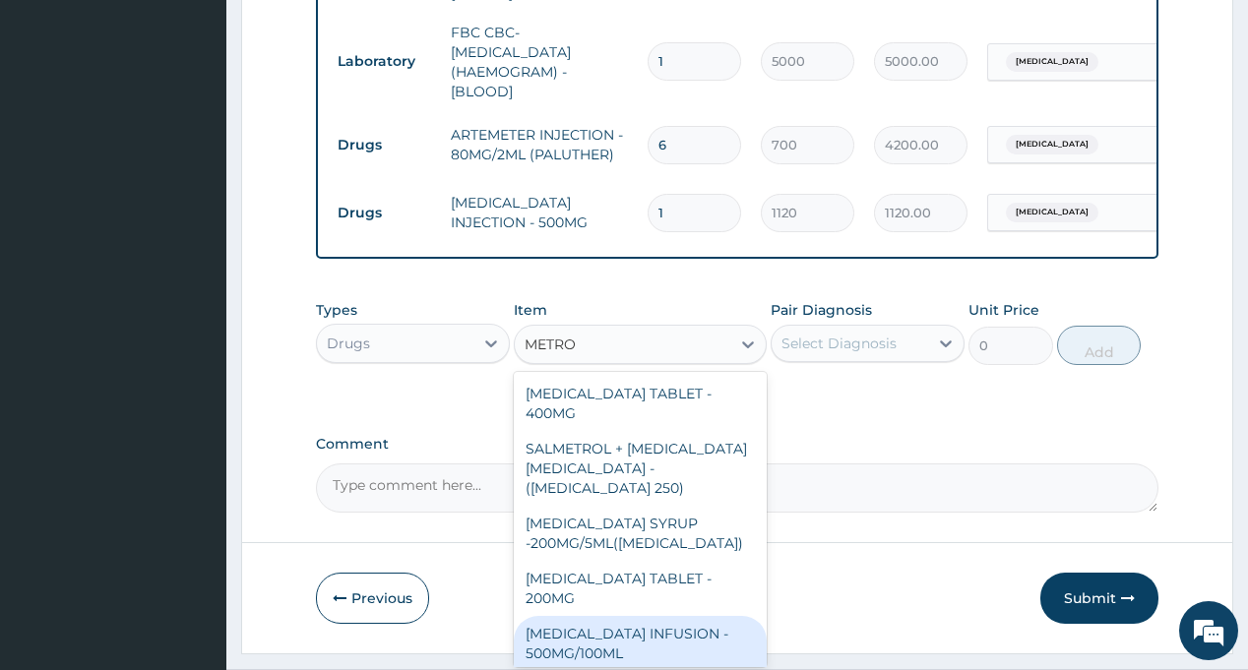
click at [682, 616] on div "METRONIDAZOLE INFUSION - 500MG/100ML (FLAGYL)(PLUS INFUSION SET)" at bounding box center [640, 663] width 253 height 94
type input "923.9999999999999"
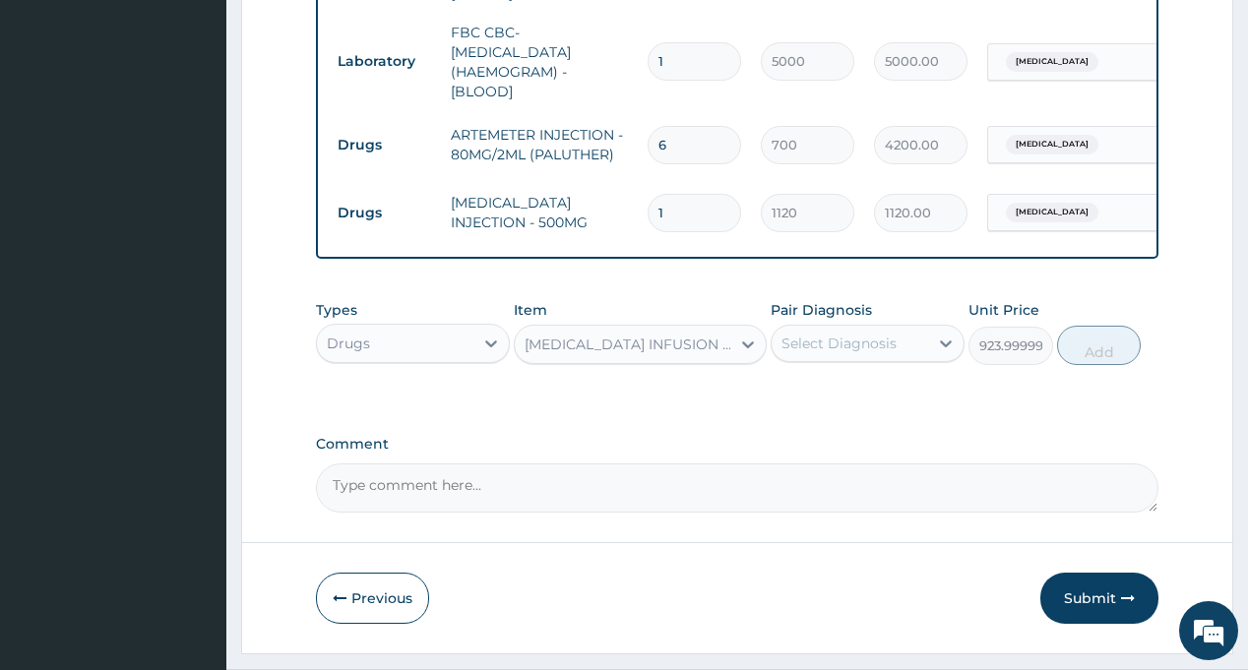
click at [862, 334] on div "Select Diagnosis" at bounding box center [838, 344] width 115 height 20
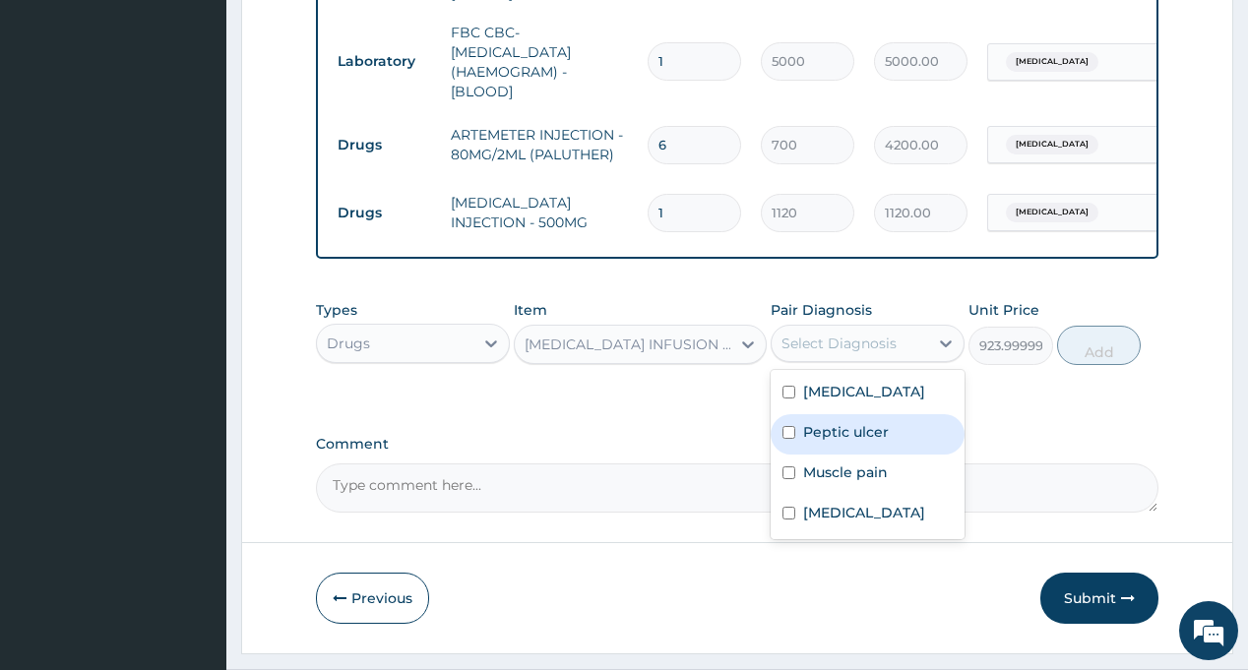
click at [858, 422] on label "Peptic ulcer" at bounding box center [846, 432] width 86 height 20
checkbox input "true"
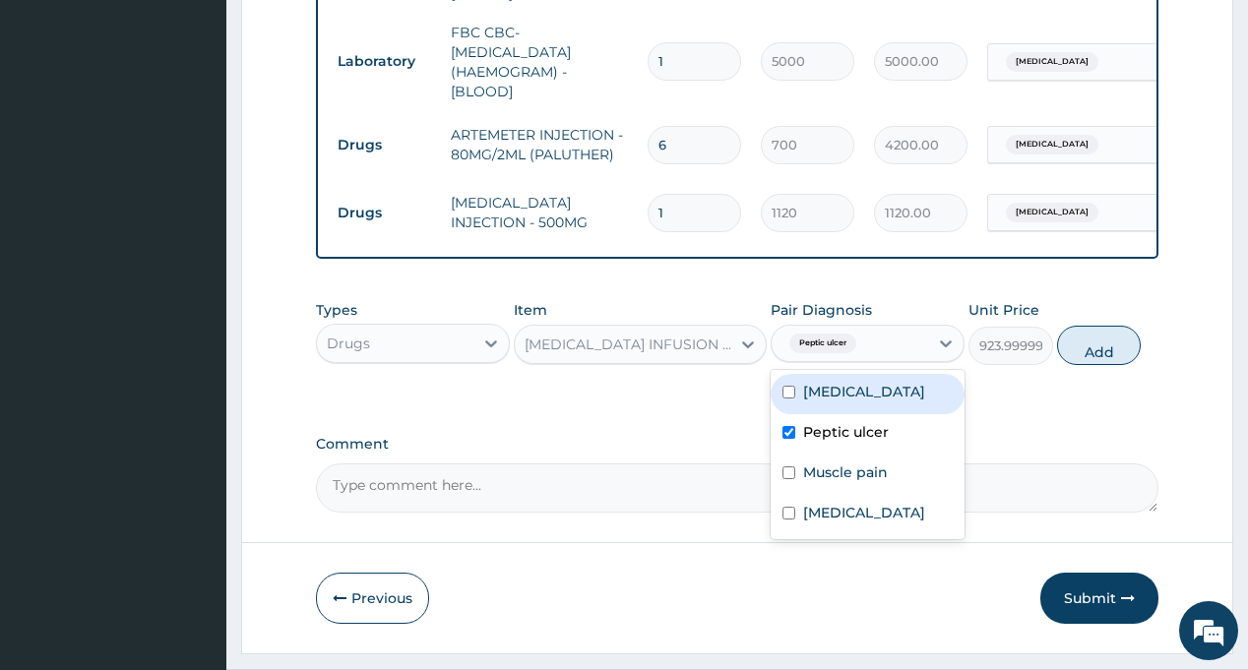
click at [847, 374] on div "Sepsis" at bounding box center [868, 394] width 194 height 40
checkbox input "true"
click at [1095, 326] on button "Add" at bounding box center [1099, 345] width 85 height 39
type input "0"
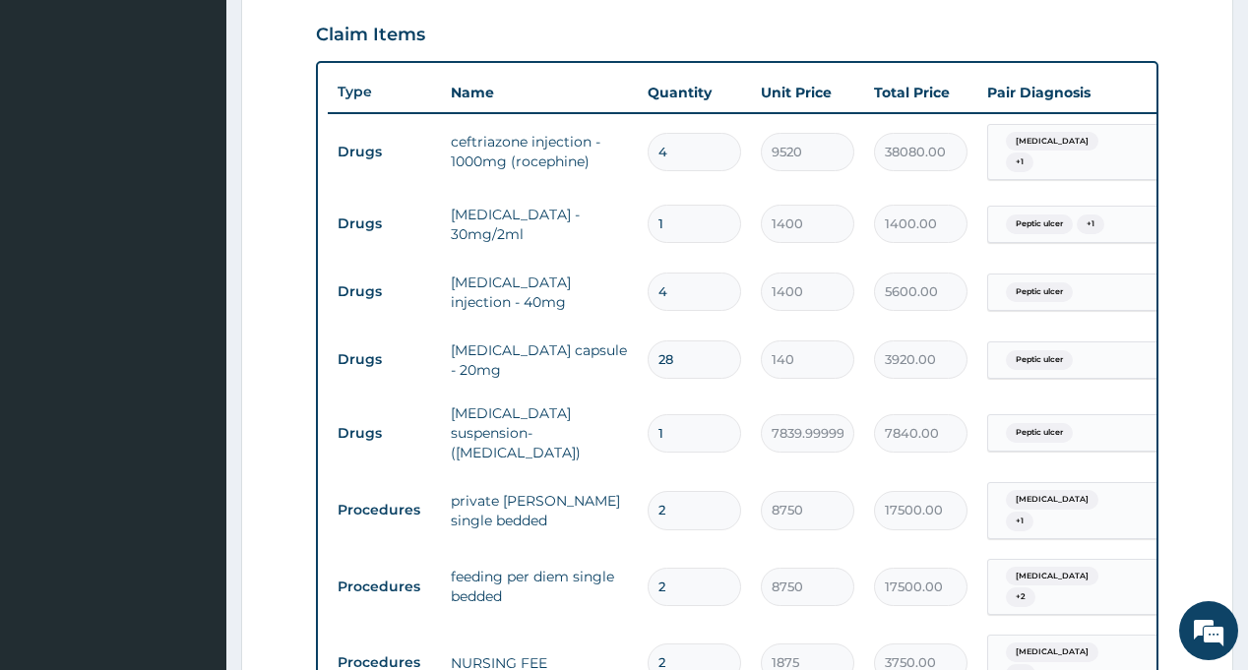
scroll to position [1557, 0]
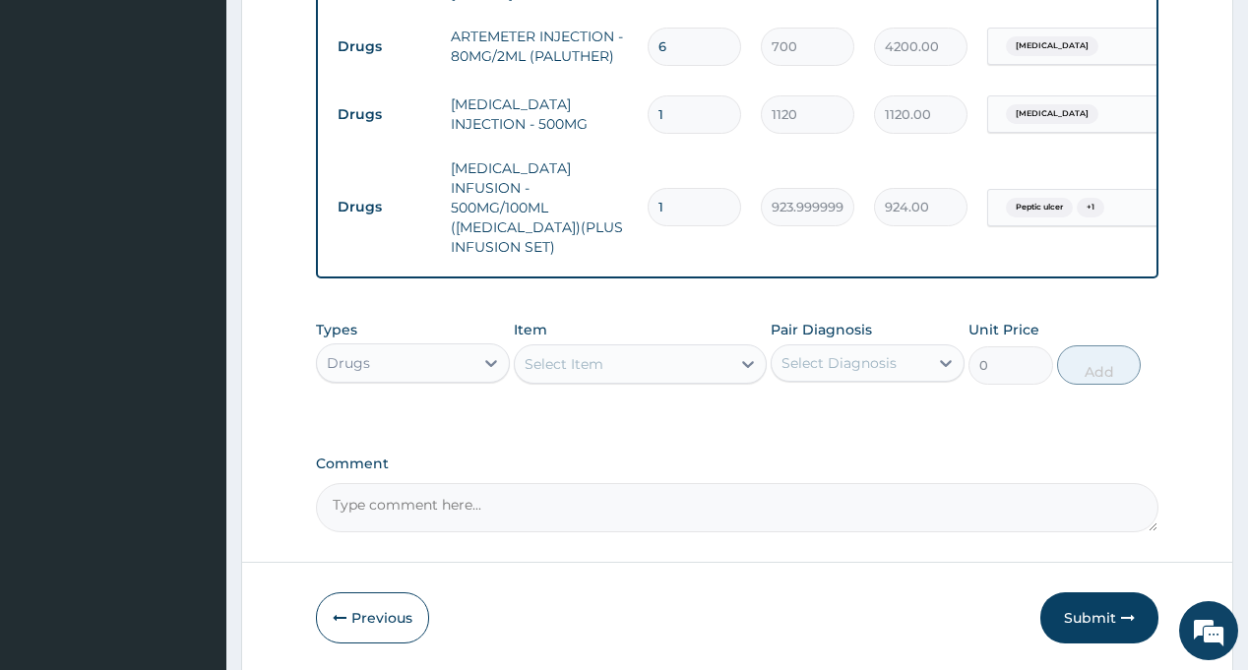
click at [581, 354] on div "Select Item" at bounding box center [564, 364] width 79 height 20
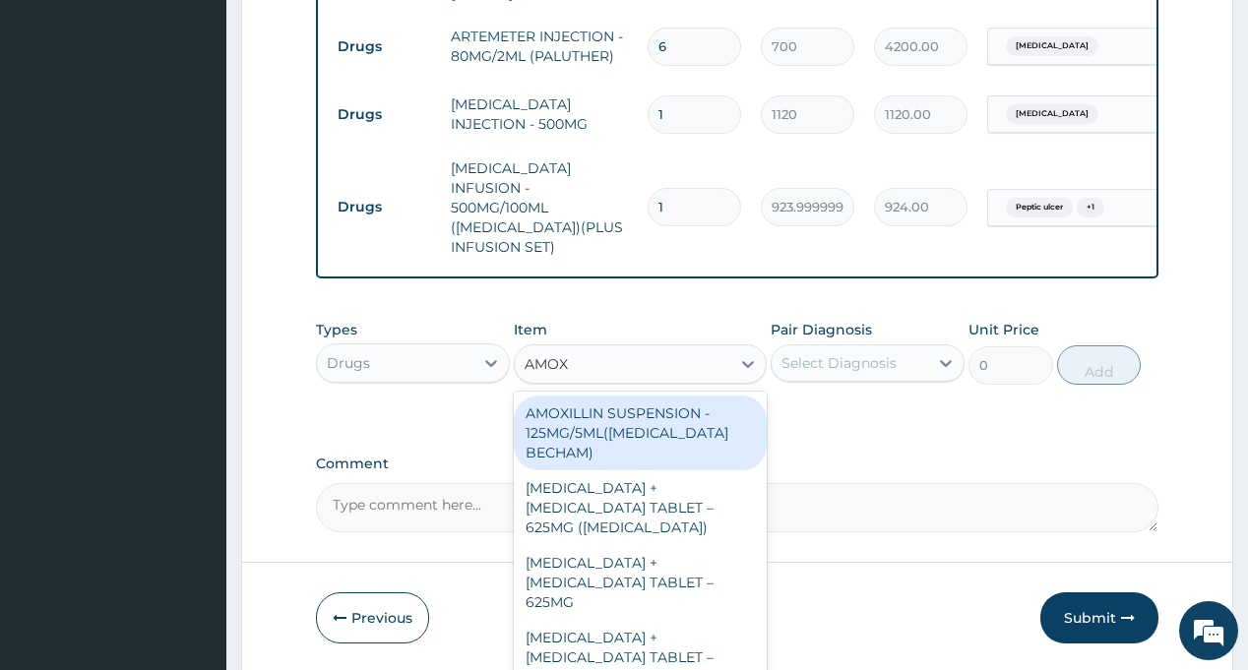
type input "AMOXI"
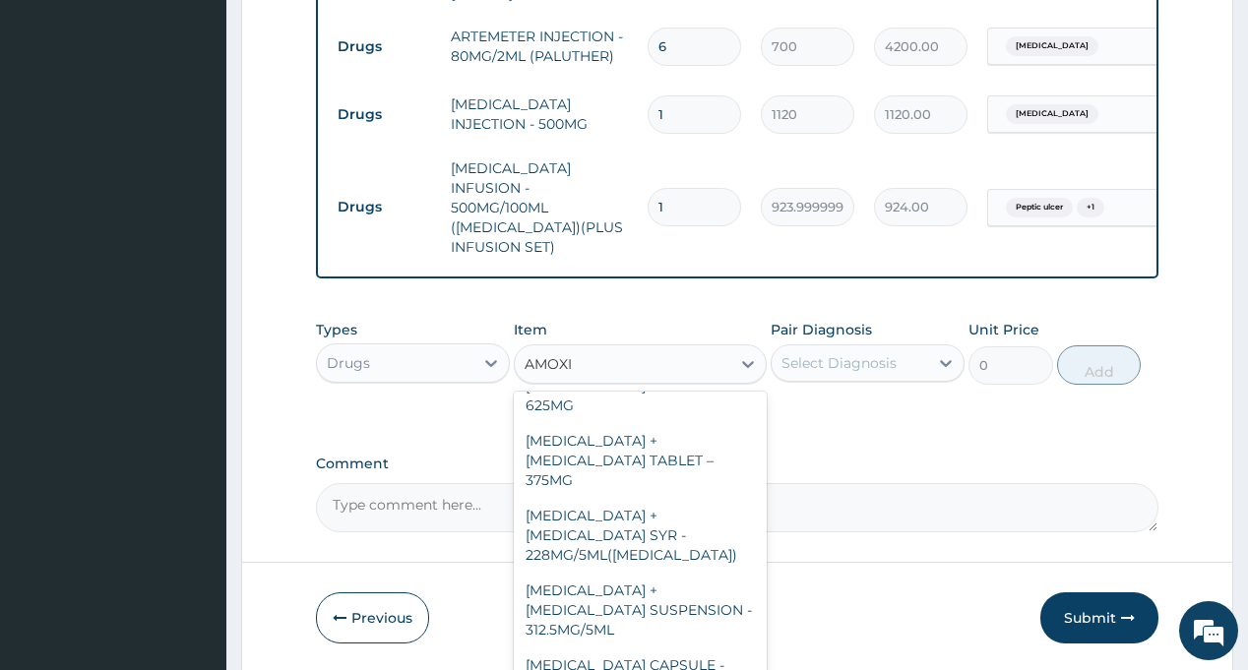
scroll to position [295, 0]
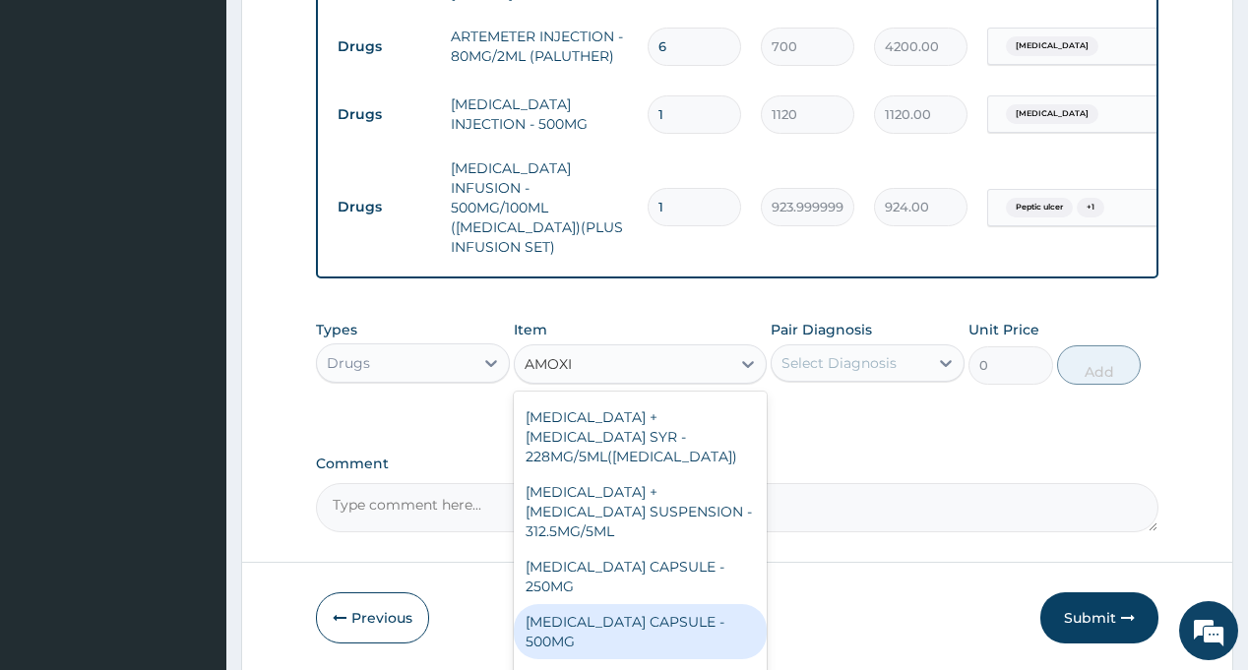
click at [632, 604] on div "AMOXICILLIN CAPSULE - 500MG" at bounding box center [640, 631] width 253 height 55
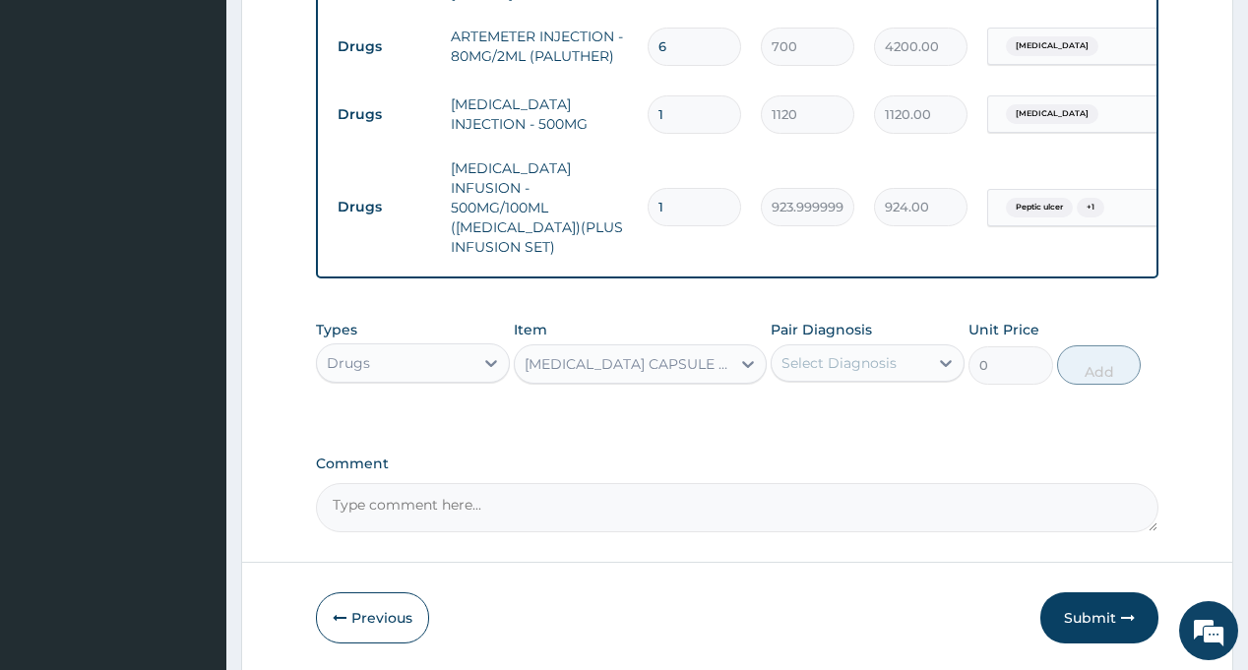
type input "112"
click at [859, 353] on div "Select Diagnosis" at bounding box center [838, 363] width 115 height 20
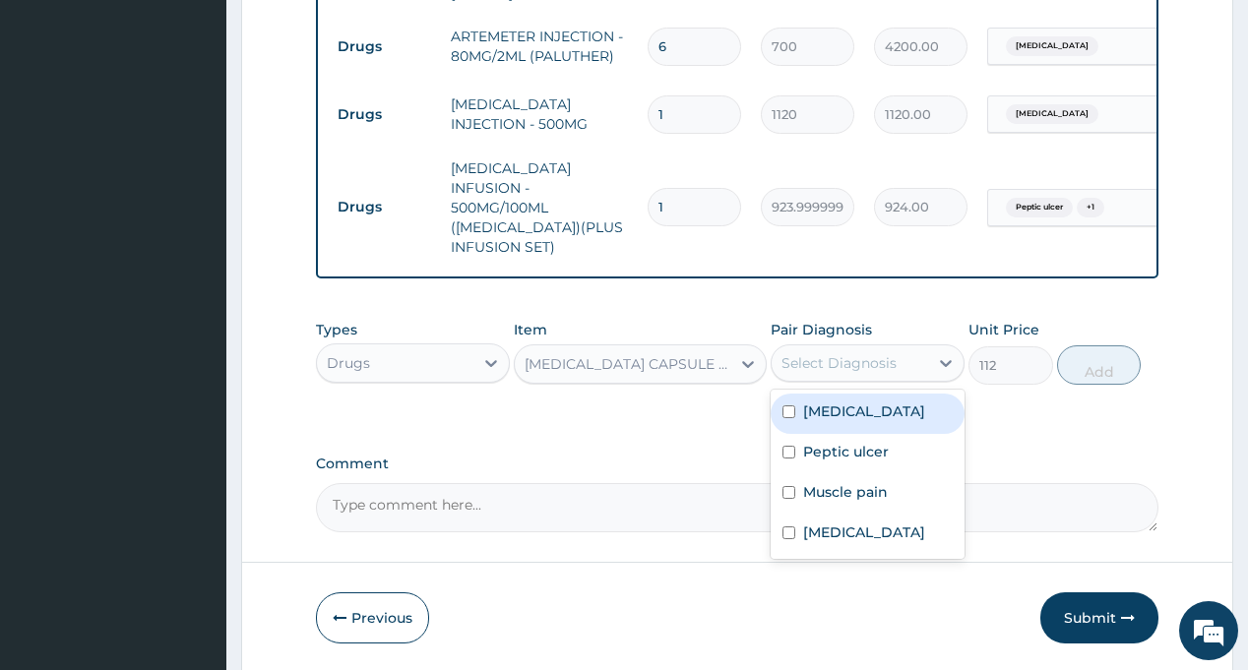
click at [824, 402] on label "Sepsis" at bounding box center [864, 412] width 122 height 20
checkbox input "true"
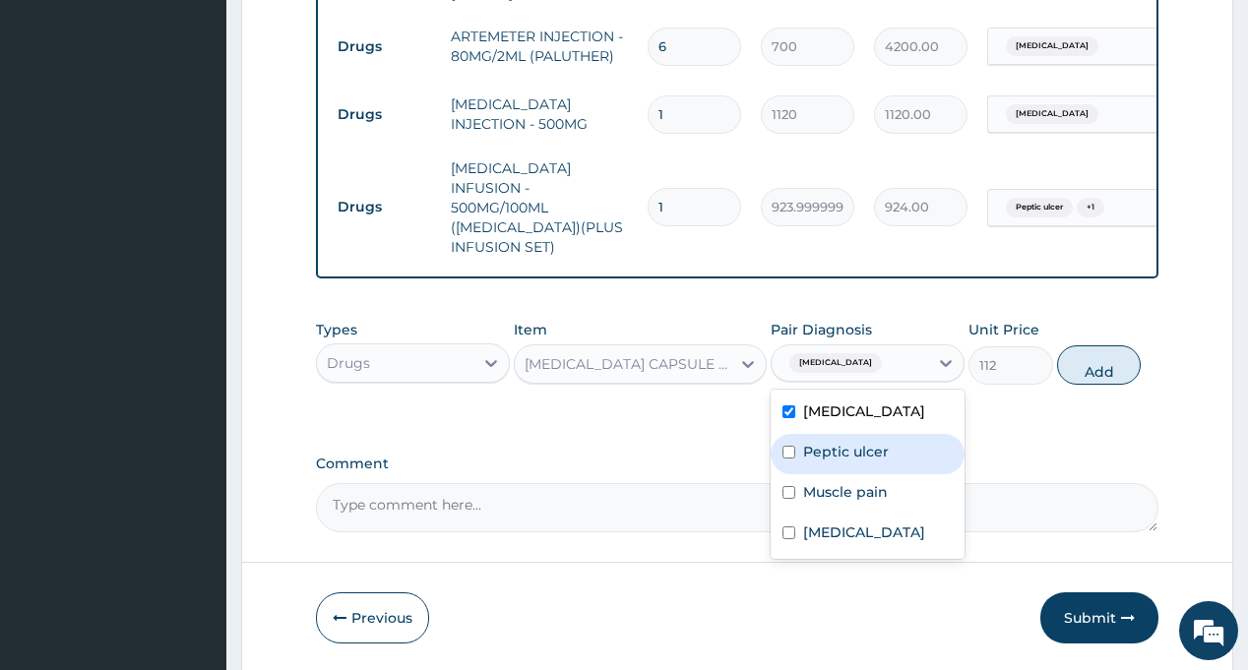
click at [839, 442] on label "Peptic ulcer" at bounding box center [846, 452] width 86 height 20
checkbox input "true"
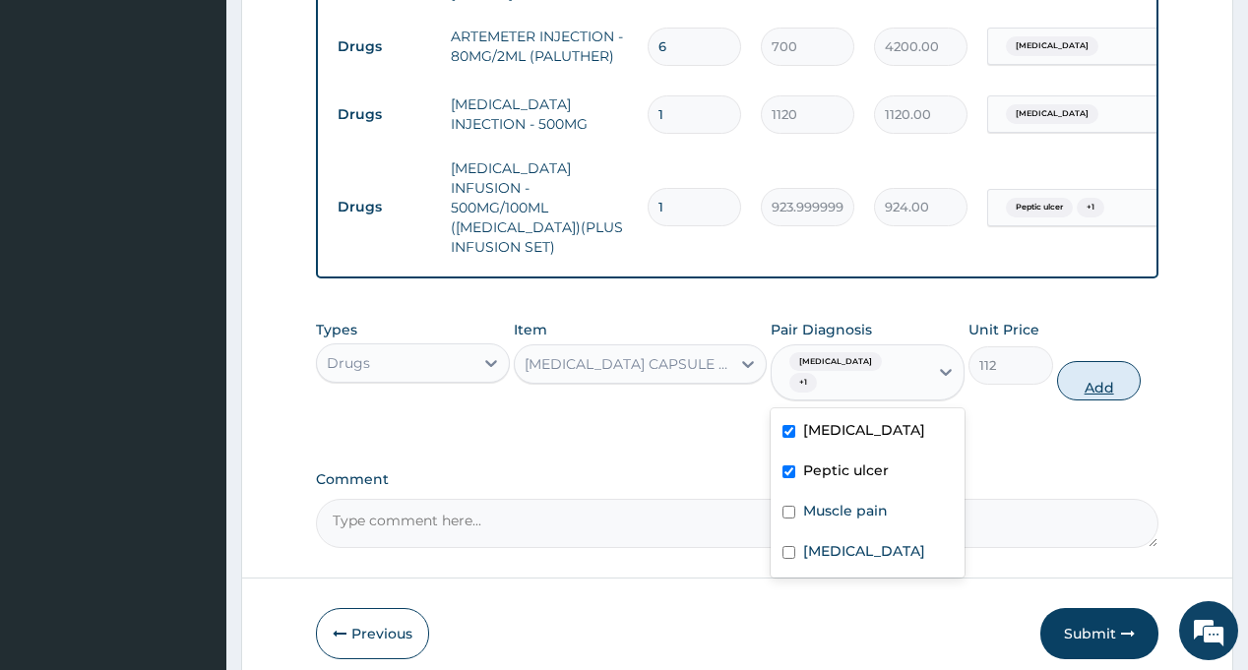
click at [1085, 361] on button "Add" at bounding box center [1099, 380] width 85 height 39
type input "0"
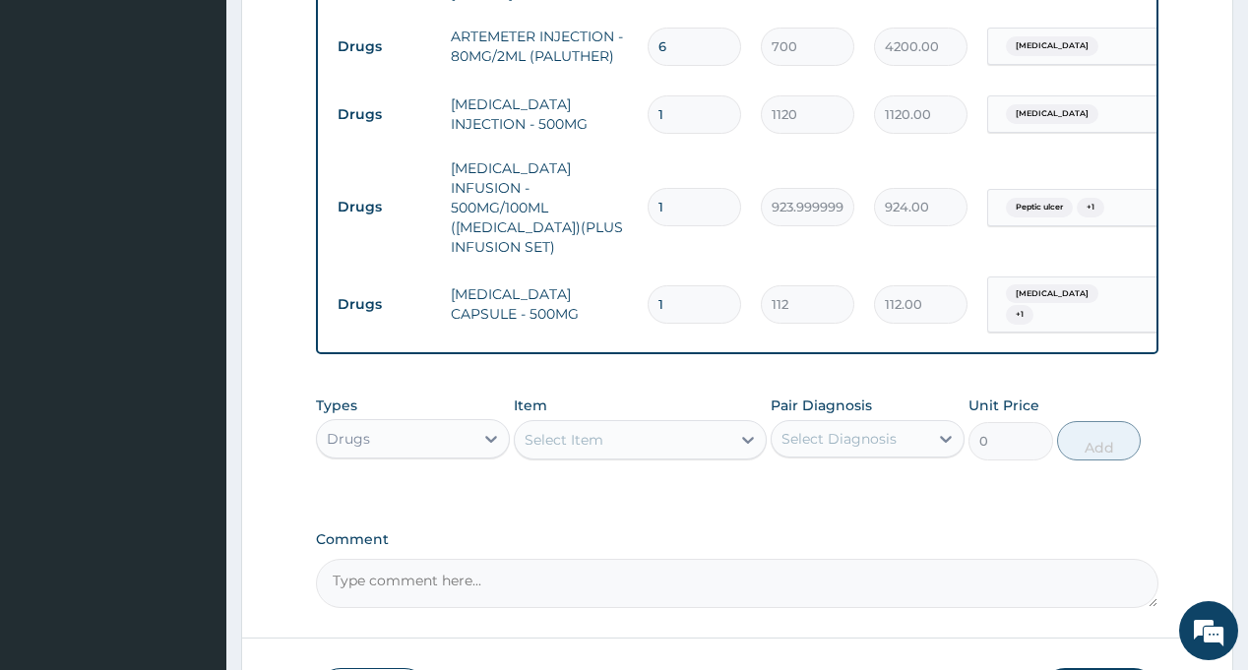
click at [696, 285] on input "1" at bounding box center [694, 304] width 93 height 38
type input "0.00"
type input "4"
type input "448.00"
type input "42"
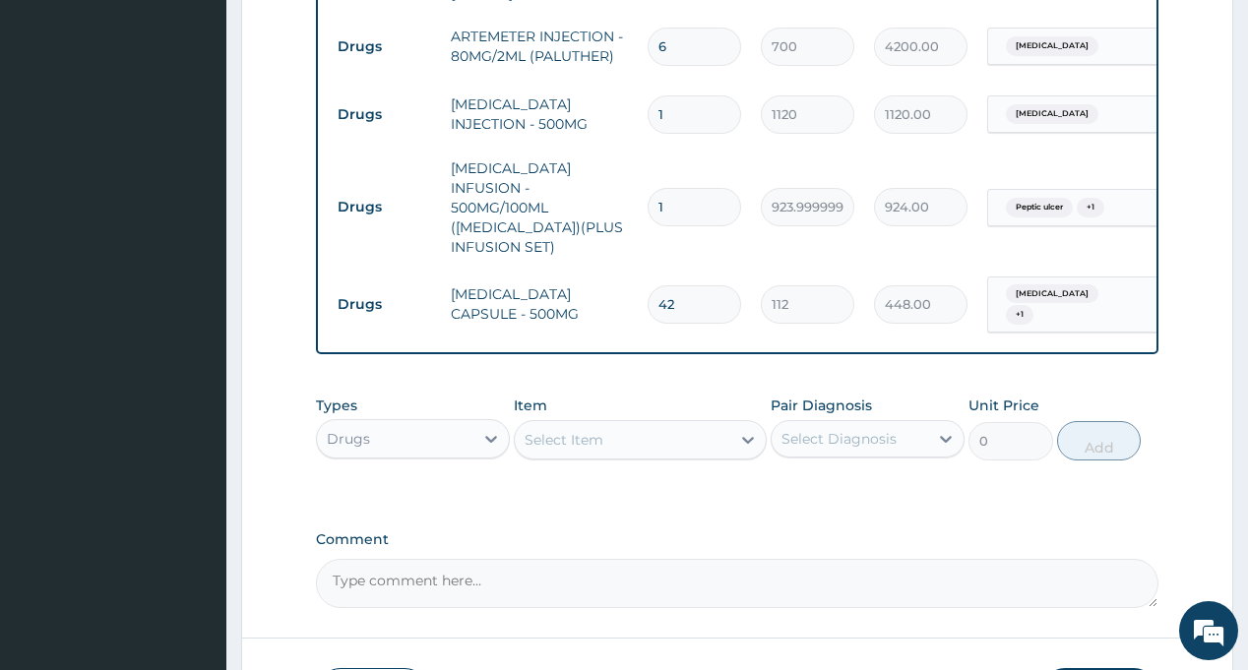
type input "4704.00"
type input "42"
click at [660, 424] on div "Select Item" at bounding box center [623, 439] width 216 height 31
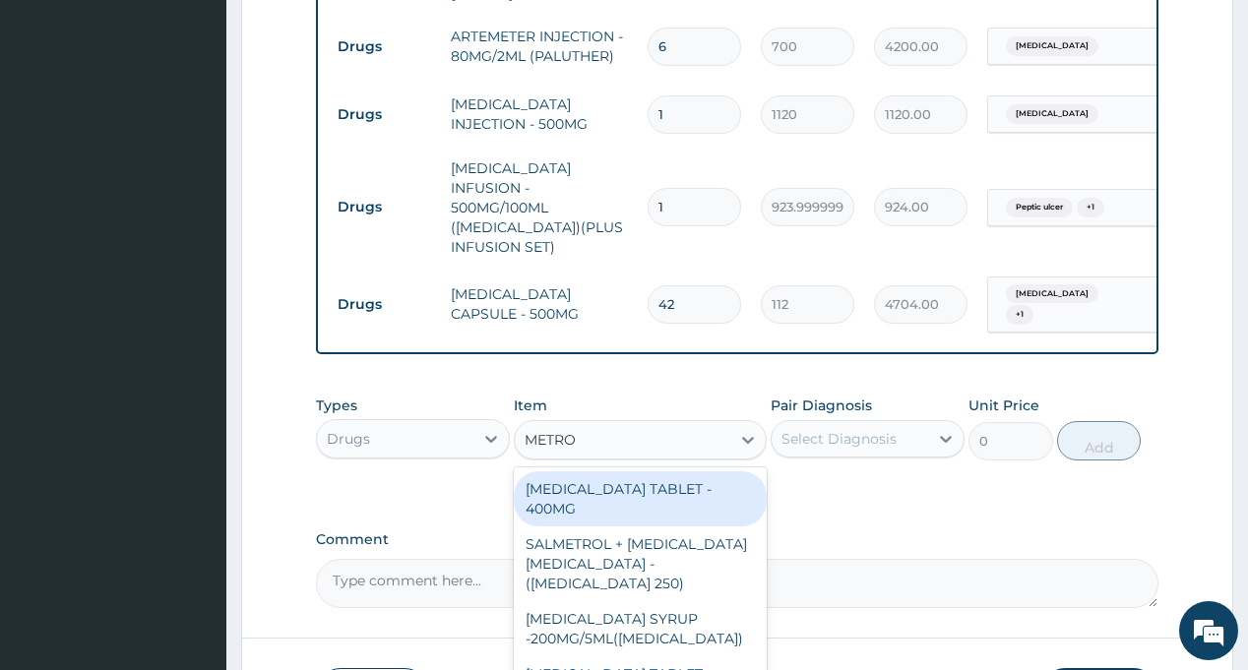
type input "METRON"
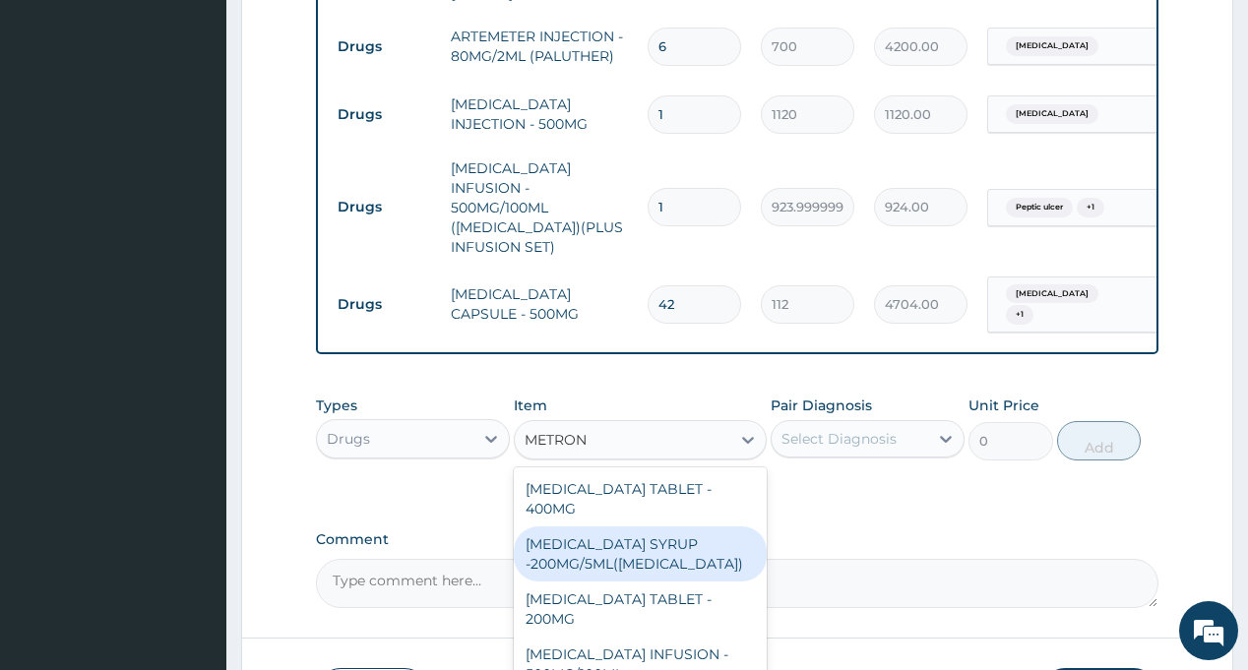
scroll to position [8, 0]
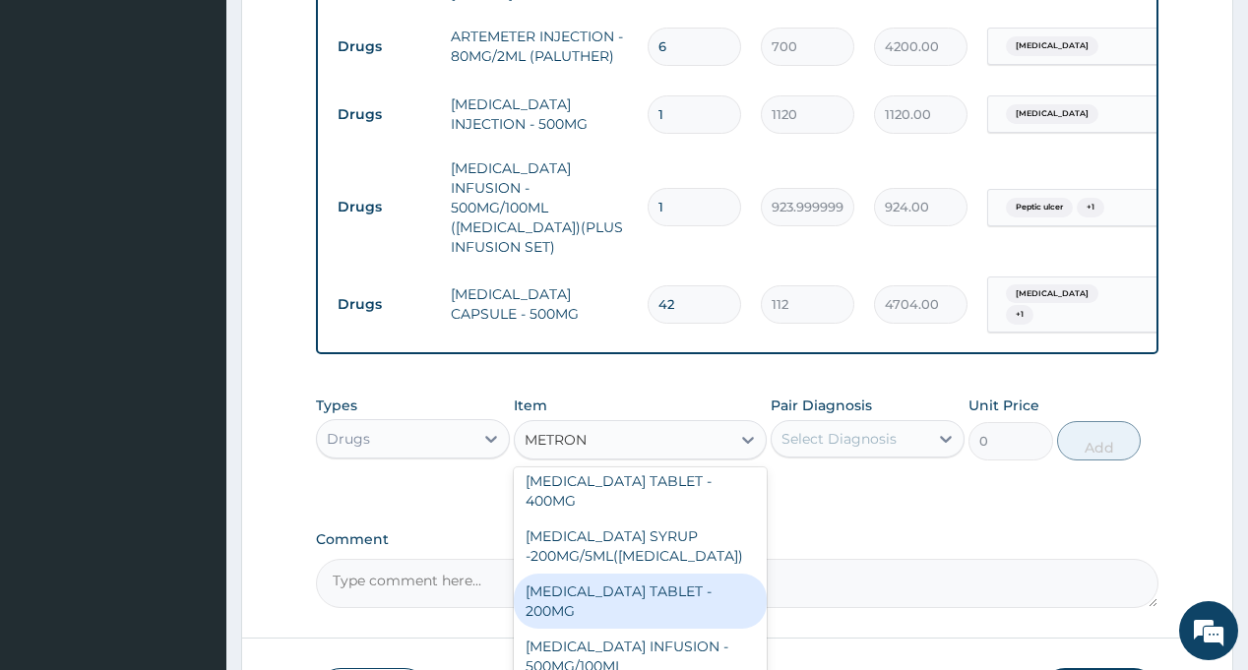
click at [681, 574] on div "METRONIDAZOLE TABLET - 200MG" at bounding box center [640, 601] width 253 height 55
type input "28"
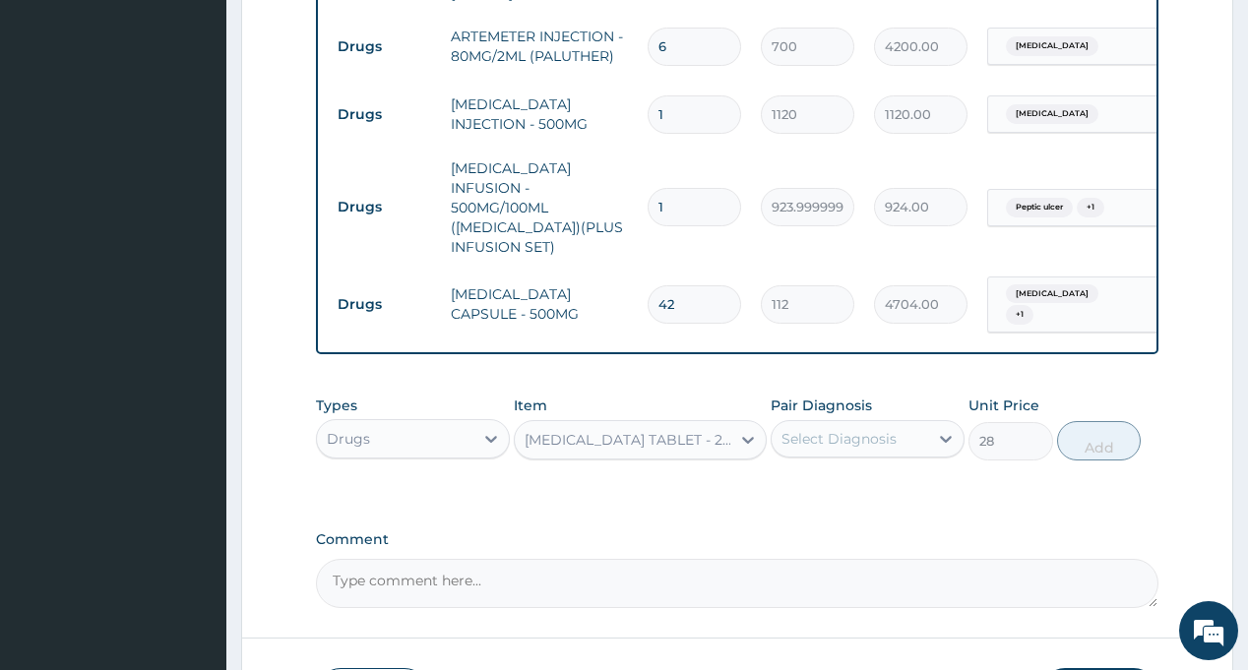
click at [841, 429] on div "Select Diagnosis" at bounding box center [838, 439] width 115 height 20
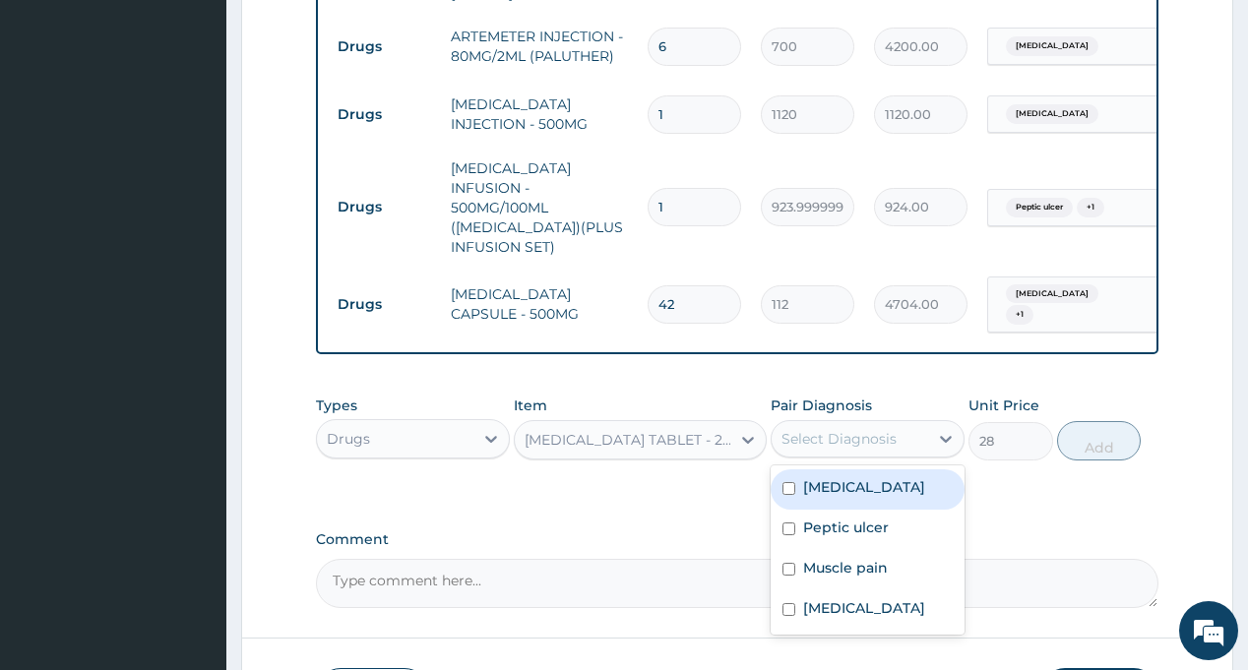
click at [828, 477] on label "Sepsis" at bounding box center [864, 487] width 122 height 20
checkbox input "true"
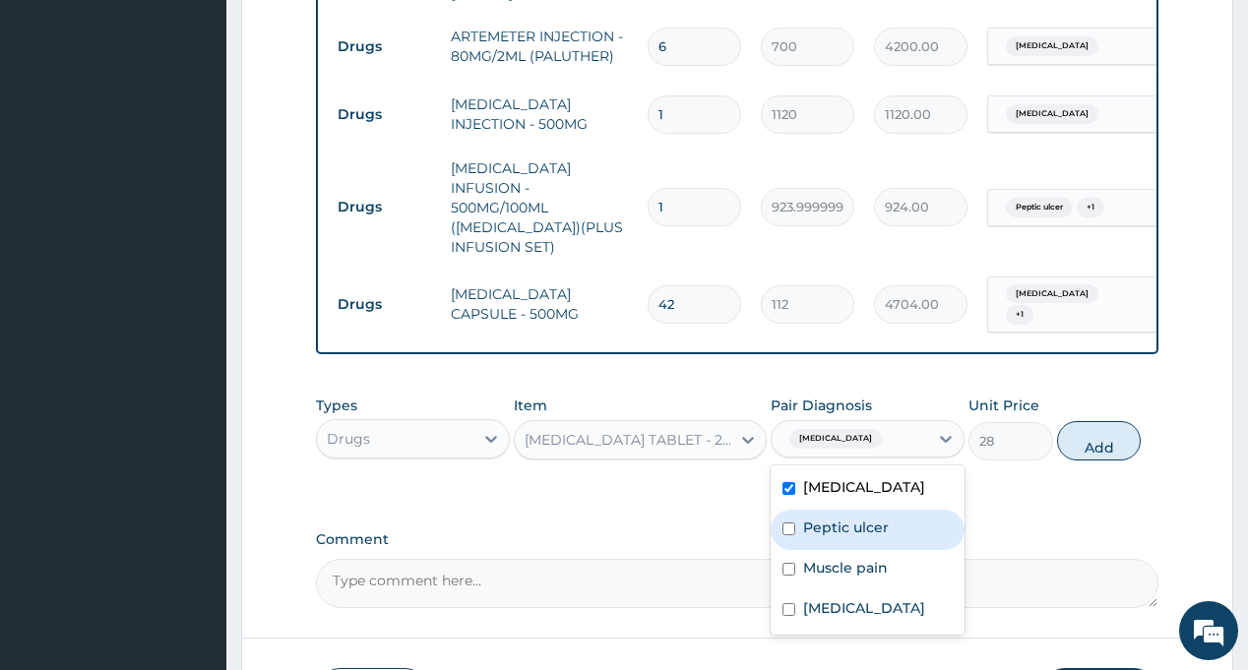
click at [845, 518] on label "Peptic ulcer" at bounding box center [846, 528] width 86 height 20
checkbox input "true"
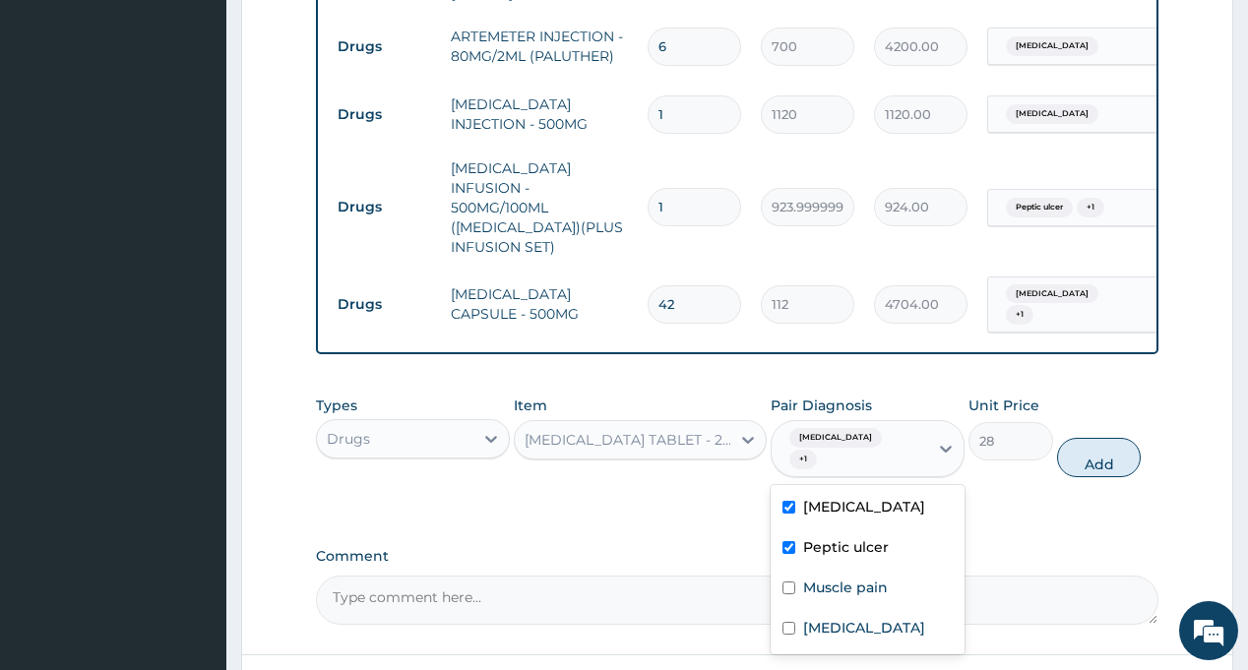
click at [1090, 438] on button "Add" at bounding box center [1099, 457] width 85 height 39
type input "0"
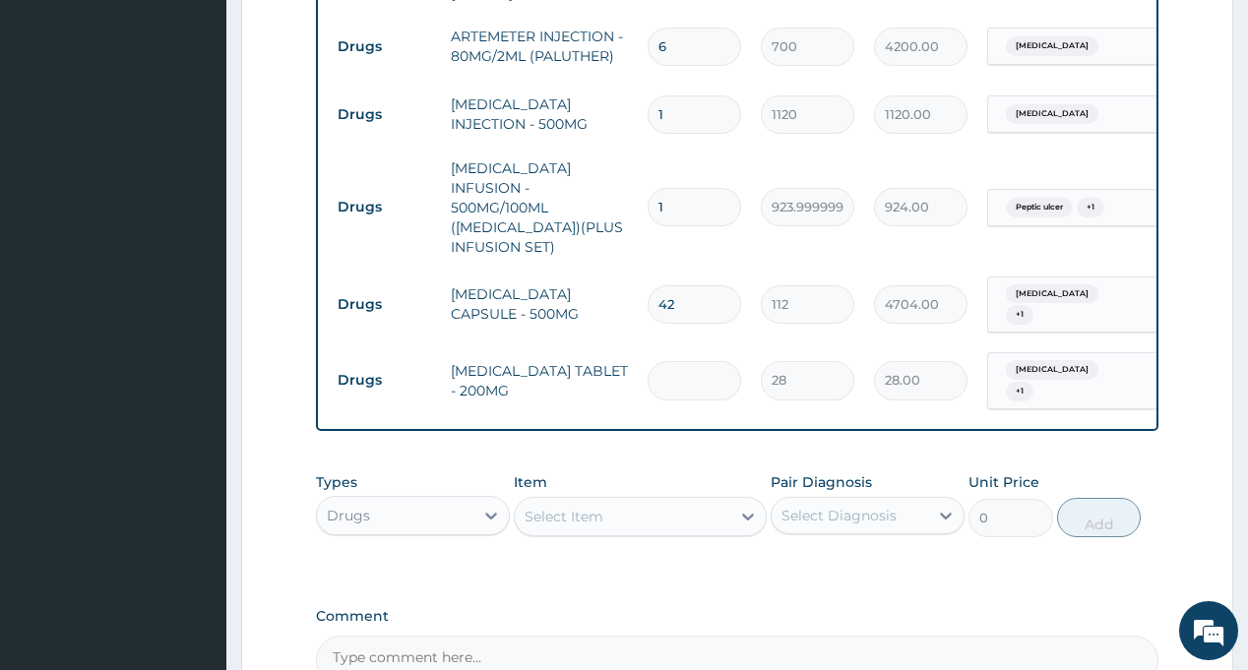
type input "0.00"
type input "4"
type input "112.00"
type input "42"
type input "1176.00"
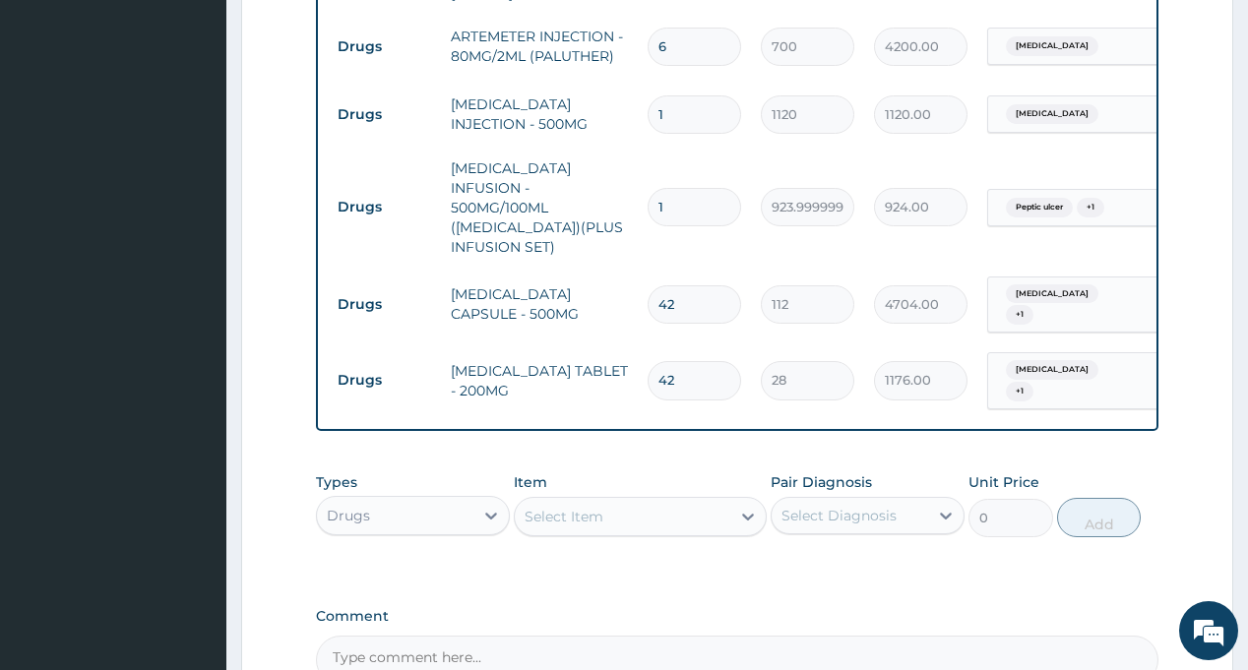
type input "42"
click at [647, 501] on div "Select Item" at bounding box center [623, 516] width 216 height 31
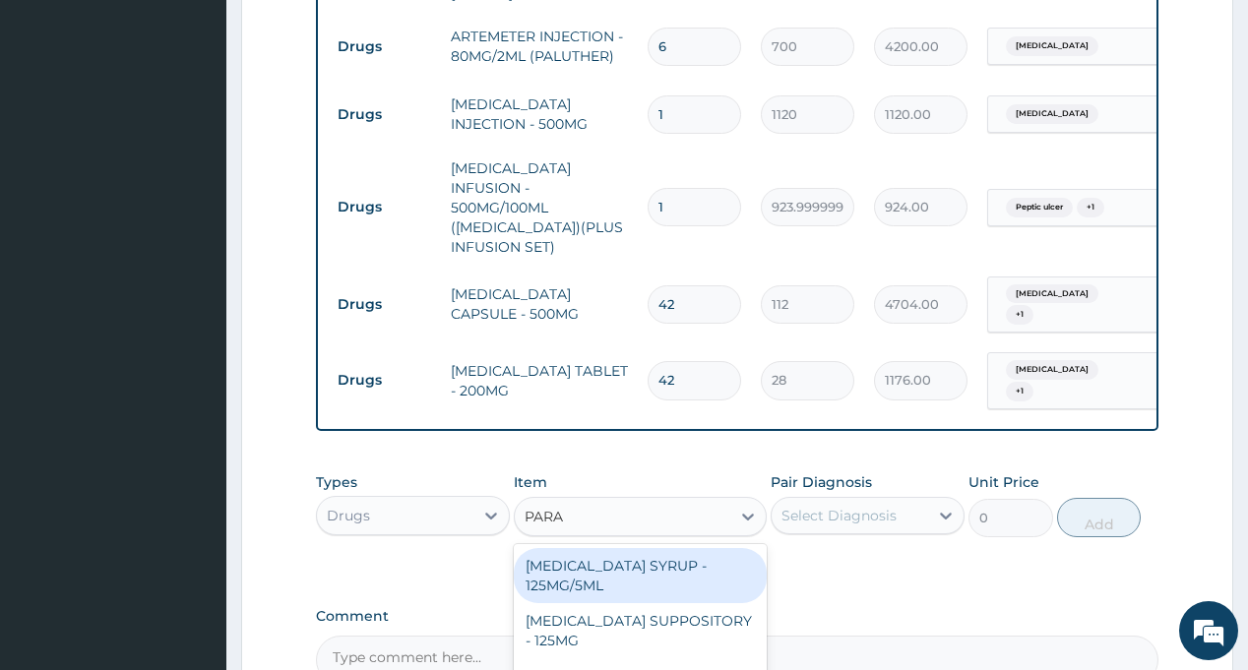
type input "PARAC"
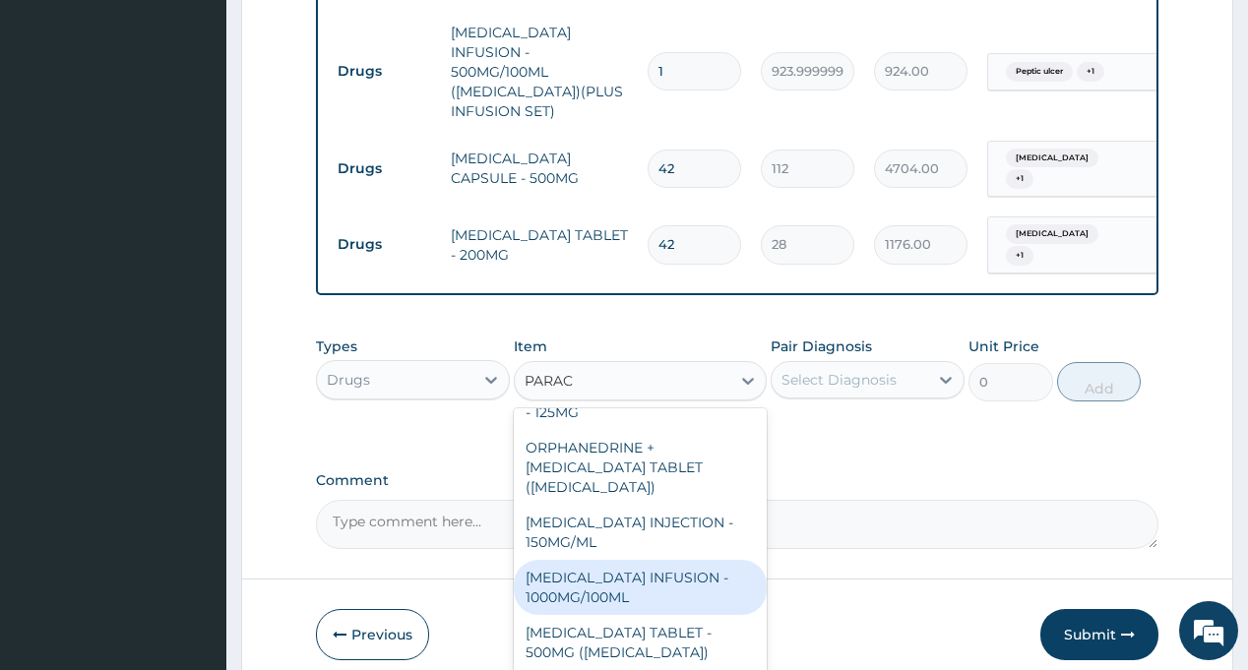
scroll to position [98, 0]
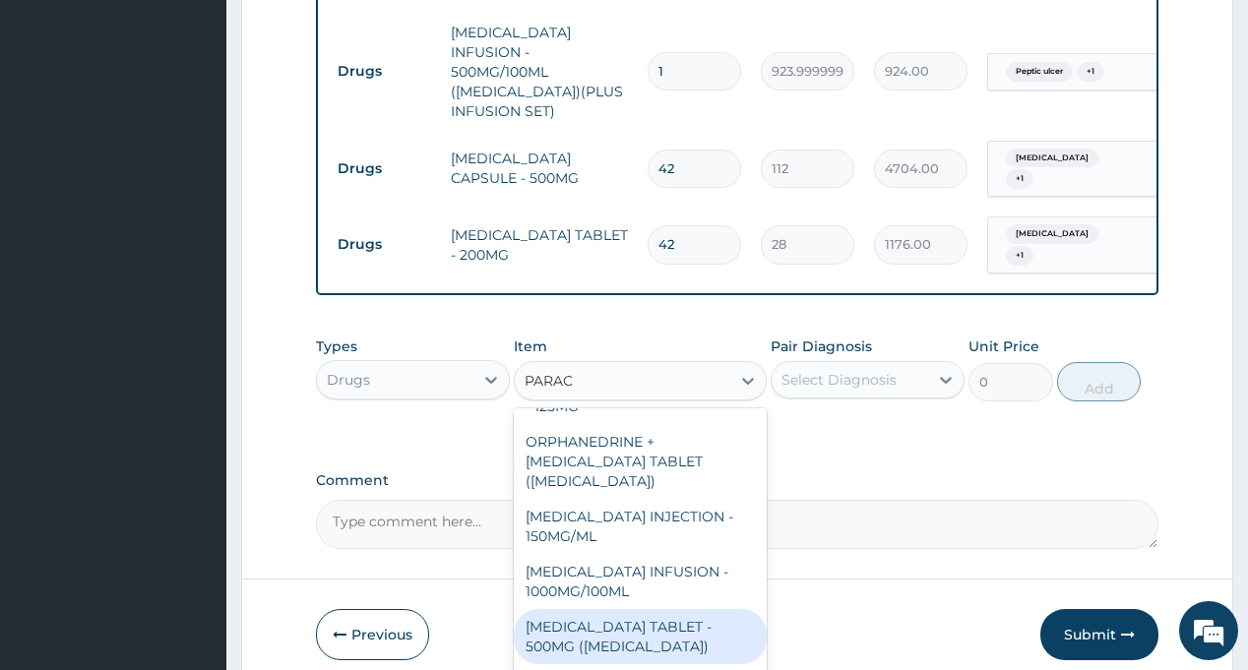
click at [654, 609] on div "PARACETAMOL TABLET - 500MG (PANADOL)" at bounding box center [640, 636] width 253 height 55
type input "42"
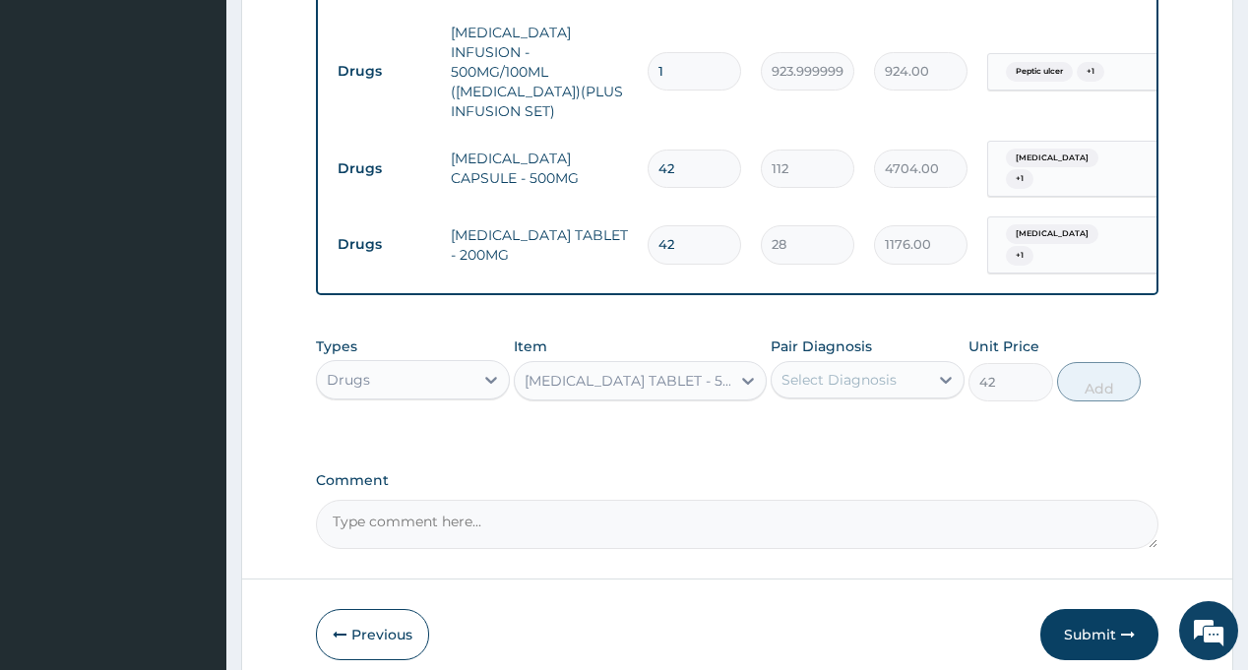
click at [869, 364] on div "Select Diagnosis" at bounding box center [850, 379] width 156 height 31
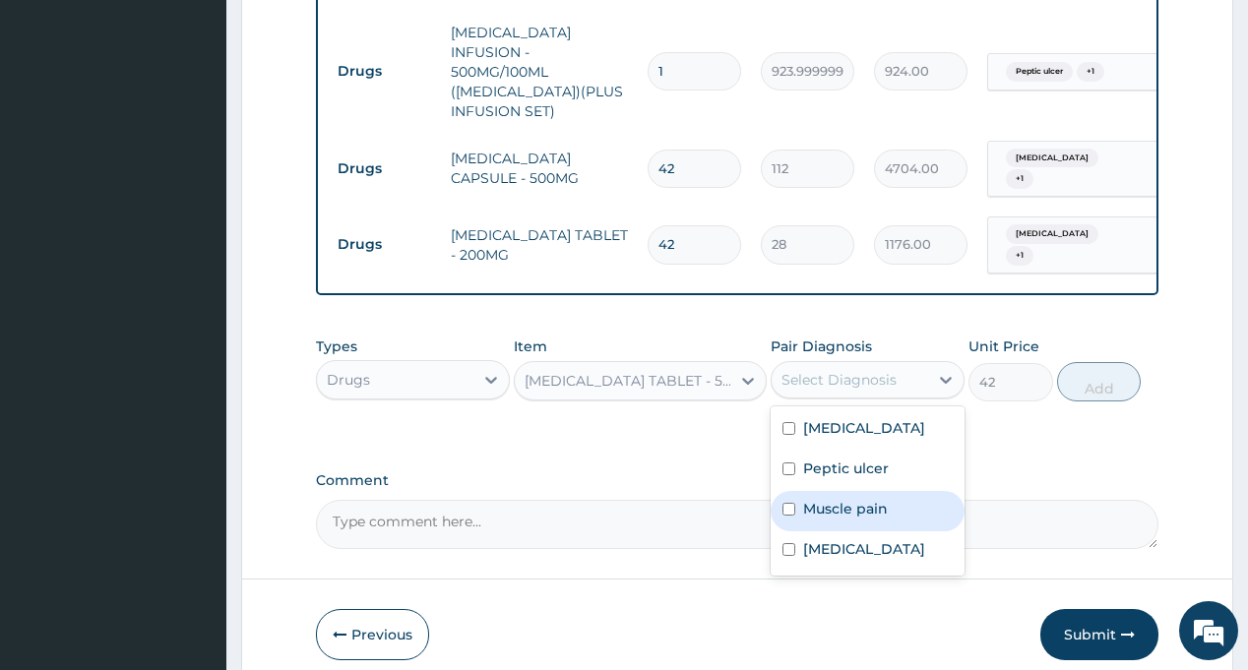
click at [848, 499] on label "Muscle pain" at bounding box center [845, 509] width 85 height 20
checkbox input "true"
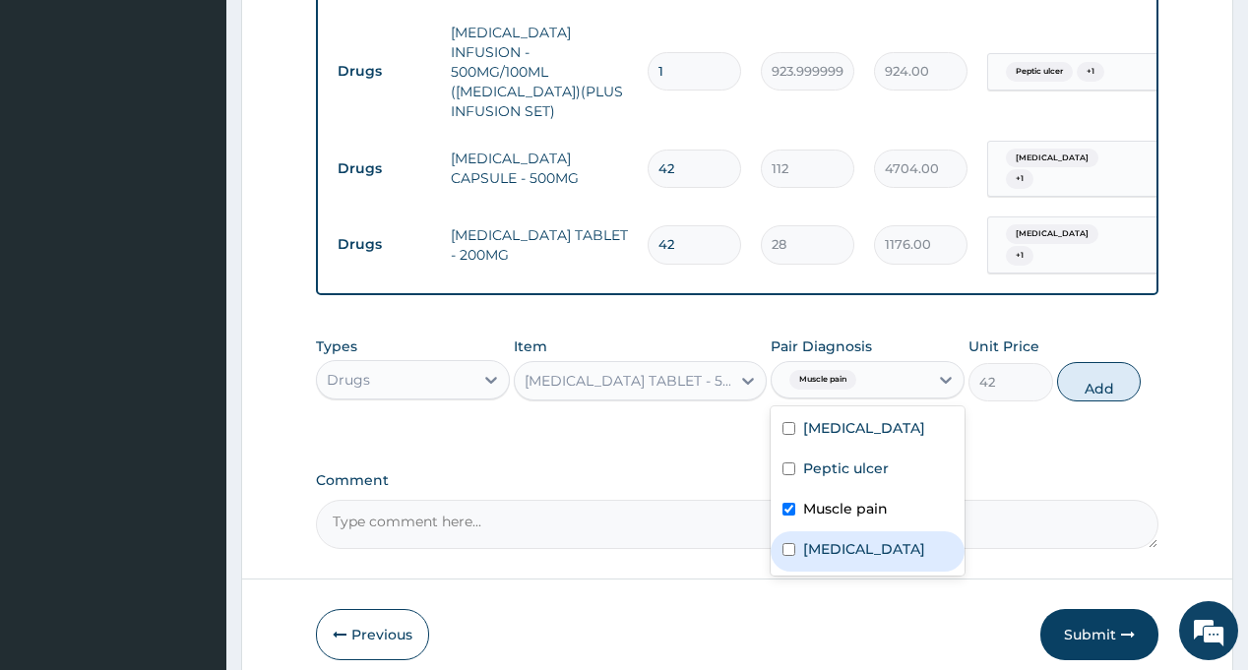
click at [838, 539] on label "Malaria" at bounding box center [864, 549] width 122 height 20
checkbox input "true"
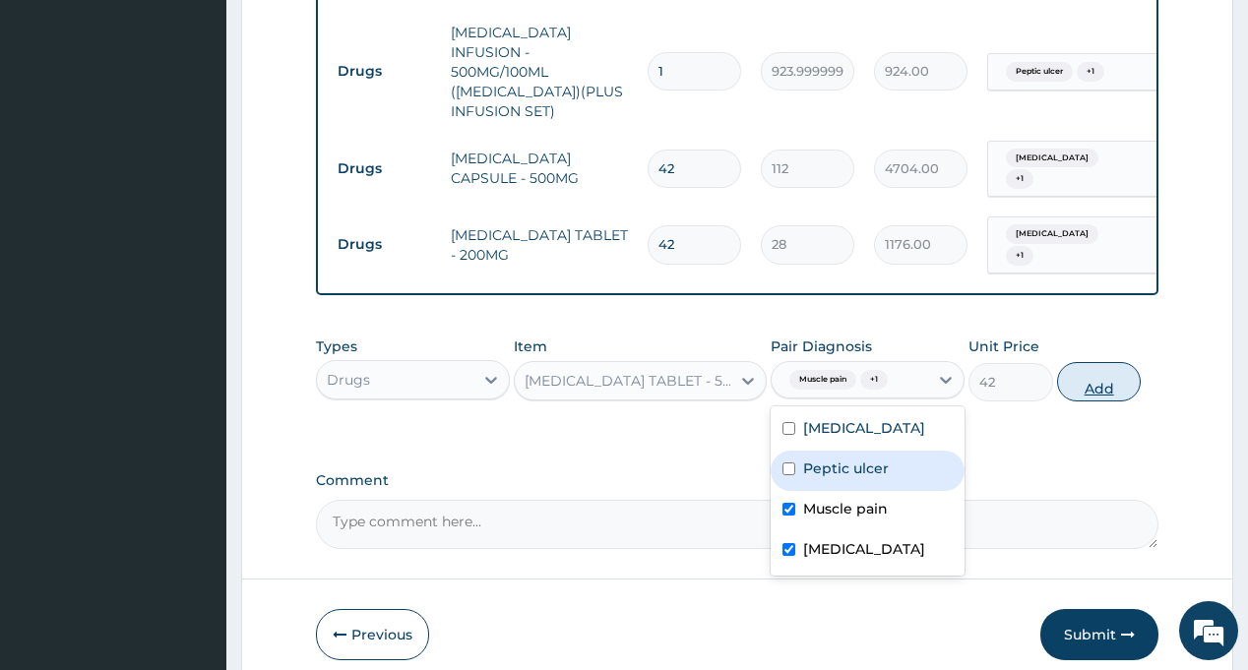
click at [1107, 362] on button "Add" at bounding box center [1099, 381] width 85 height 39
type input "0"
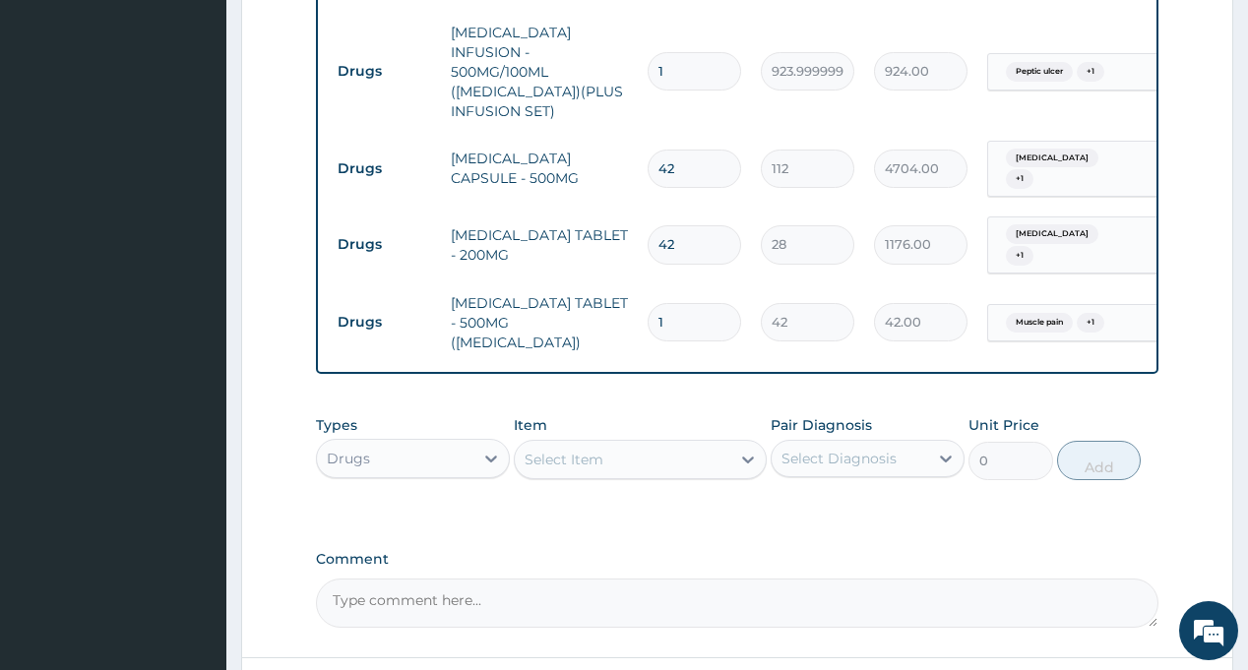
click at [696, 303] on input "1" at bounding box center [694, 322] width 93 height 38
type input "18"
type input "756.00"
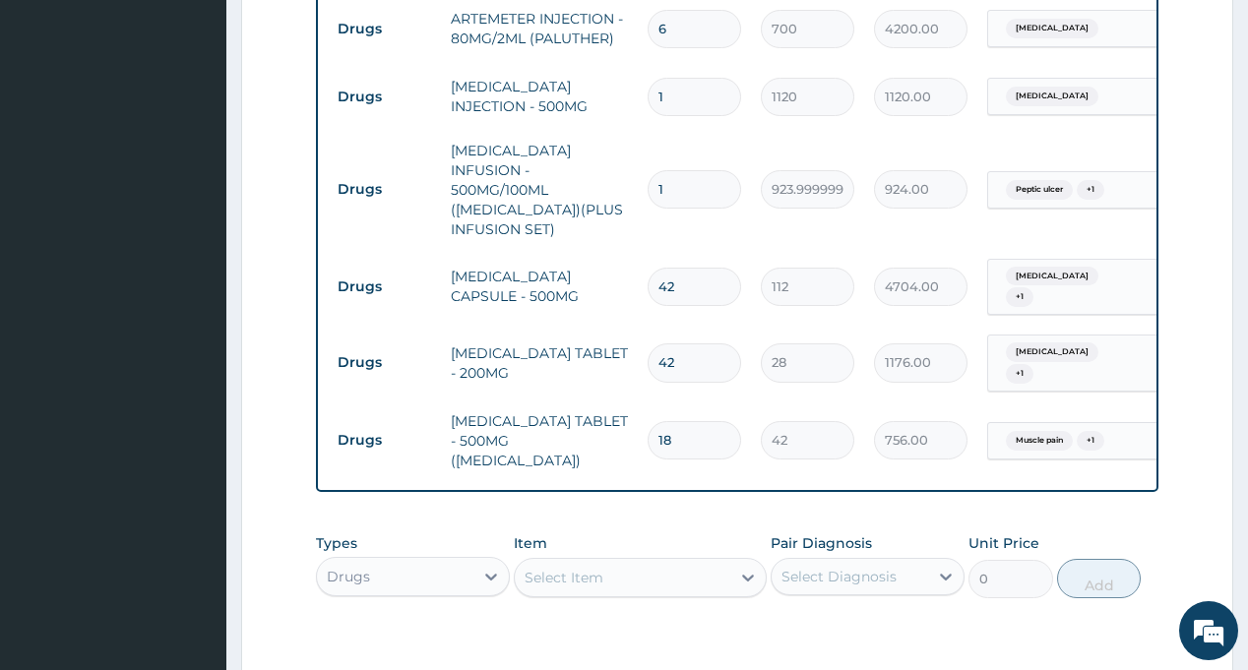
scroll to position [1594, 0]
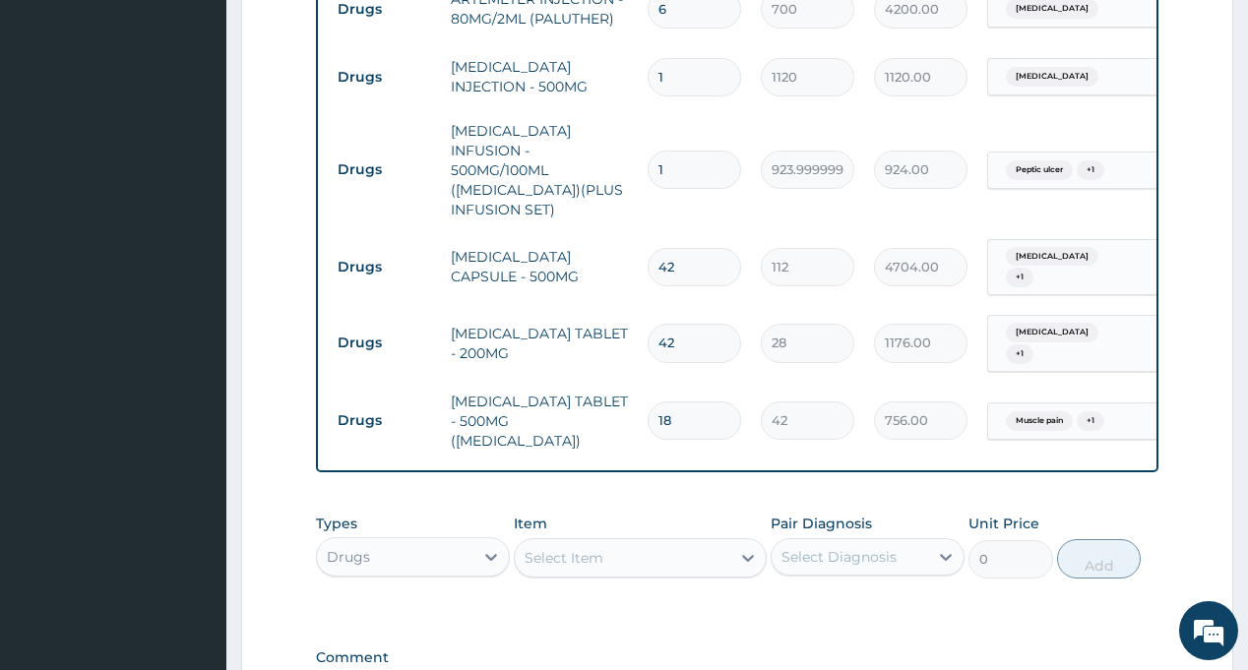
type input "18"
click at [594, 548] on div "Select Item" at bounding box center [564, 558] width 79 height 20
click at [793, 392] on td "42" at bounding box center [807, 421] width 113 height 58
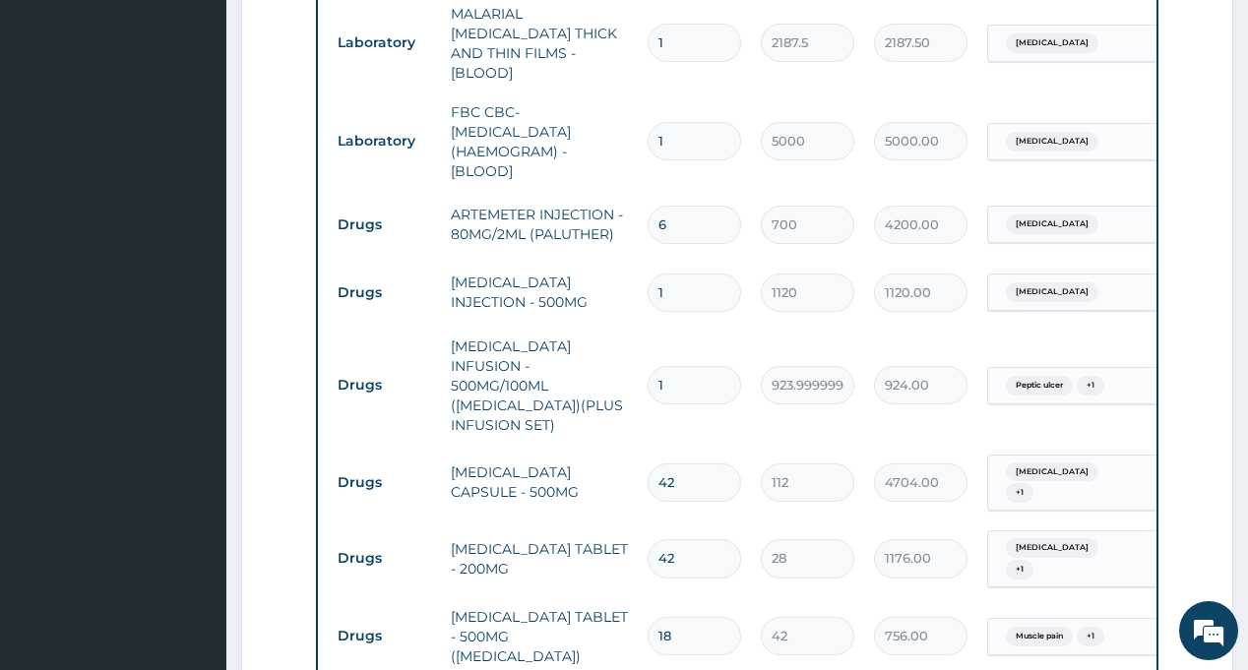
scroll to position [1496, 0]
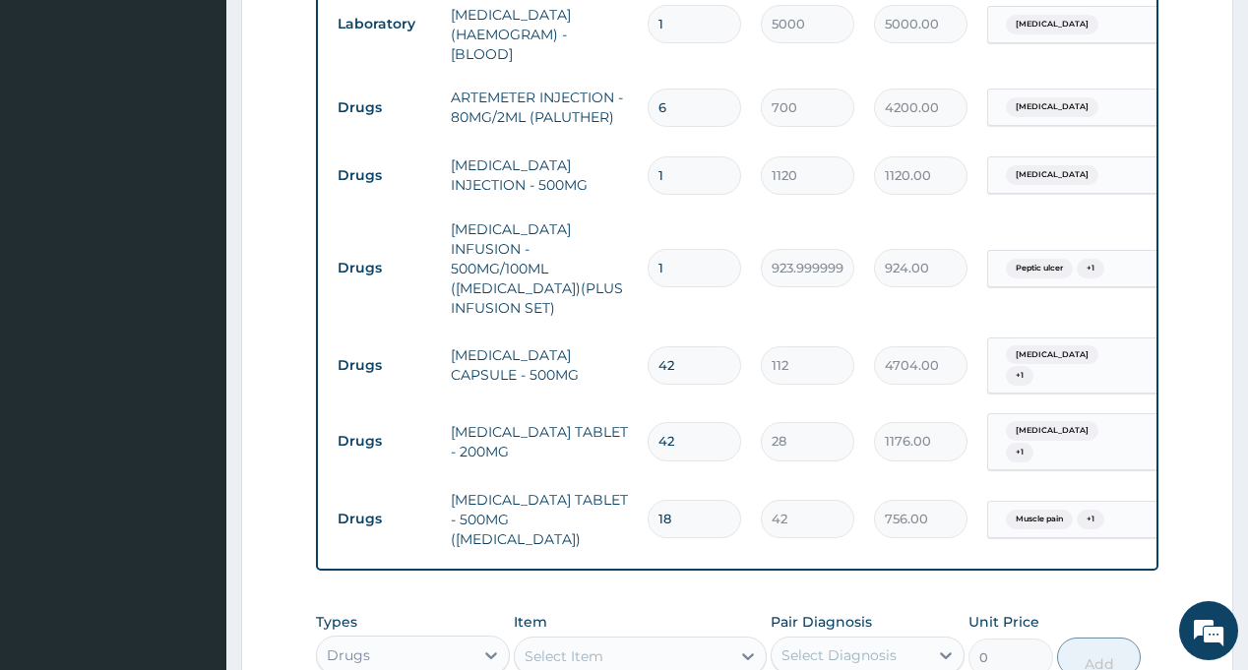
click at [676, 249] on input "1" at bounding box center [694, 268] width 93 height 38
type input "0.00"
type input "6"
type input "5544.00"
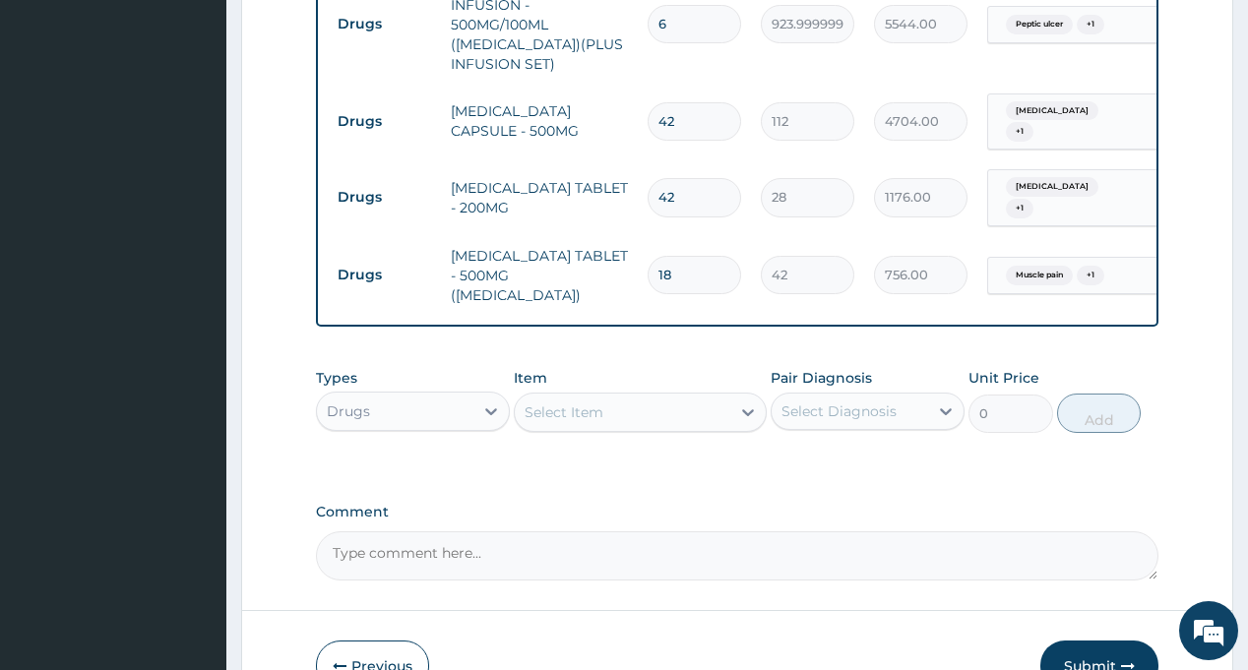
scroll to position [1761, 0]
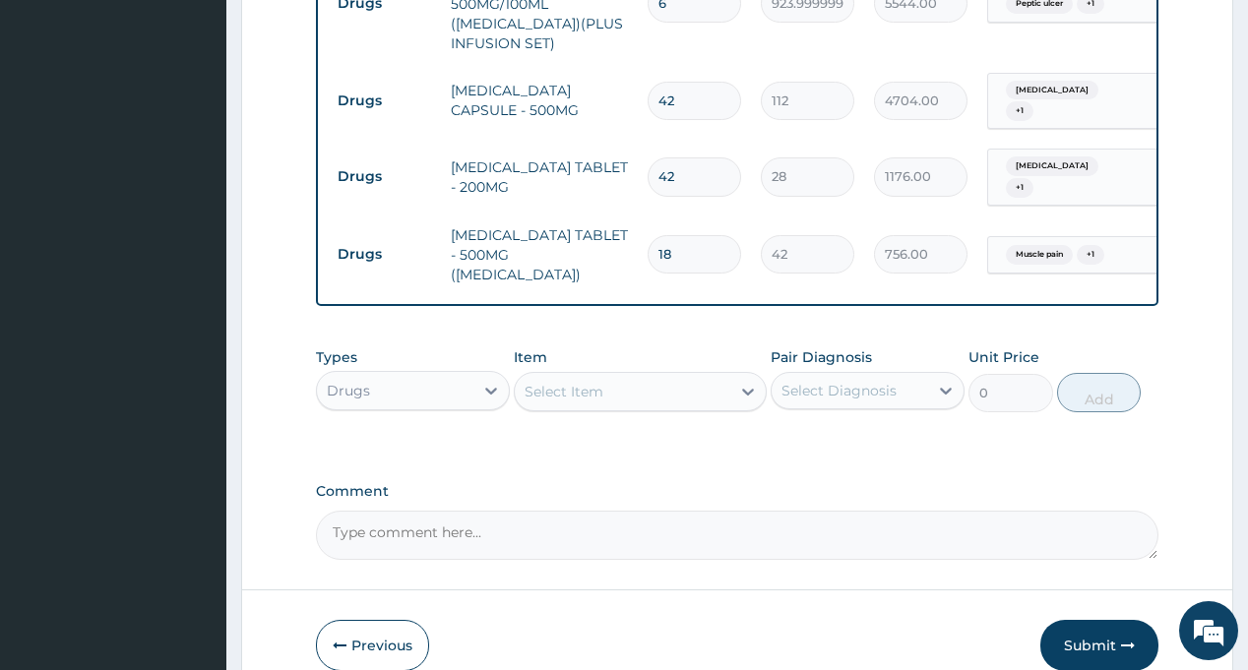
type input "6"
click at [586, 382] on div "Select Item" at bounding box center [564, 392] width 79 height 20
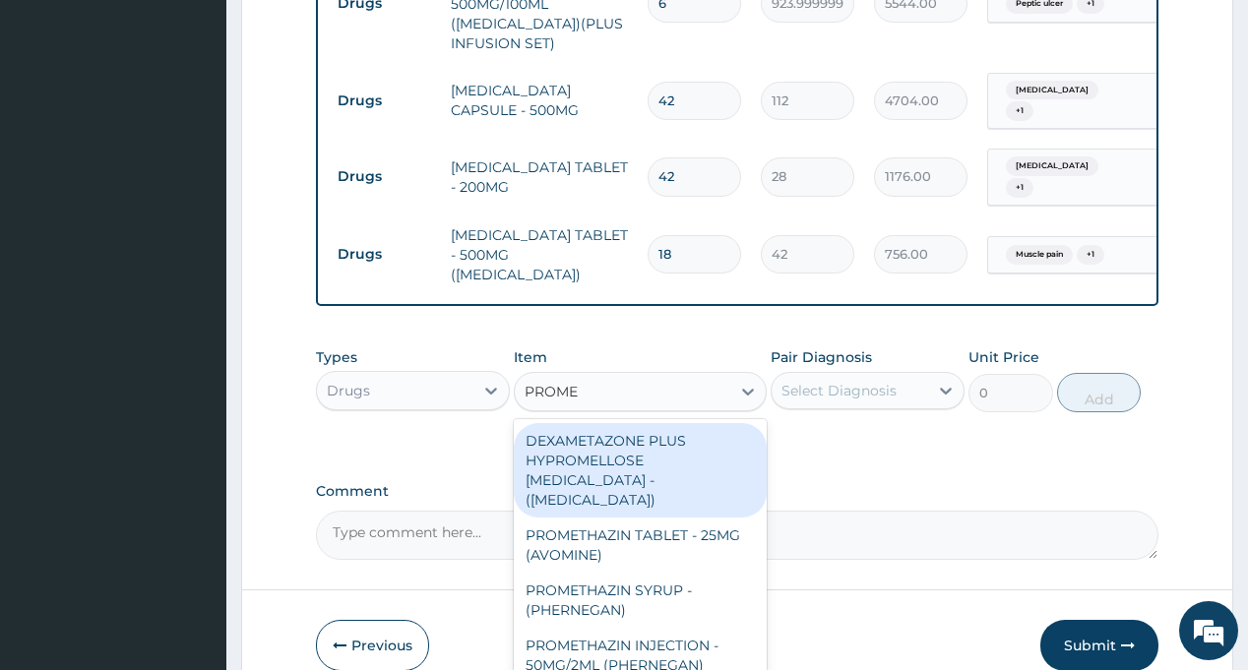
type input "PROMET"
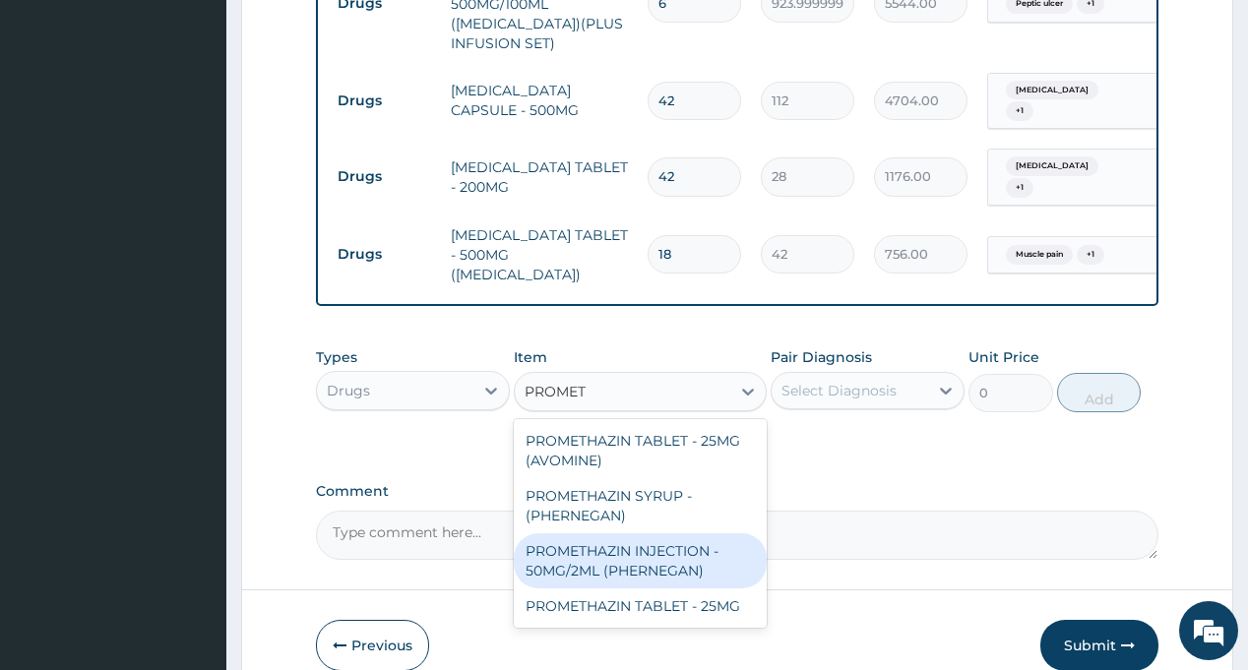
click at [680, 533] on div "PROMETHAZIN INJECTION - 50MG/2ML (PHERNEGAN)" at bounding box center [640, 560] width 253 height 55
type input "319.2"
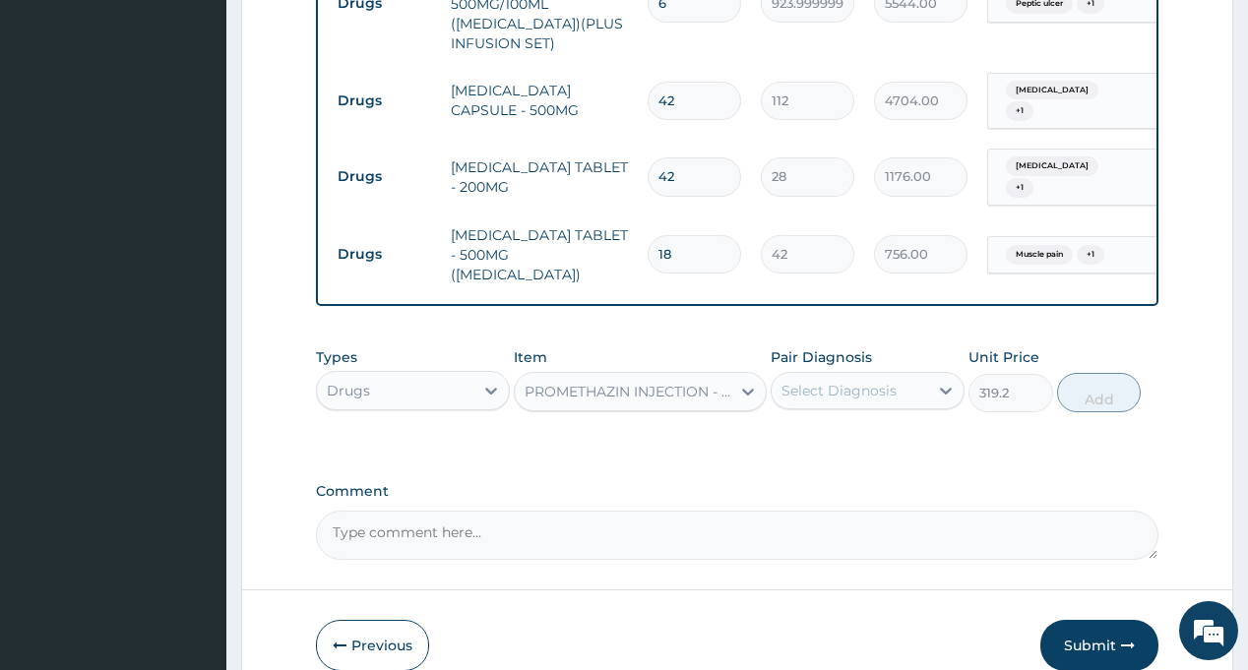
click at [872, 381] on div "Select Diagnosis" at bounding box center [838, 391] width 115 height 20
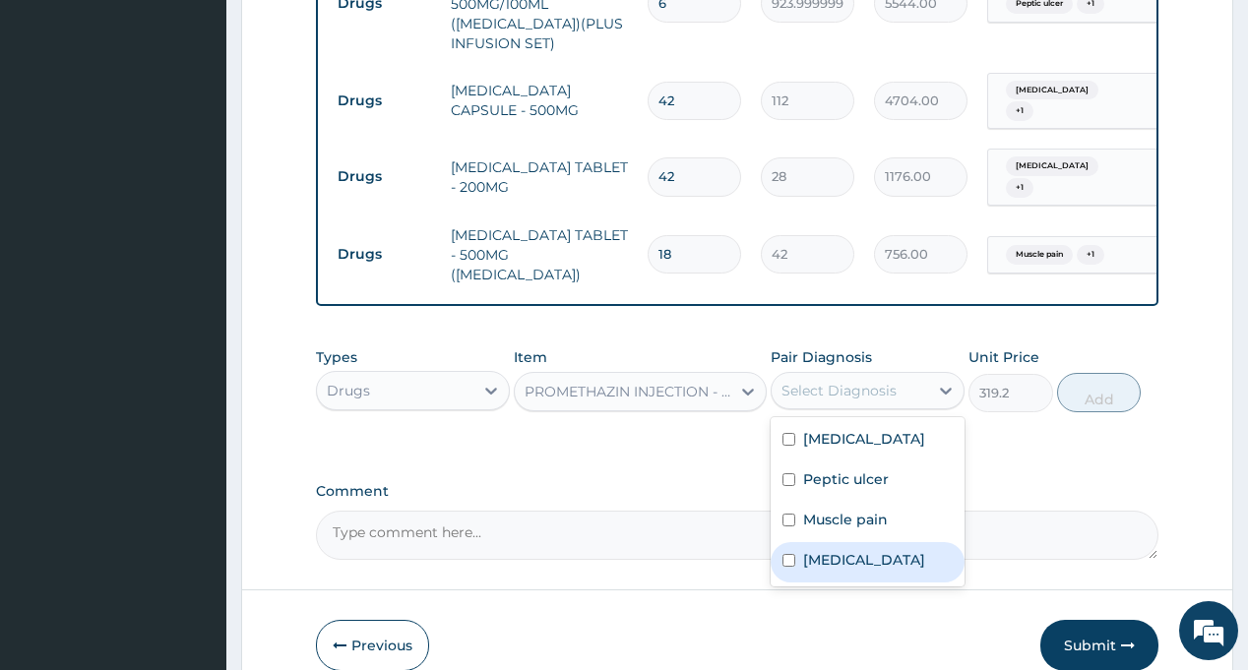
click at [844, 550] on label "Malaria" at bounding box center [864, 560] width 122 height 20
checkbox input "true"
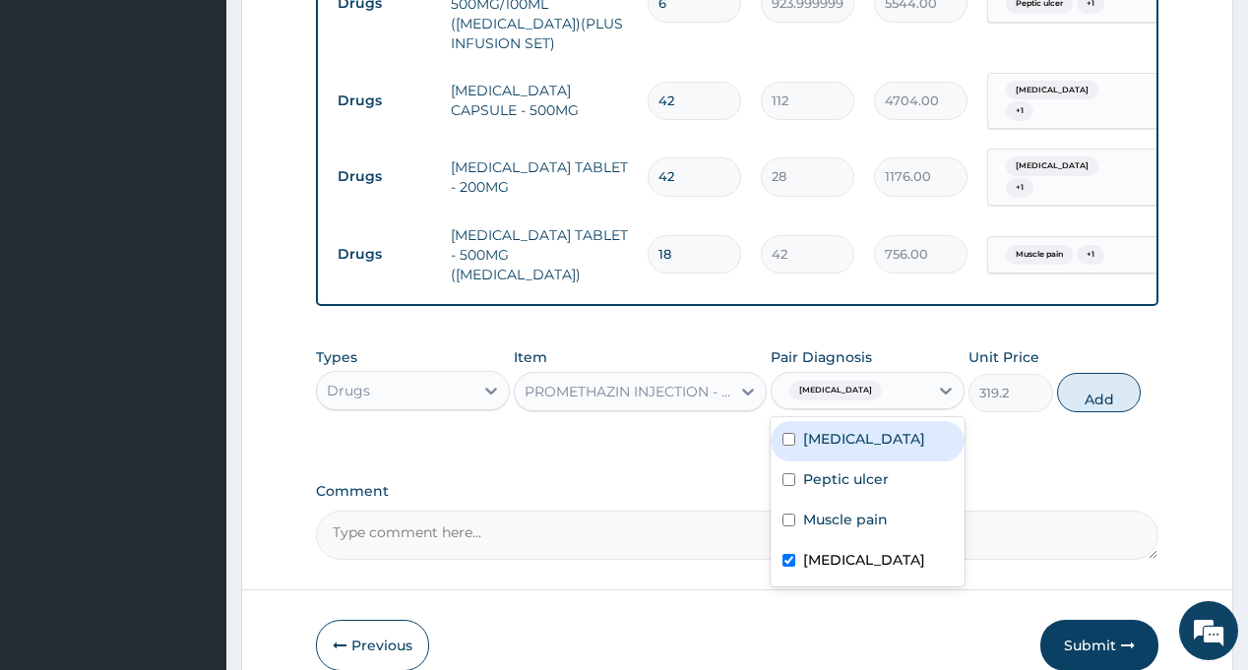
click at [834, 429] on label "Sepsis" at bounding box center [864, 439] width 122 height 20
checkbox input "true"
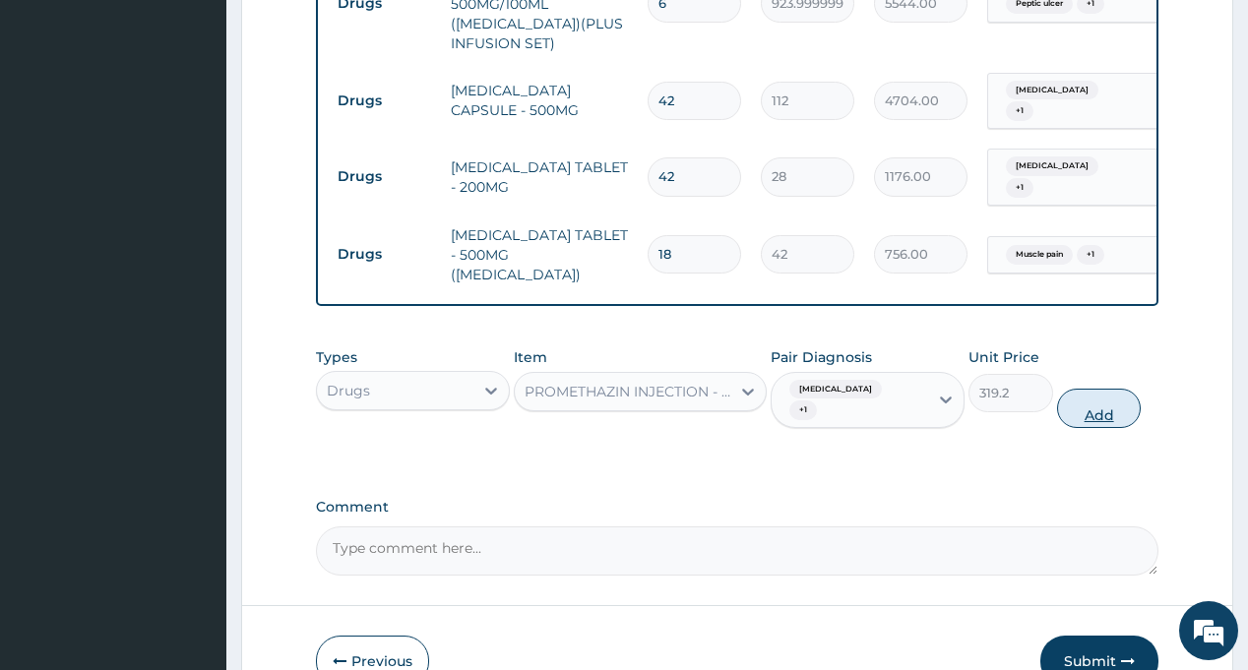
click at [1088, 389] on button "Add" at bounding box center [1099, 408] width 85 height 39
type input "0"
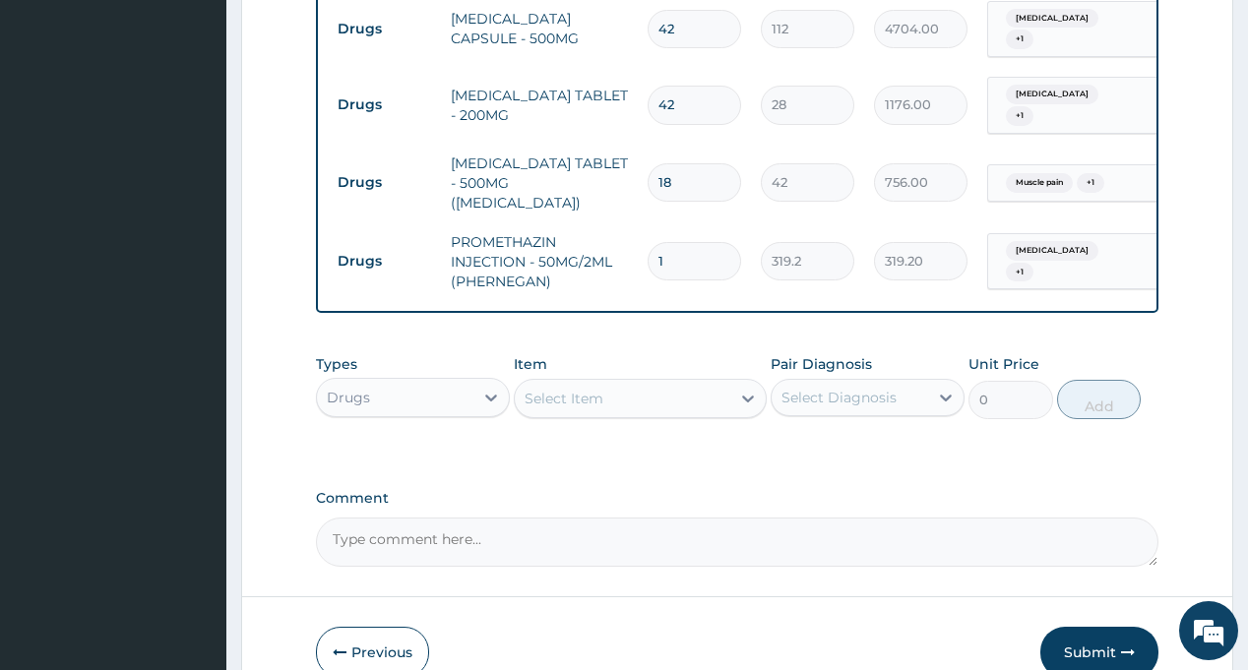
scroll to position [1839, 0]
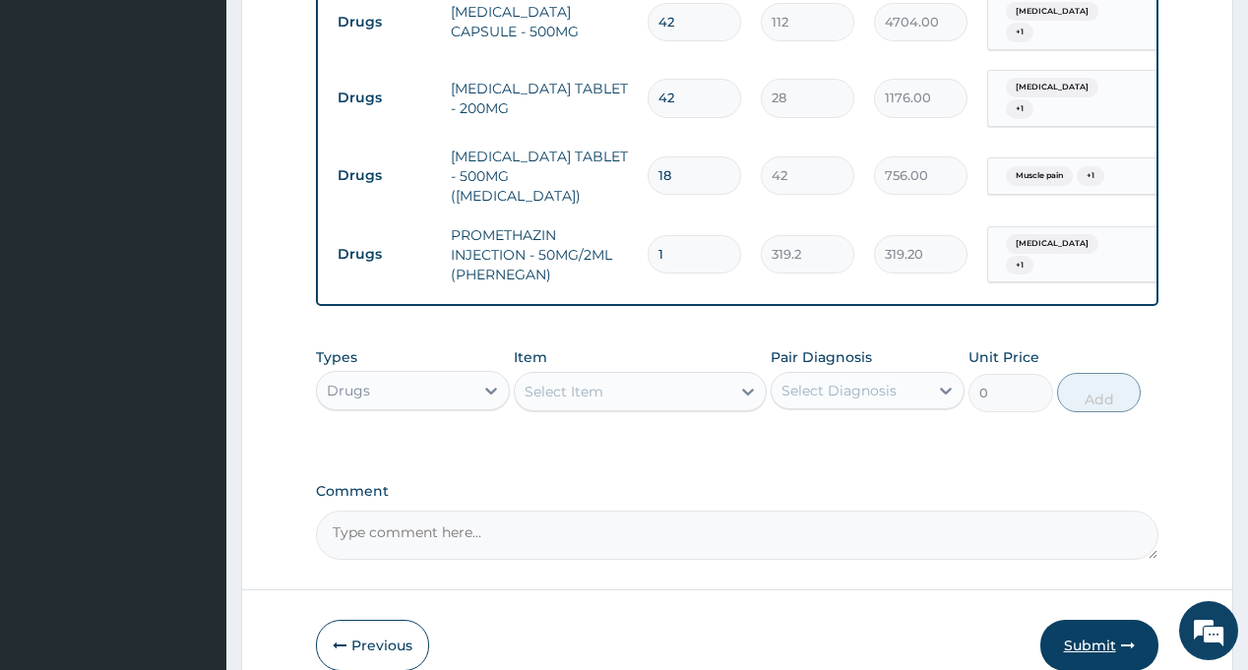
click at [1072, 620] on button "Submit" at bounding box center [1099, 645] width 118 height 51
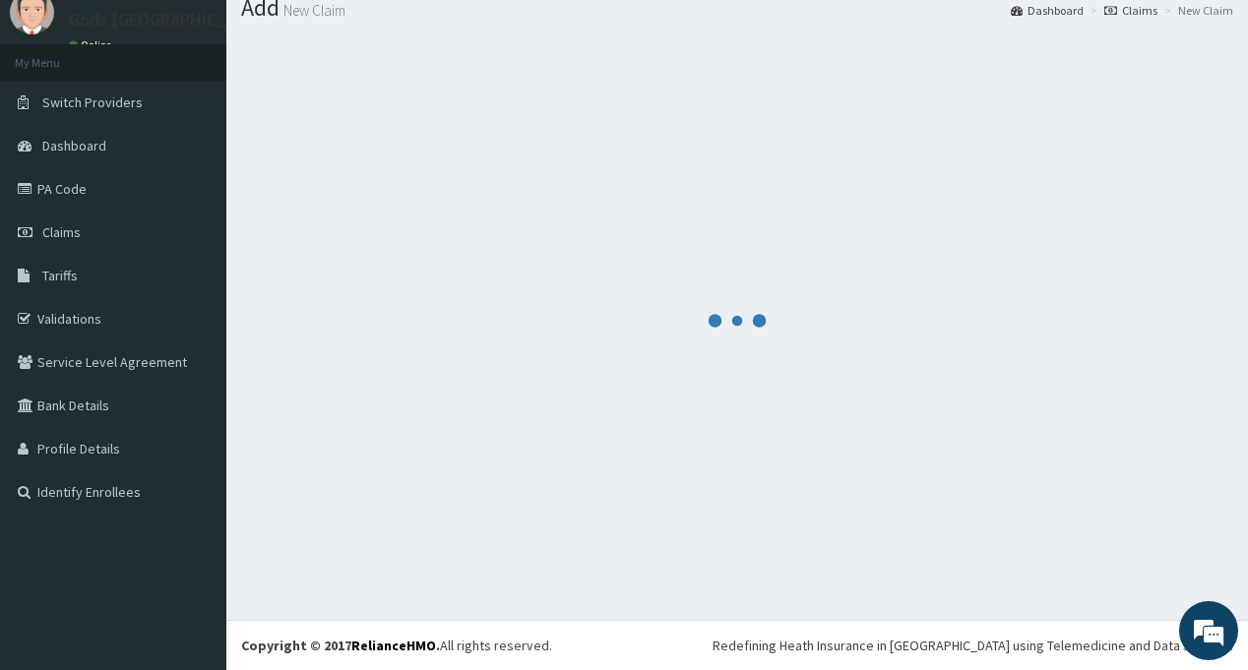
scroll to position [69, 0]
click at [1020, 307] on div at bounding box center [737, 320] width 992 height 570
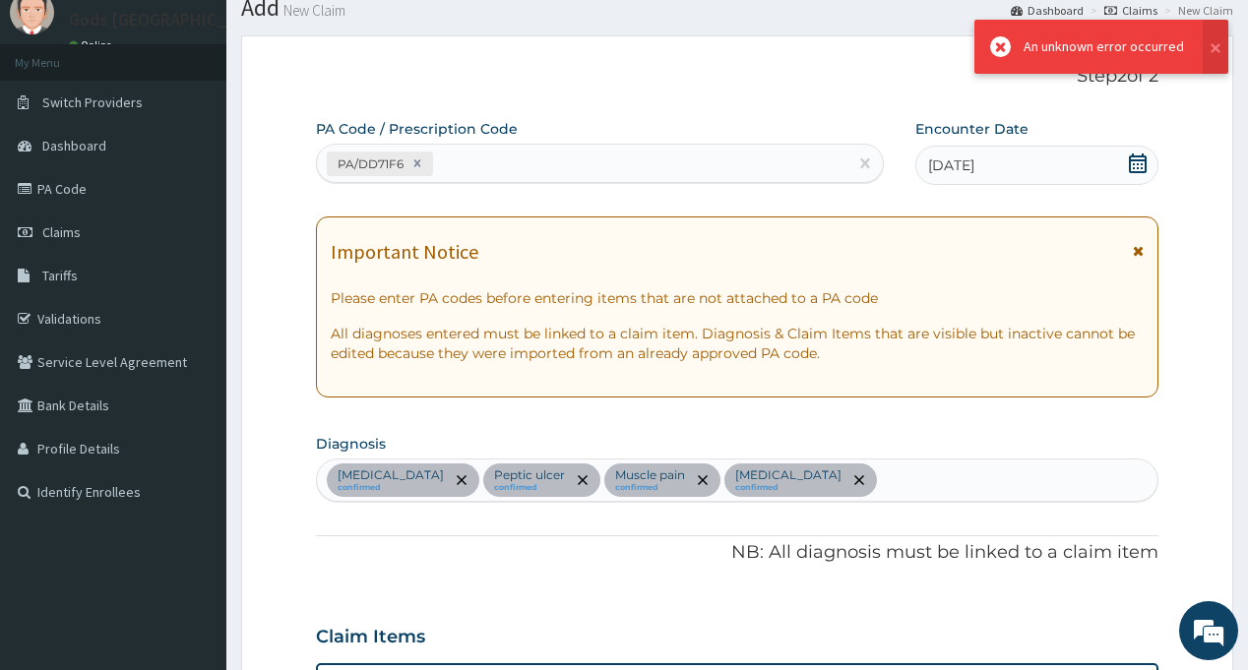
scroll to position [1839, 0]
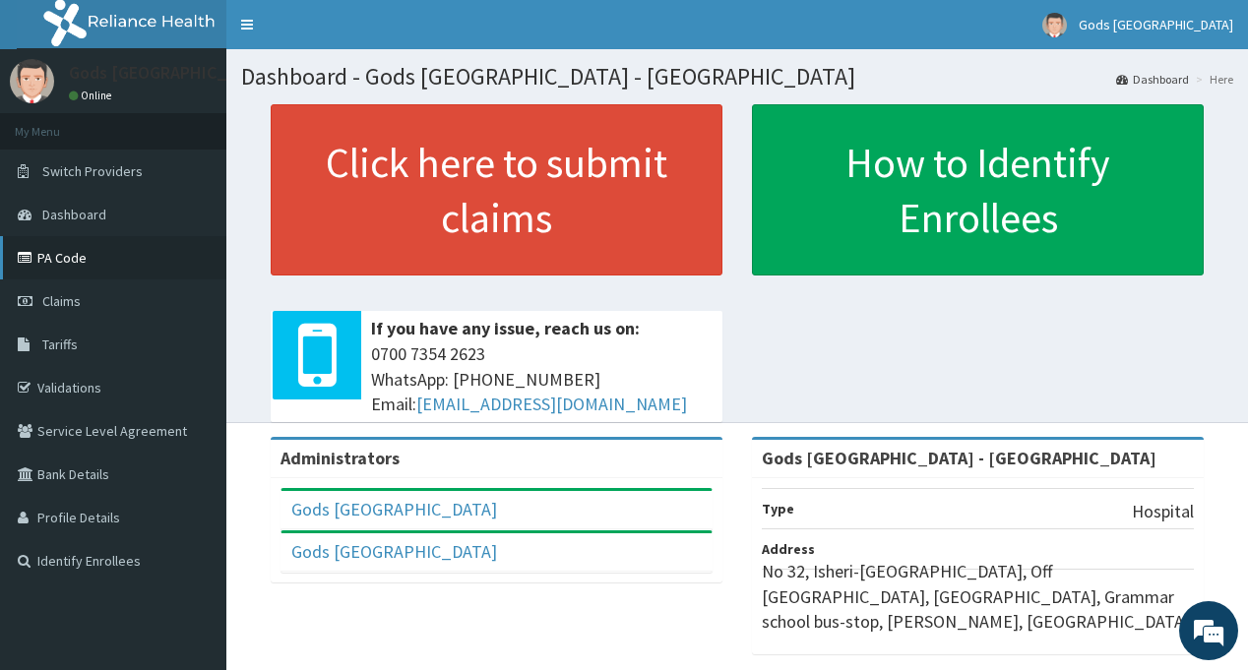
click at [68, 264] on link "PA Code" at bounding box center [113, 257] width 226 height 43
